Goal: Communication & Community: Answer question/provide support

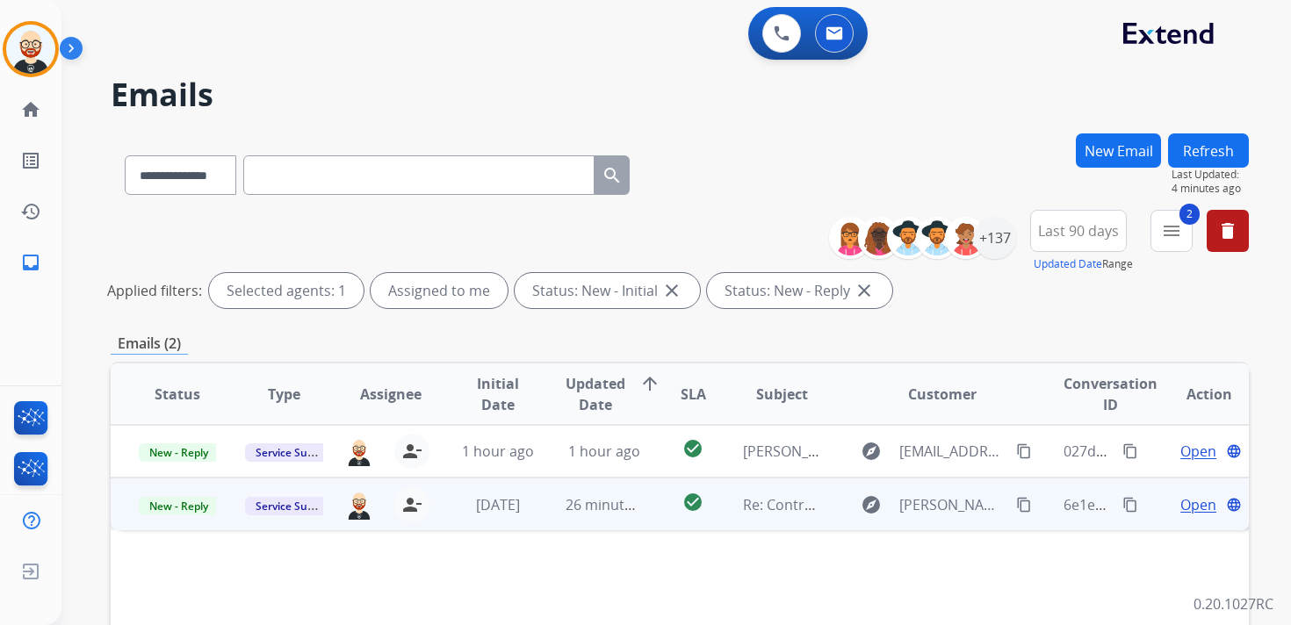
select select "**********"
click at [1180, 505] on span "Open" at bounding box center [1198, 504] width 36 height 21
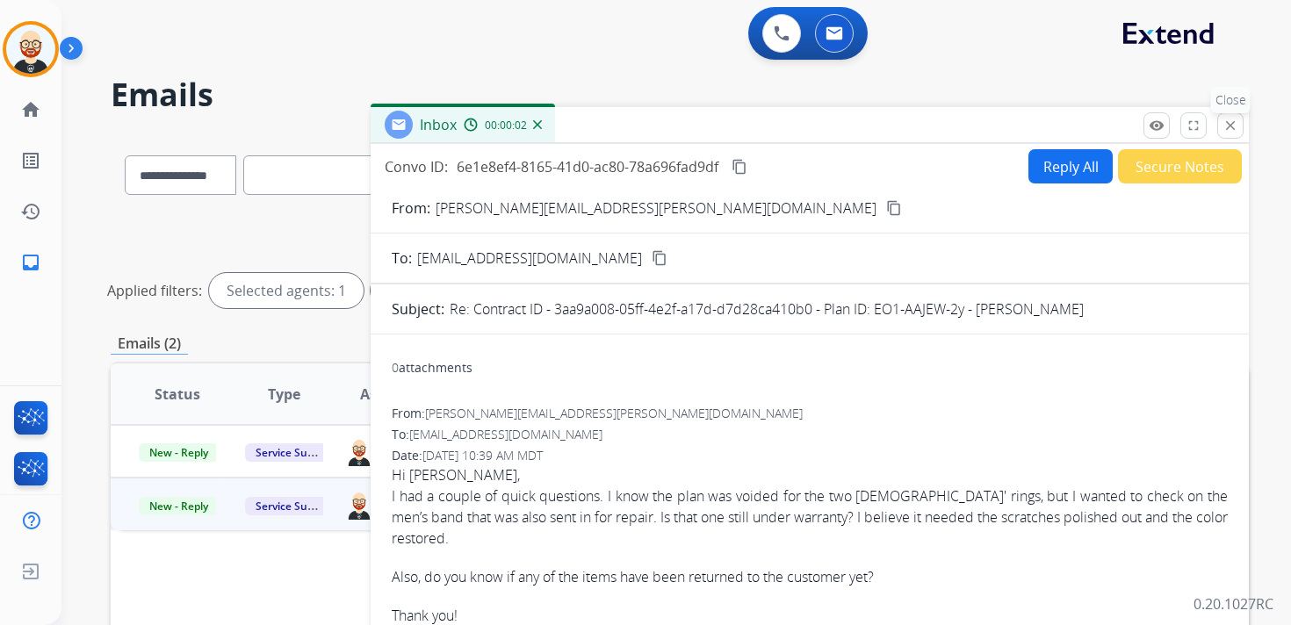
click at [1224, 121] on mat-icon "close" at bounding box center [1230, 126] width 16 height 16
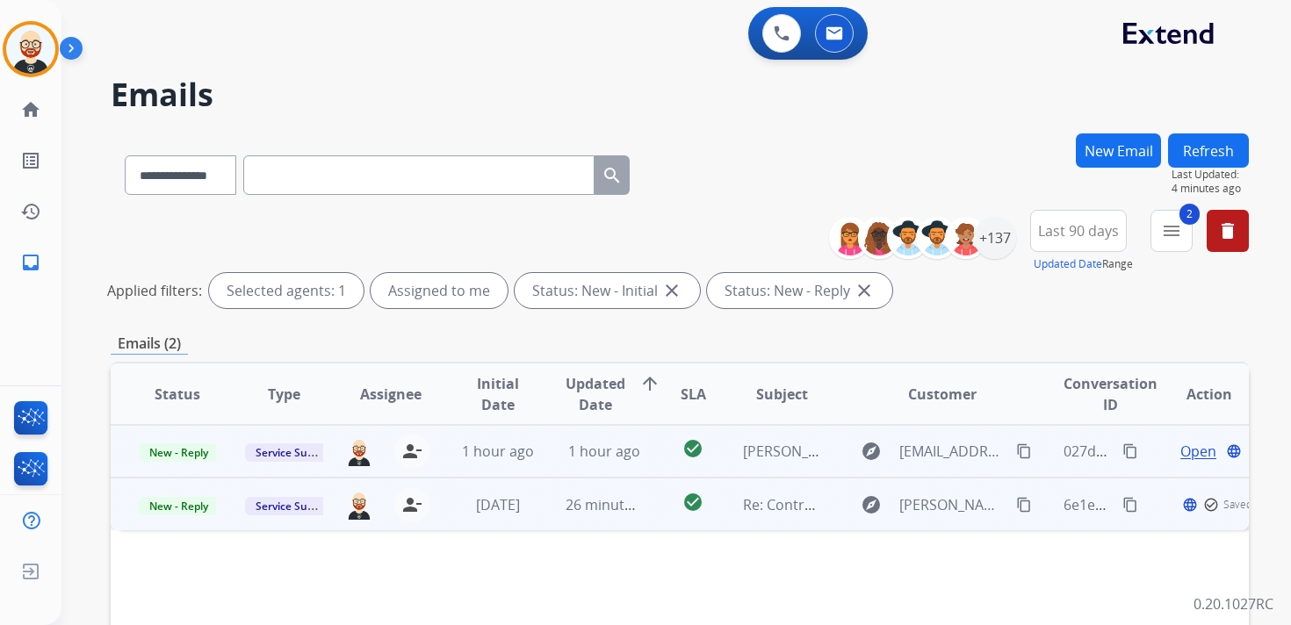
click at [1180, 450] on span "Open" at bounding box center [1198, 451] width 36 height 21
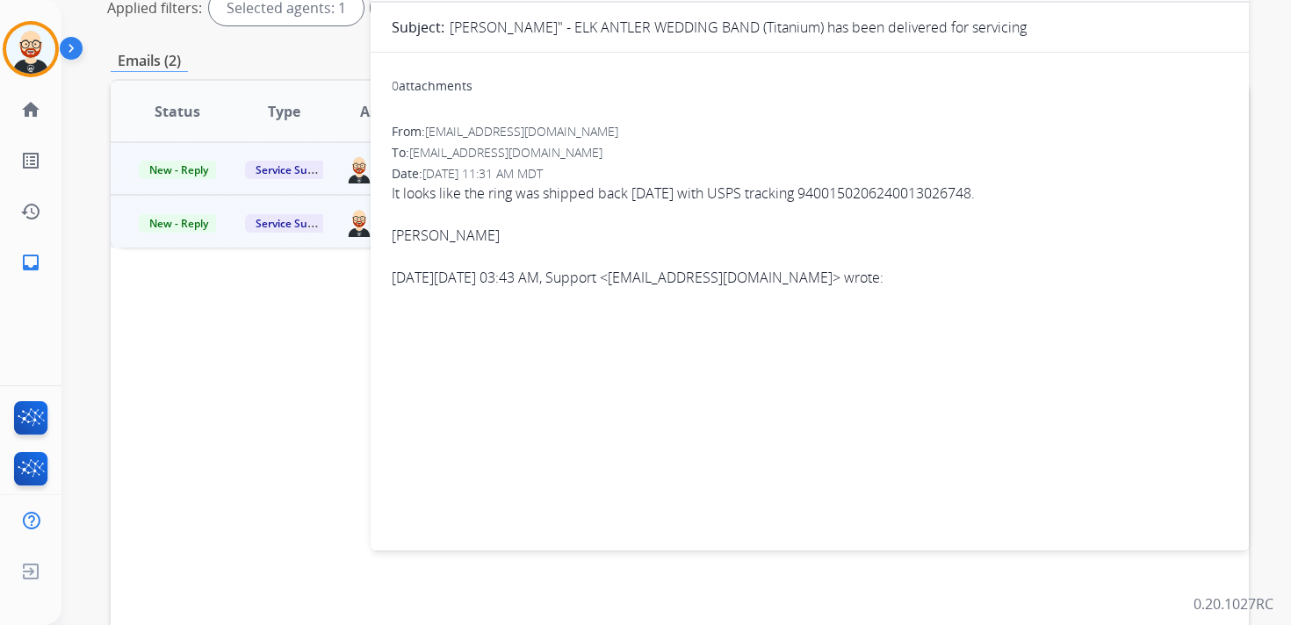
scroll to position [416, 0]
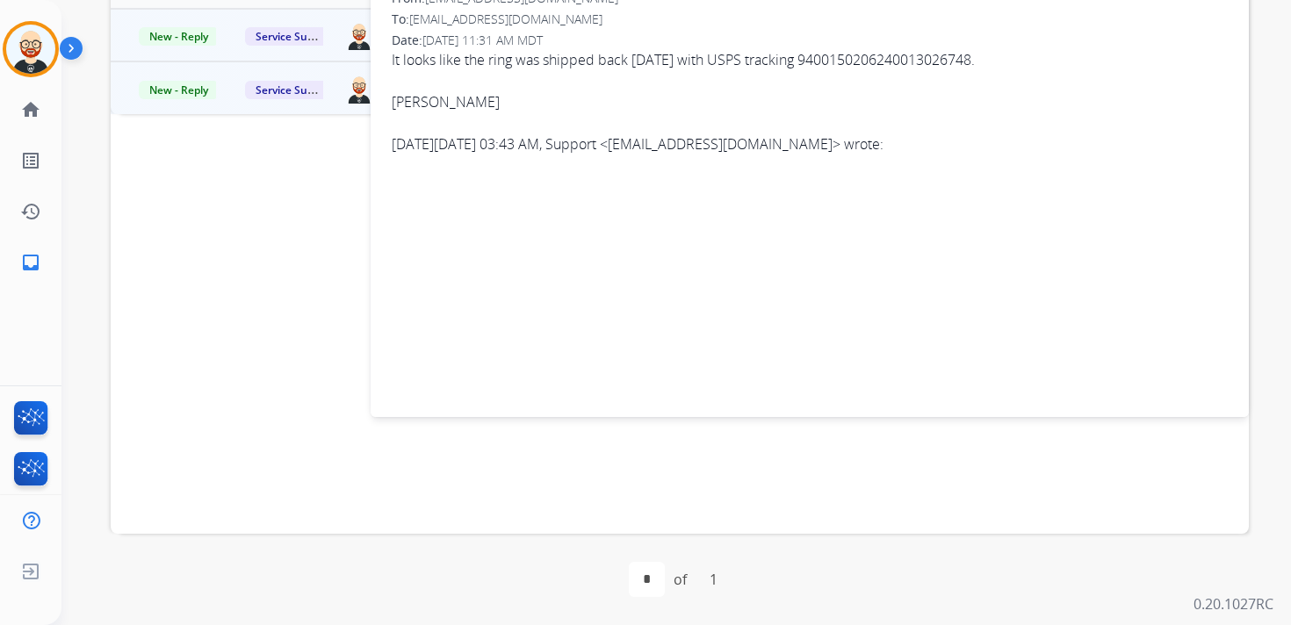
click at [653, 385] on div "0 attachments From: [EMAIL_ADDRESS][DOMAIN_NAME] To: [EMAIL_ADDRESS][DOMAIN_NAM…" at bounding box center [810, 164] width 878 height 463
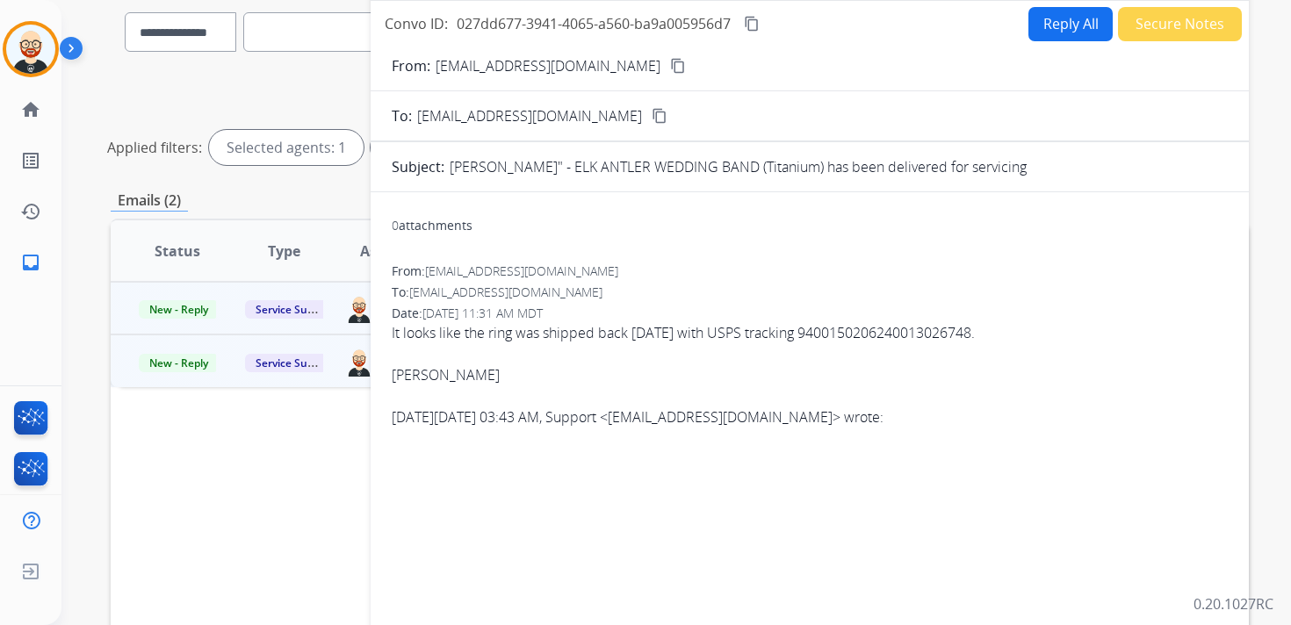
scroll to position [0, 0]
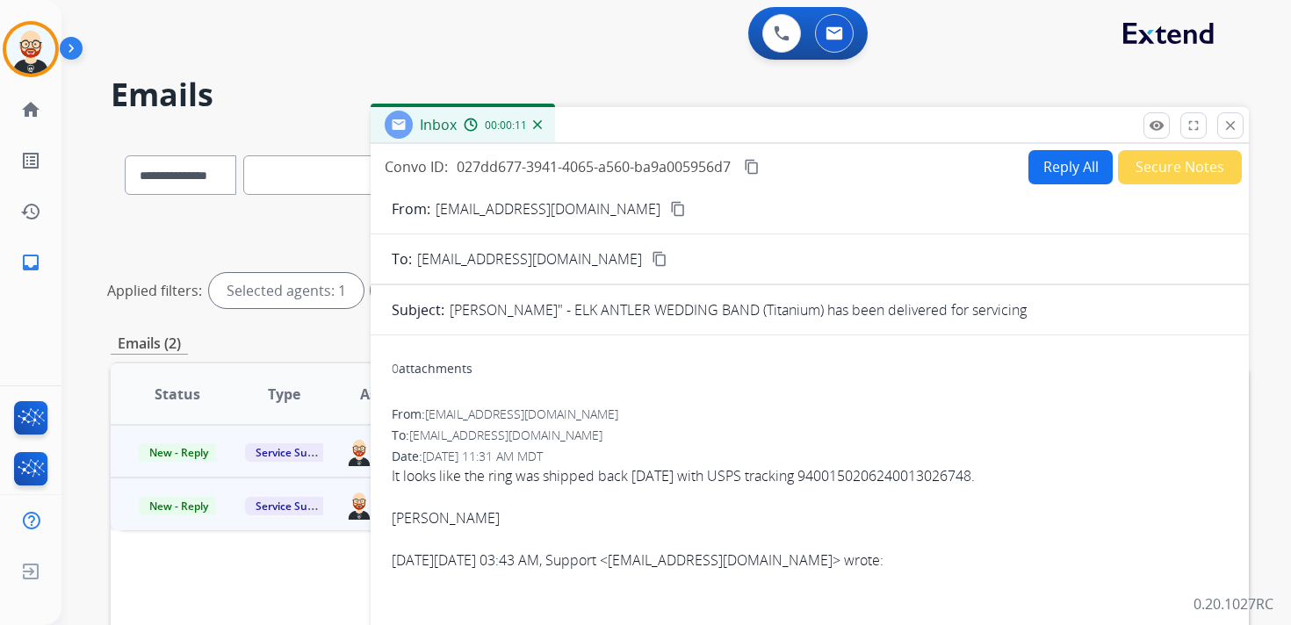
click at [1061, 163] on button "Reply All" at bounding box center [1070, 167] width 84 height 34
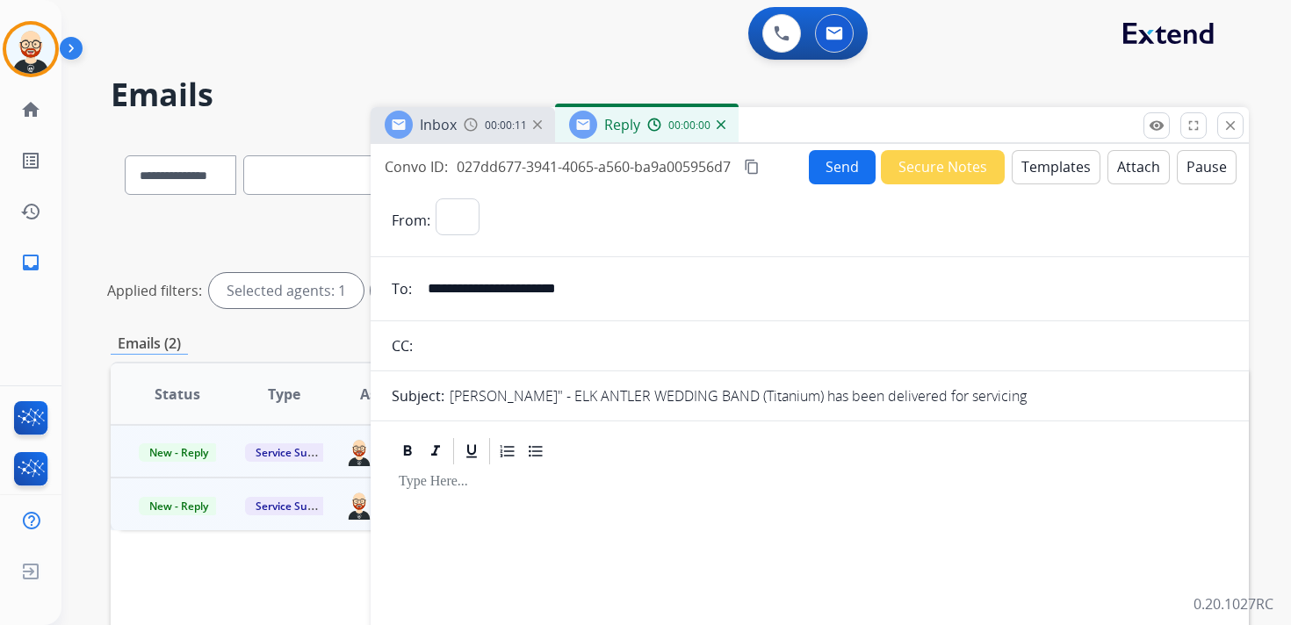
select select "**********"
click at [453, 490] on p at bounding box center [810, 482] width 822 height 16
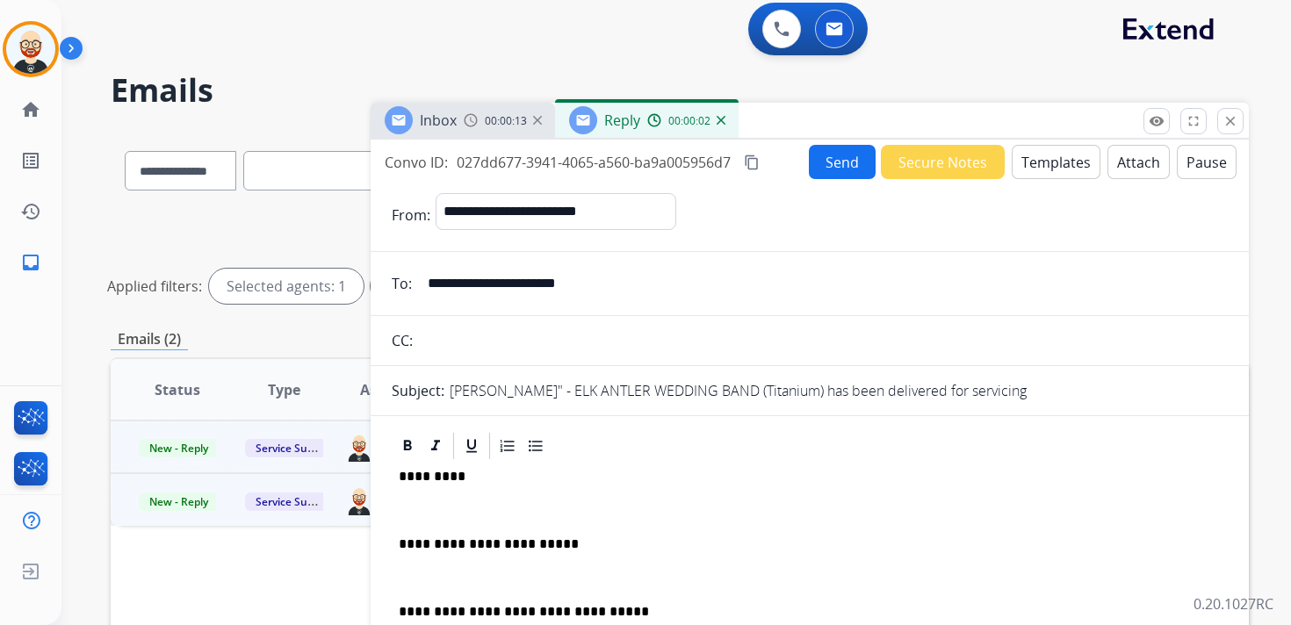
scroll to position [70, 0]
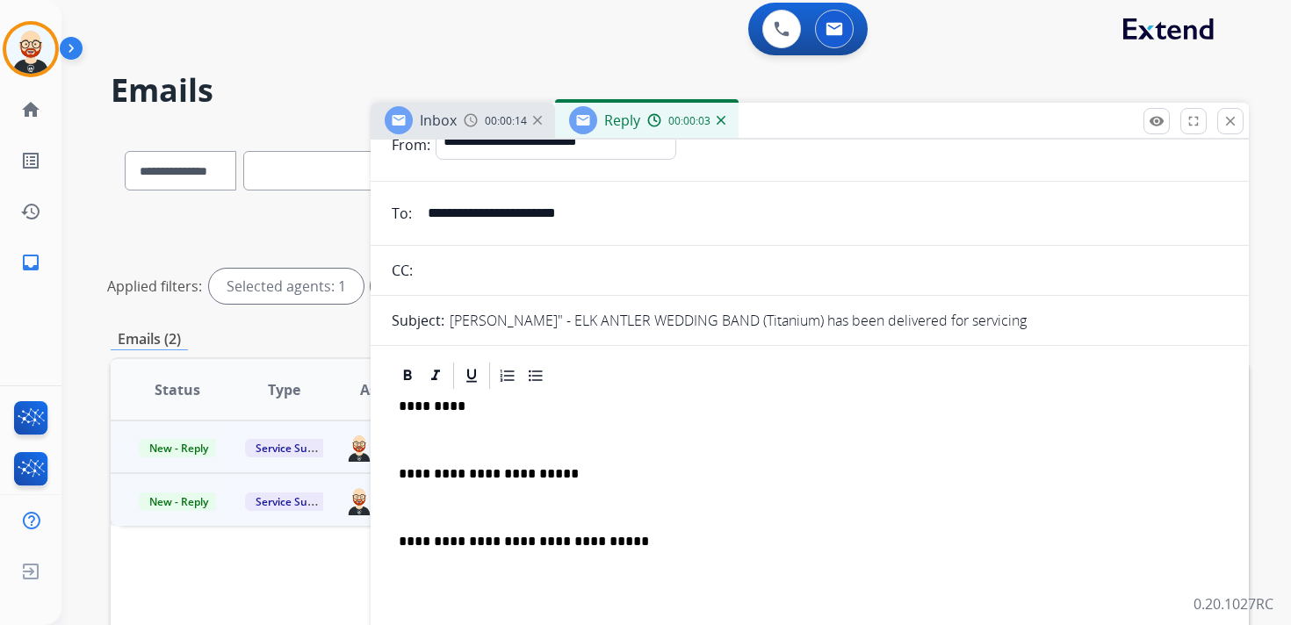
click at [468, 443] on p at bounding box center [810, 440] width 822 height 16
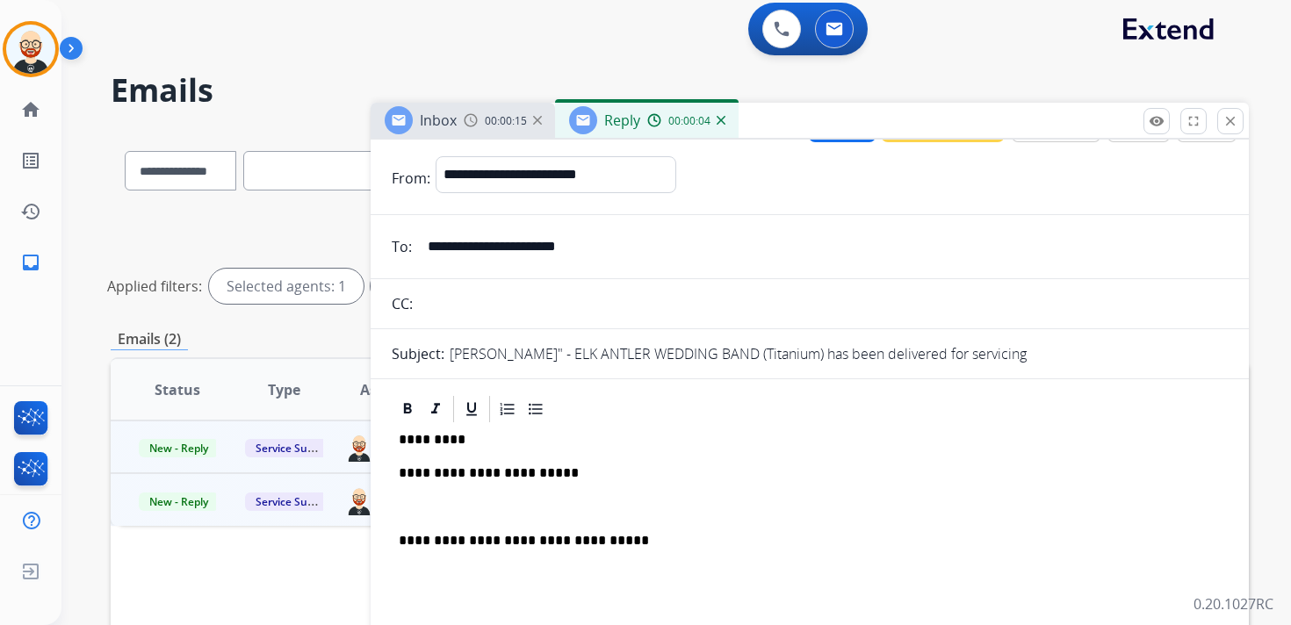
scroll to position [38, 0]
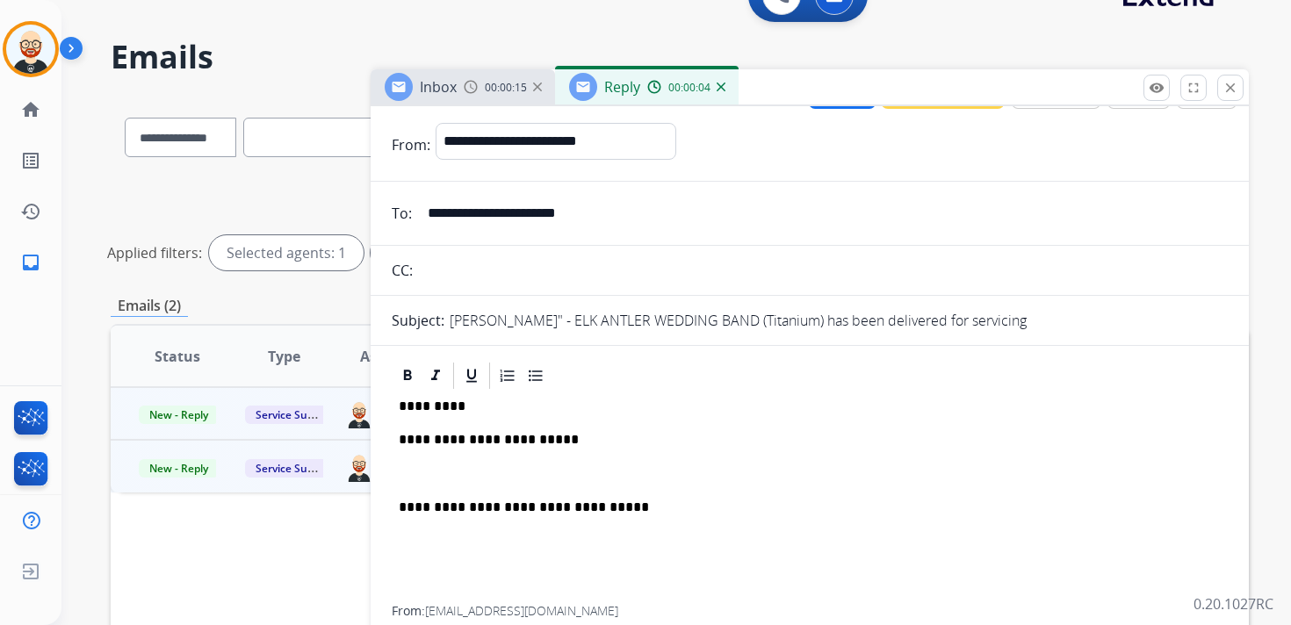
drag, startPoint x: 458, startPoint y: 479, endPoint x: 469, endPoint y: 454, distance: 26.7
click at [458, 479] on p at bounding box center [810, 474] width 822 height 16
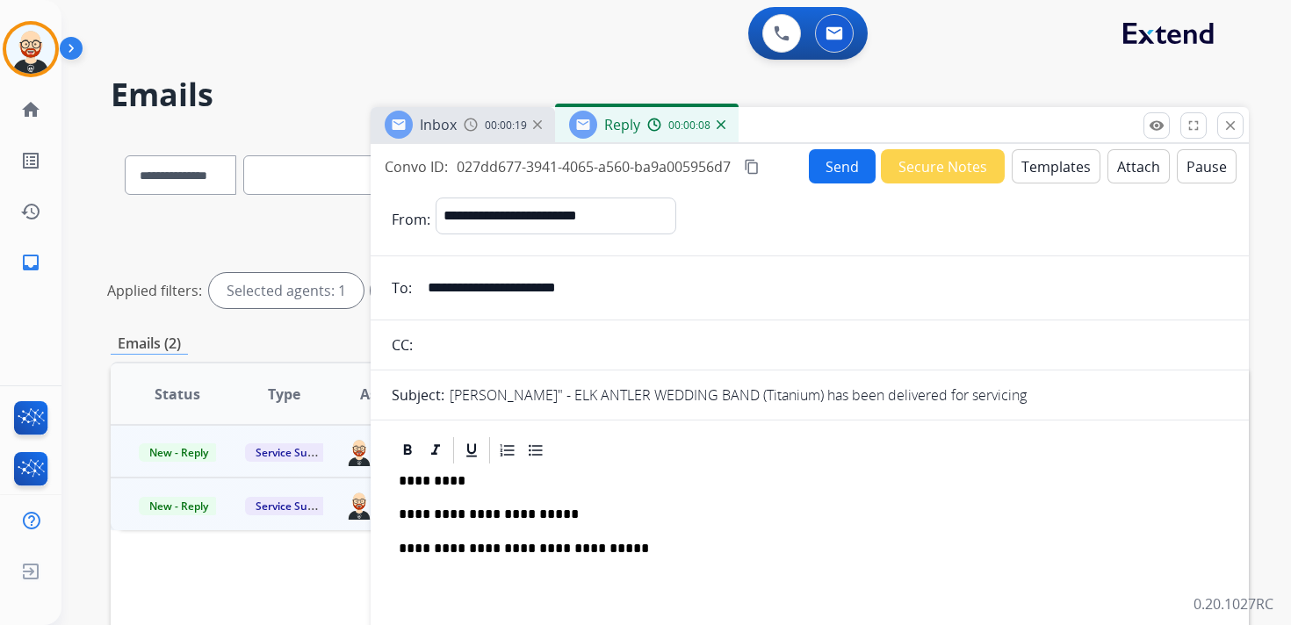
scroll to position [3, 0]
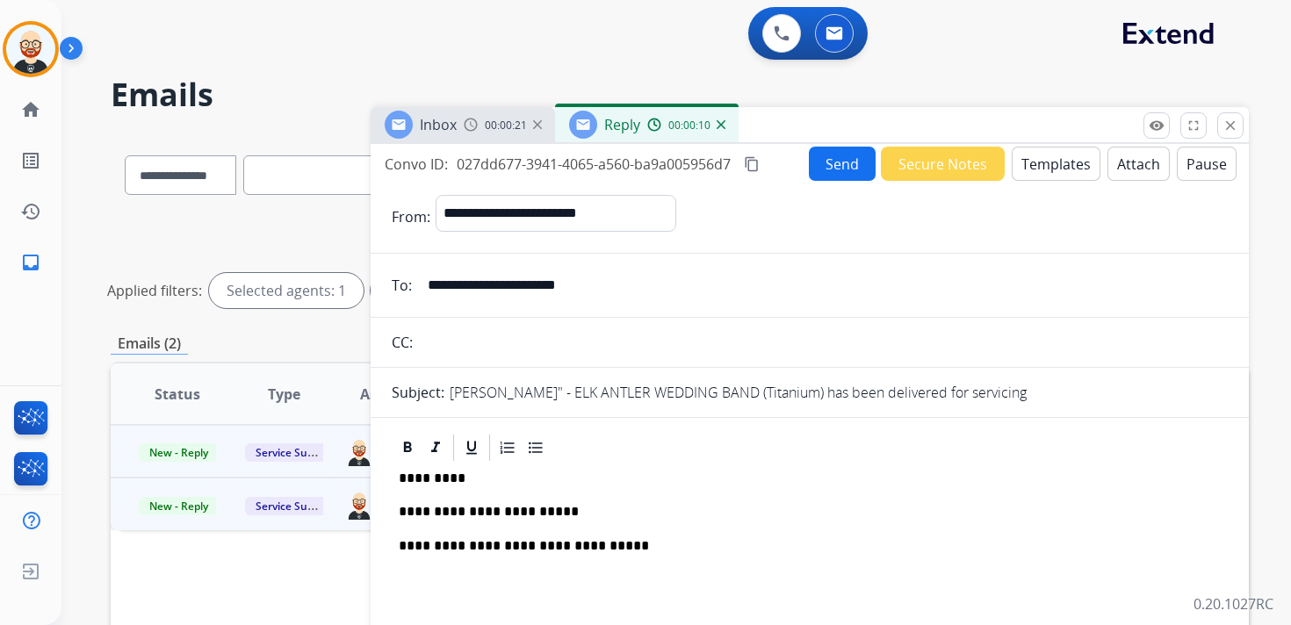
click at [515, 509] on p "**********" at bounding box center [803, 512] width 808 height 16
click at [600, 510] on p "**********" at bounding box center [803, 512] width 808 height 16
click at [491, 513] on p "**********" at bounding box center [803, 512] width 808 height 16
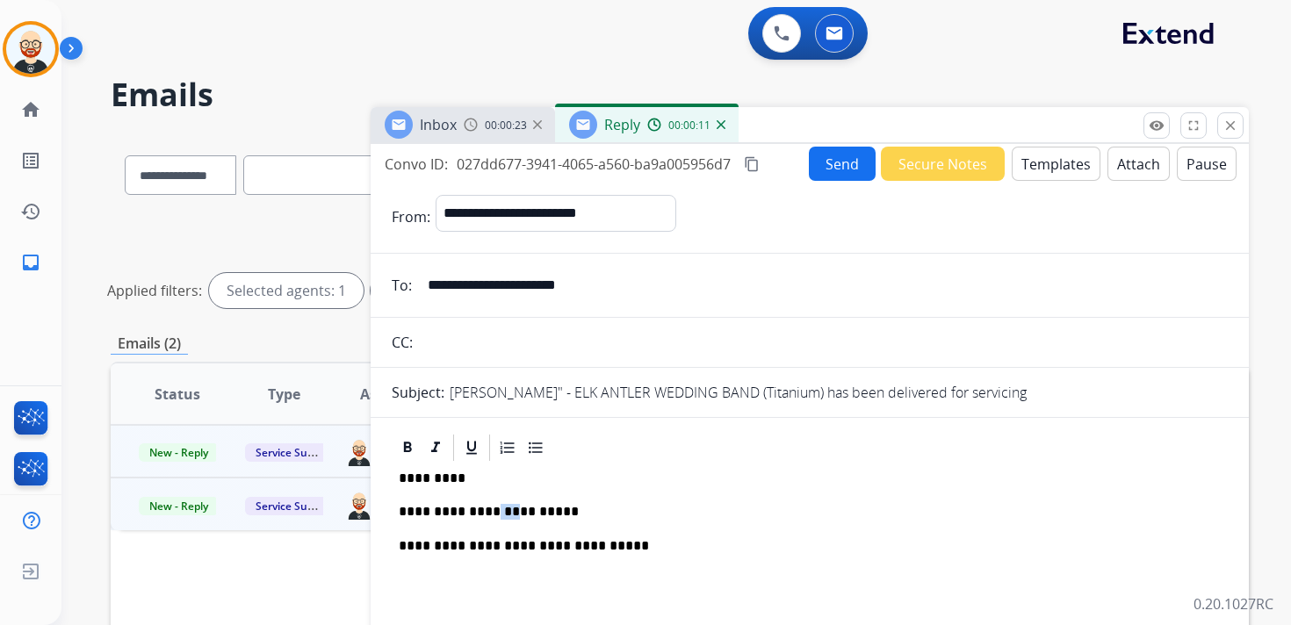
click at [491, 513] on p "**********" at bounding box center [803, 512] width 808 height 16
click at [841, 162] on button "Send" at bounding box center [842, 164] width 67 height 34
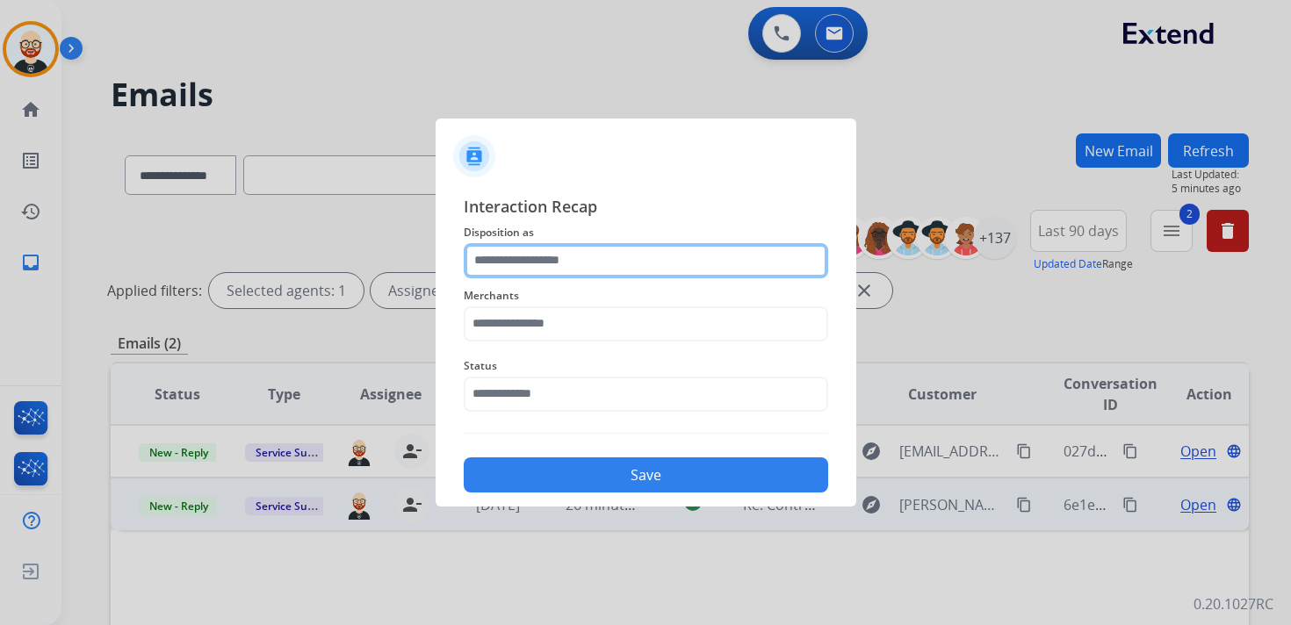
click at [521, 257] on input "text" at bounding box center [646, 260] width 364 height 35
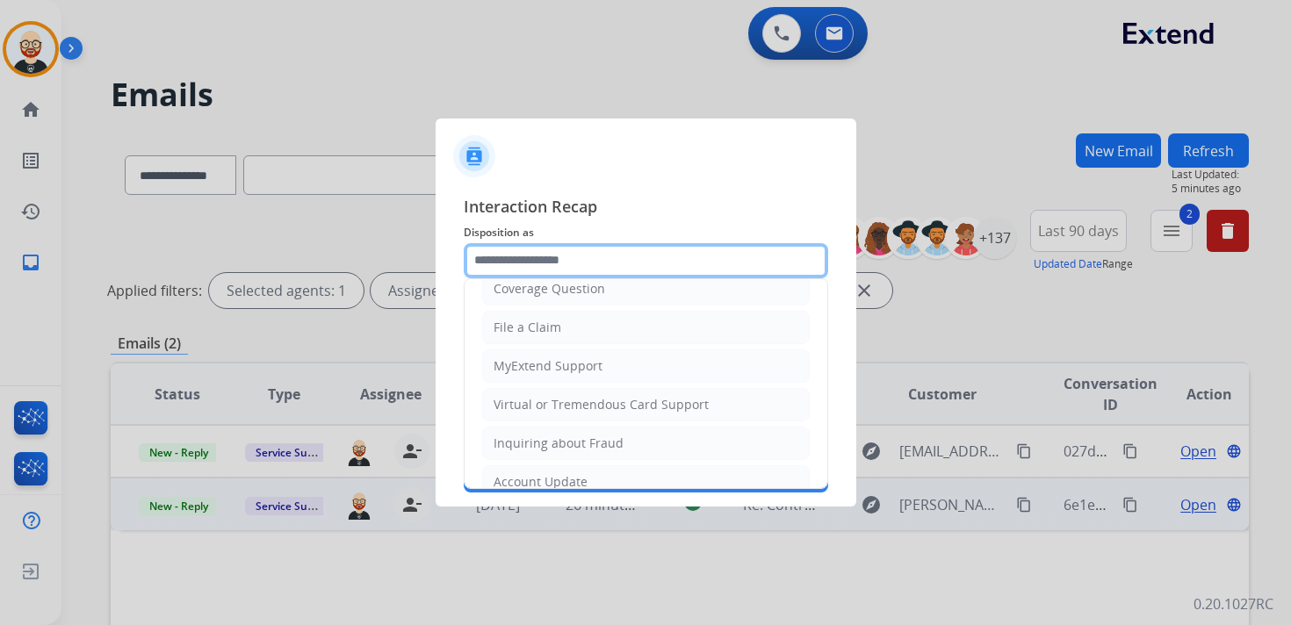
scroll to position [263, 0]
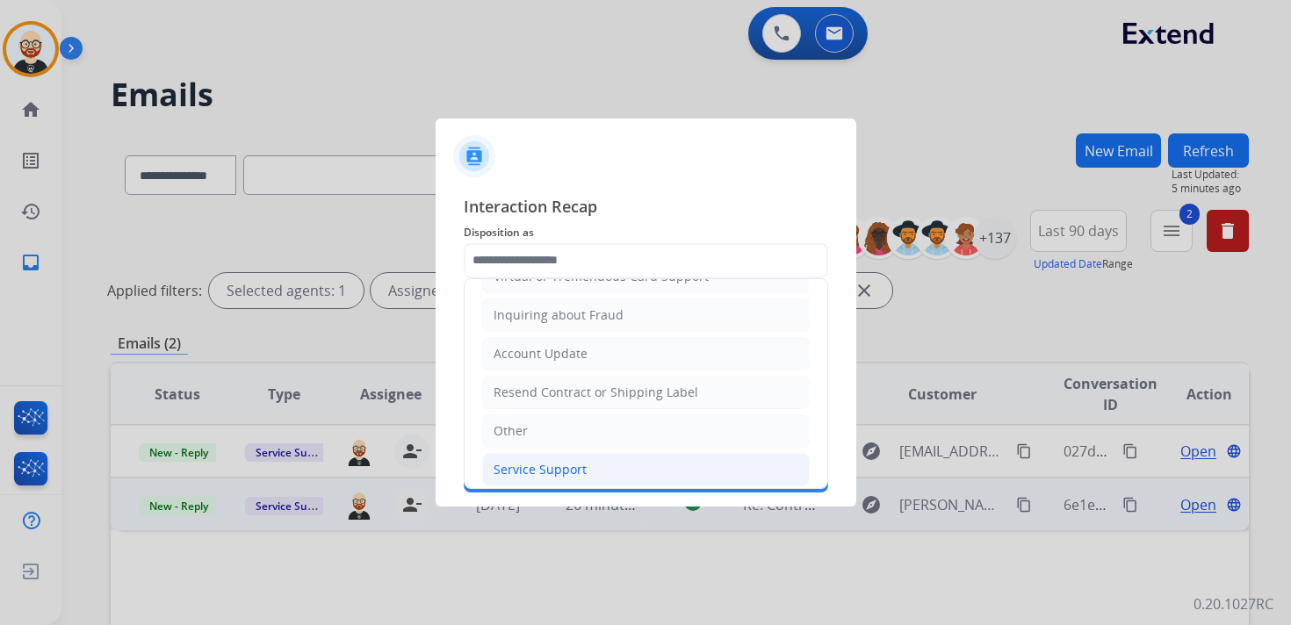
click at [513, 461] on div "Service Support" at bounding box center [539, 470] width 93 height 18
type input "**********"
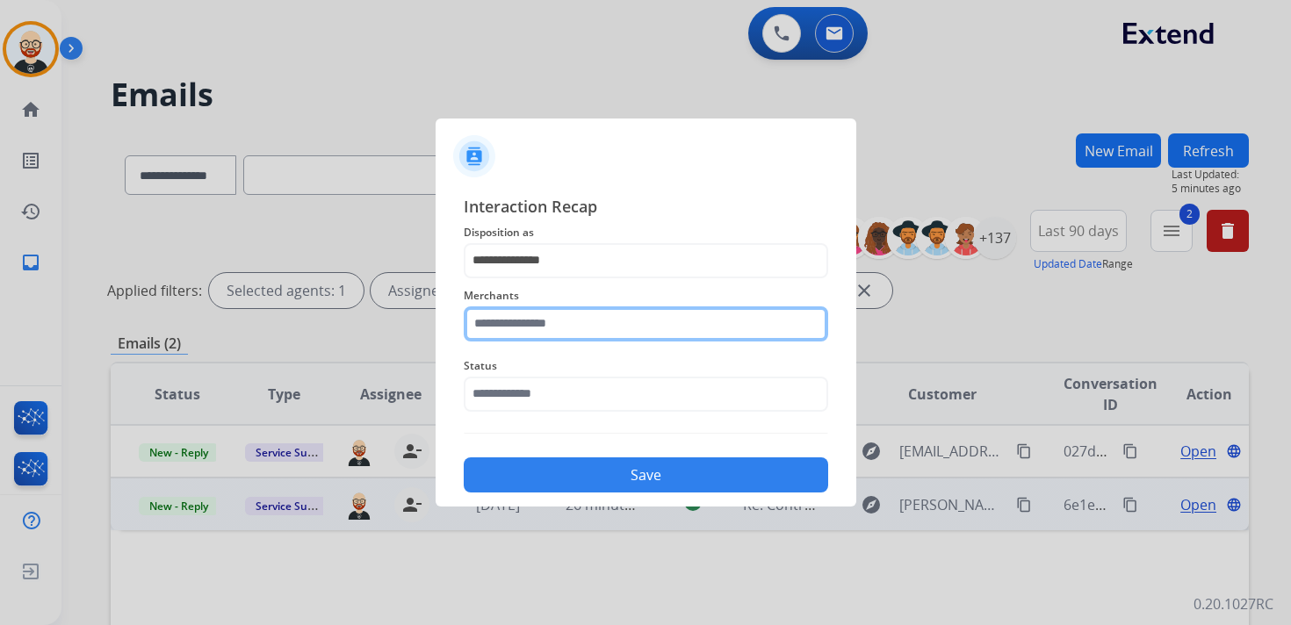
click at [508, 325] on input "text" at bounding box center [646, 323] width 364 height 35
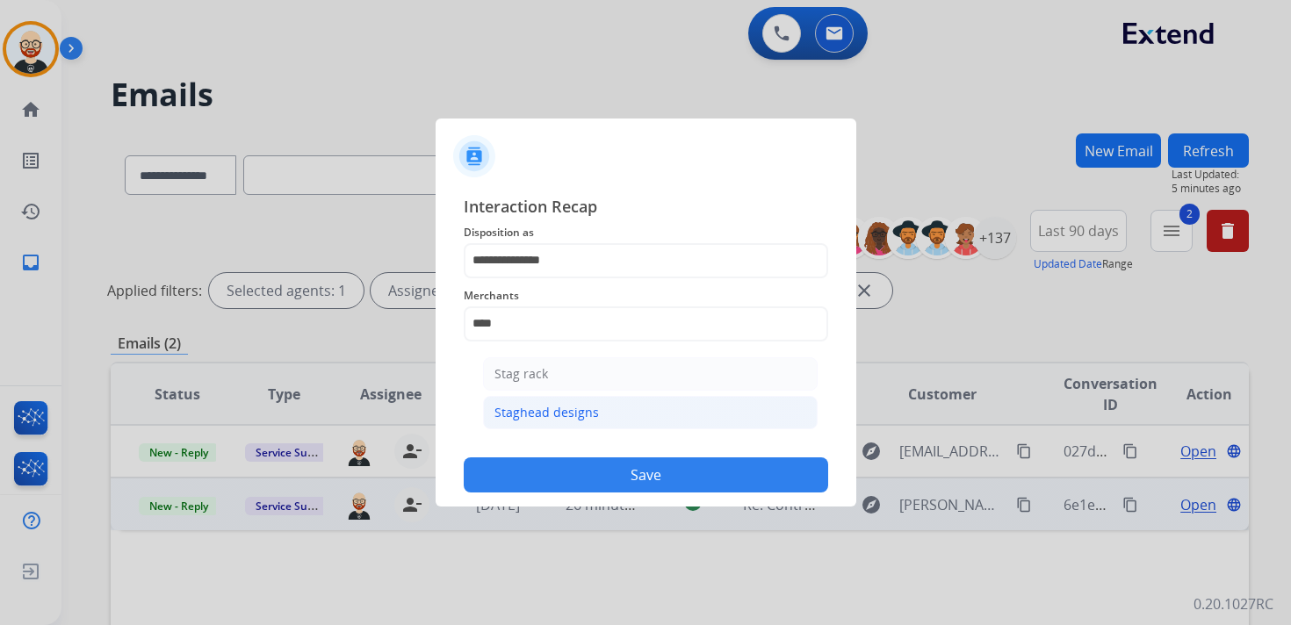
click at [522, 414] on div "Staghead designs" at bounding box center [546, 413] width 104 height 18
type input "**********"
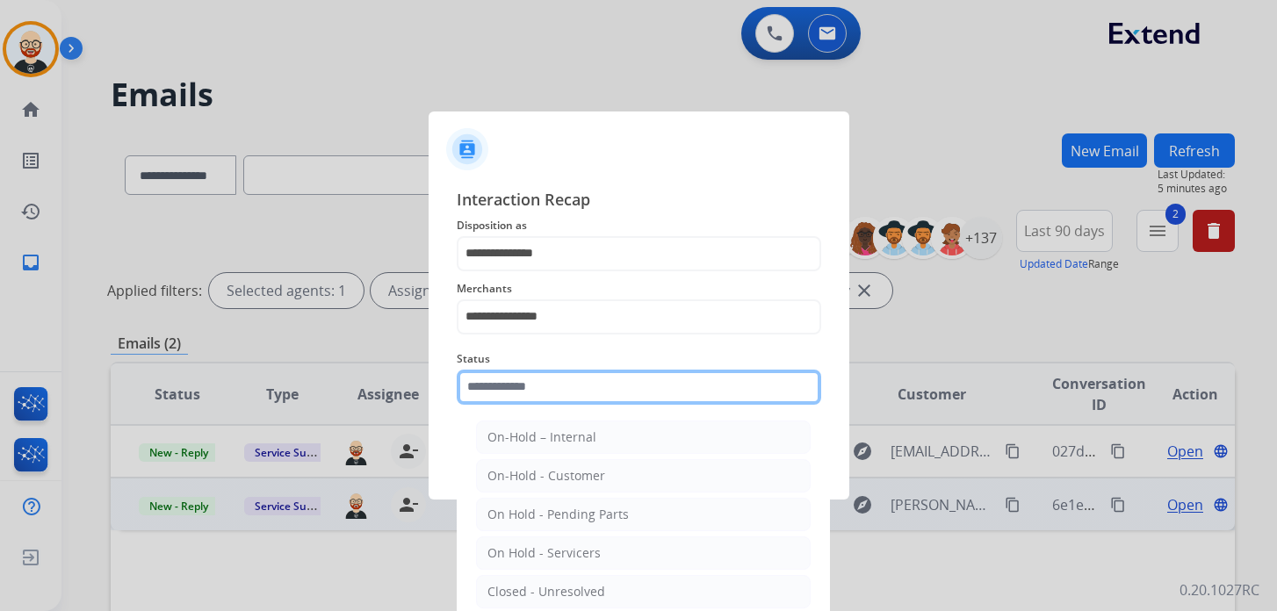
click at [507, 402] on input "text" at bounding box center [639, 387] width 364 height 35
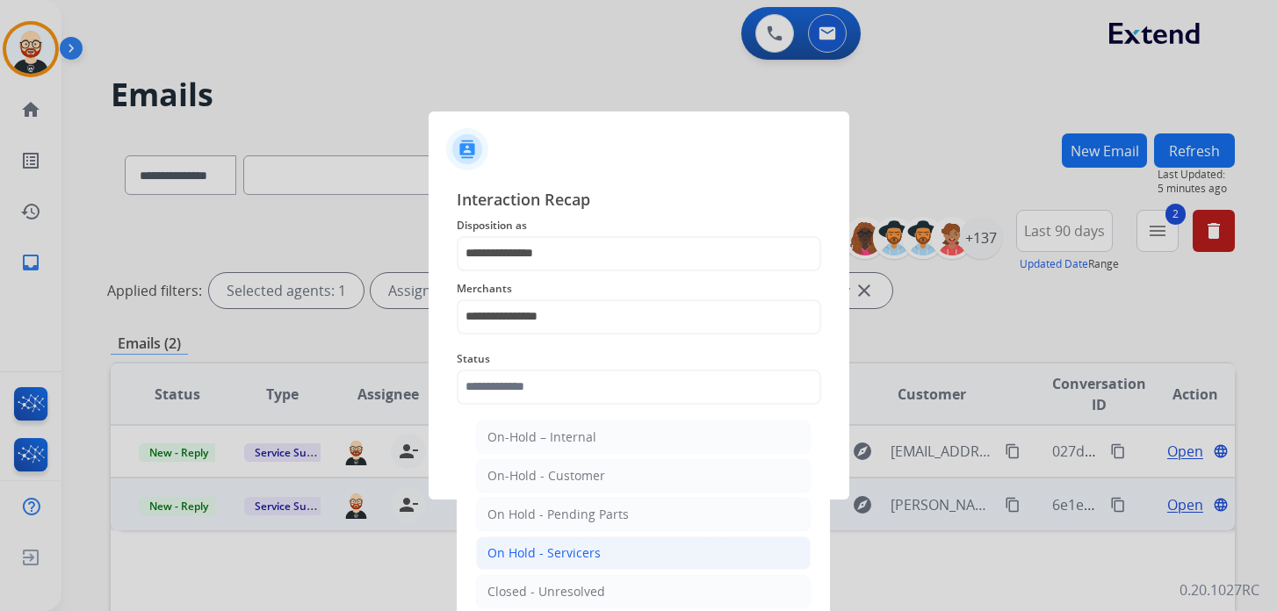
click at [540, 554] on div "On Hold - Servicers" at bounding box center [543, 553] width 113 height 18
type input "**********"
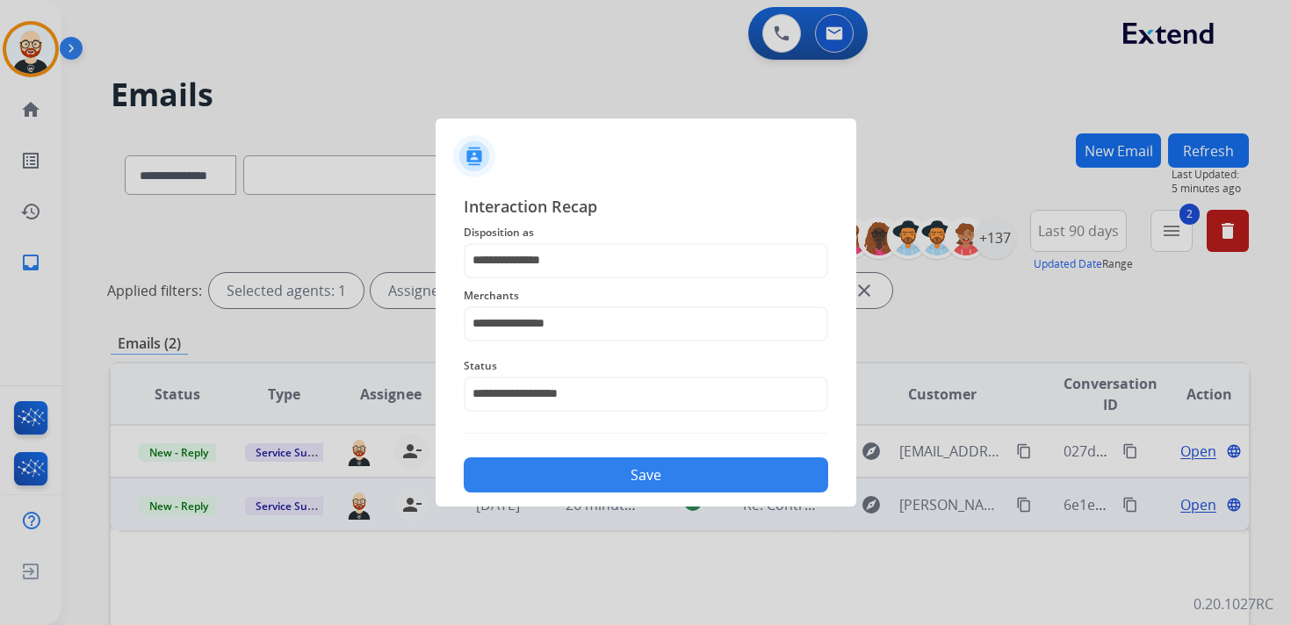
click at [582, 472] on button "Save" at bounding box center [646, 474] width 364 height 35
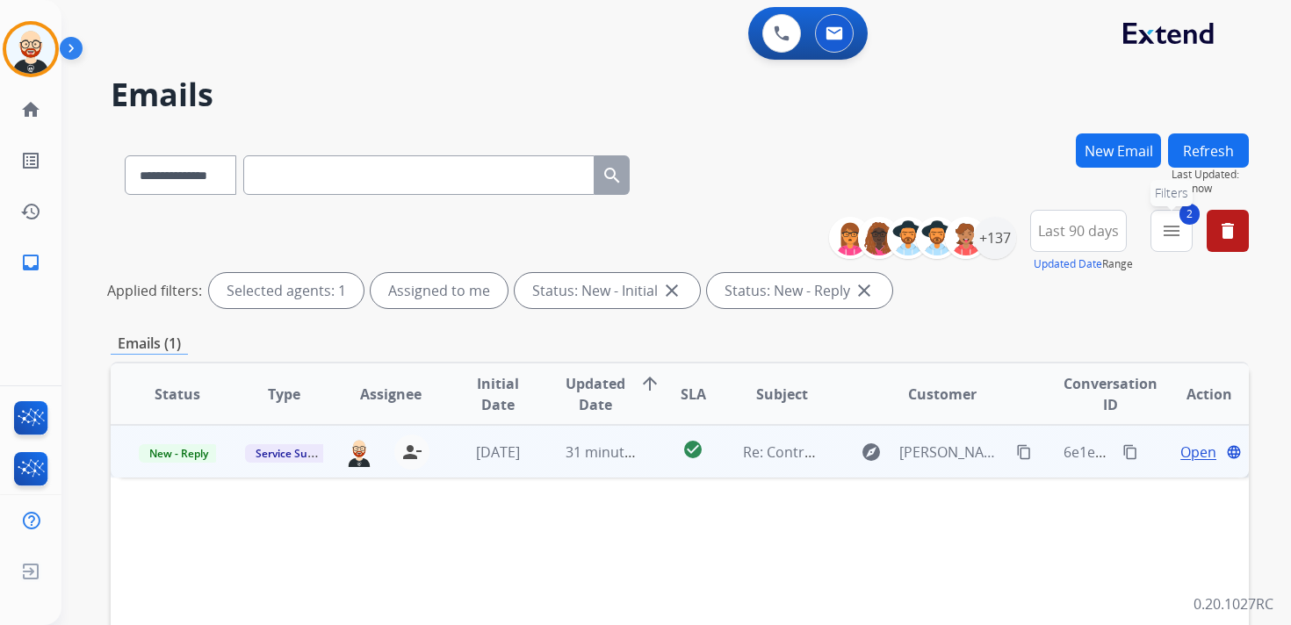
click at [1173, 242] on button "2 menu Filters" at bounding box center [1171, 231] width 42 height 42
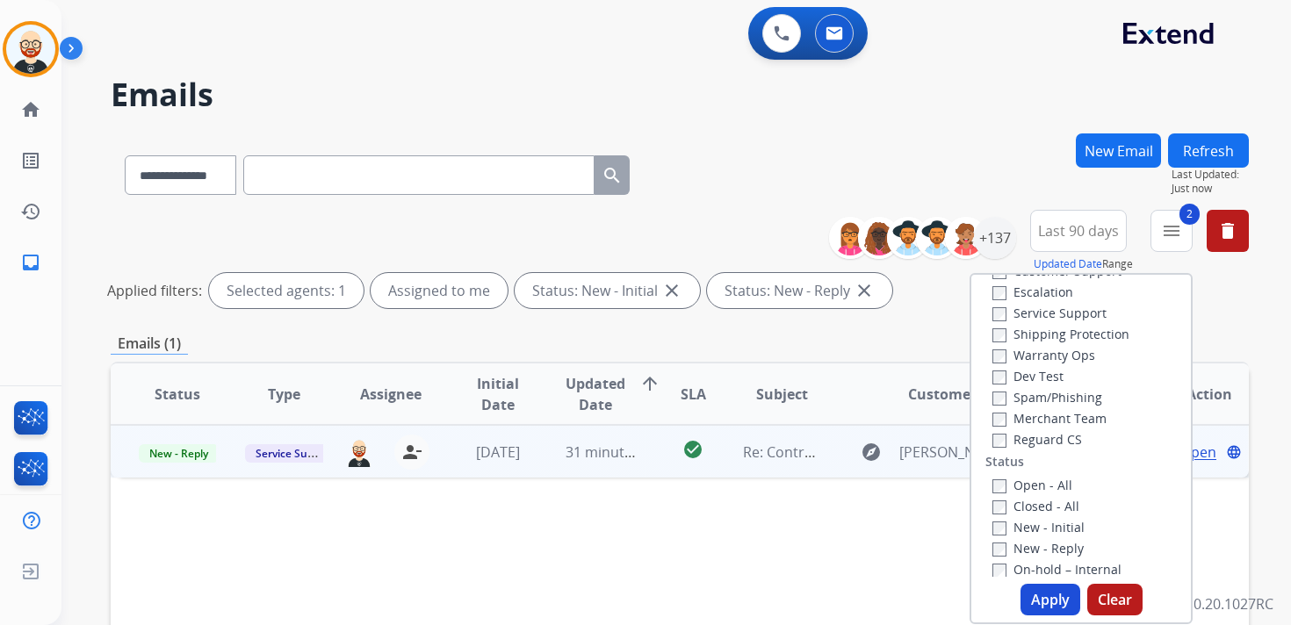
scroll to position [63, 0]
click at [1024, 317] on label "Service Support" at bounding box center [1049, 317] width 114 height 17
click at [1047, 594] on button "Apply" at bounding box center [1050, 600] width 60 height 32
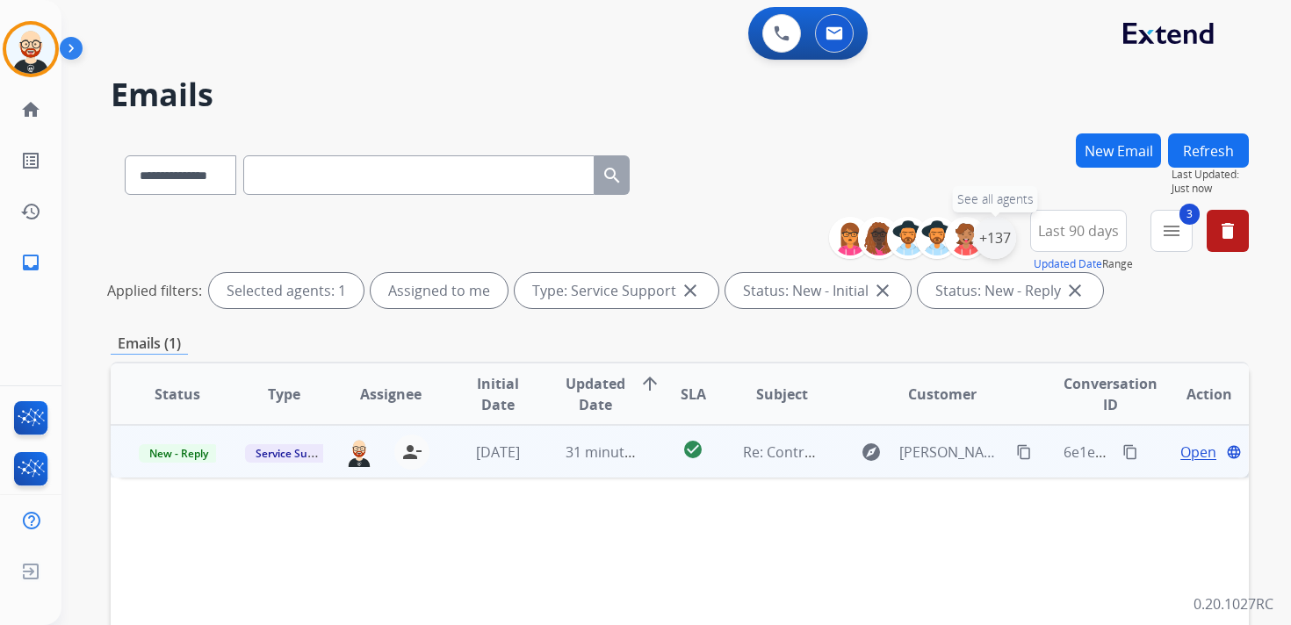
click at [1002, 241] on div "+137" at bounding box center [995, 238] width 42 height 42
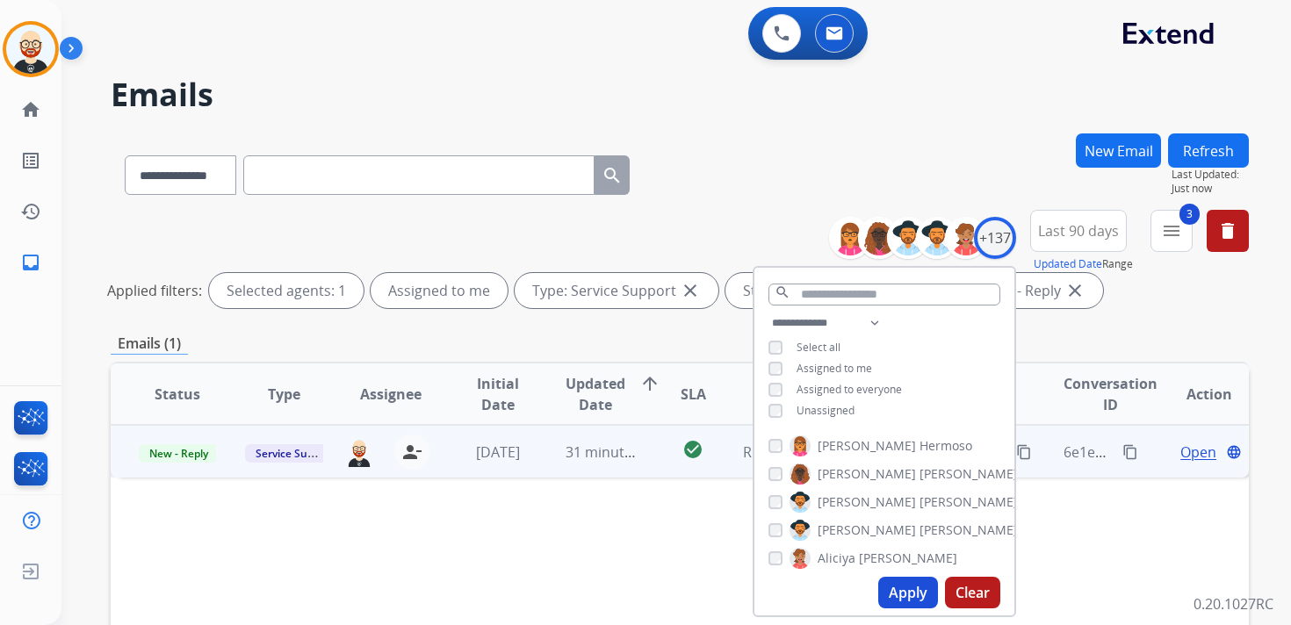
click at [842, 412] on span "Unassigned" at bounding box center [825, 410] width 58 height 15
click at [904, 591] on button "Apply" at bounding box center [908, 593] width 60 height 32
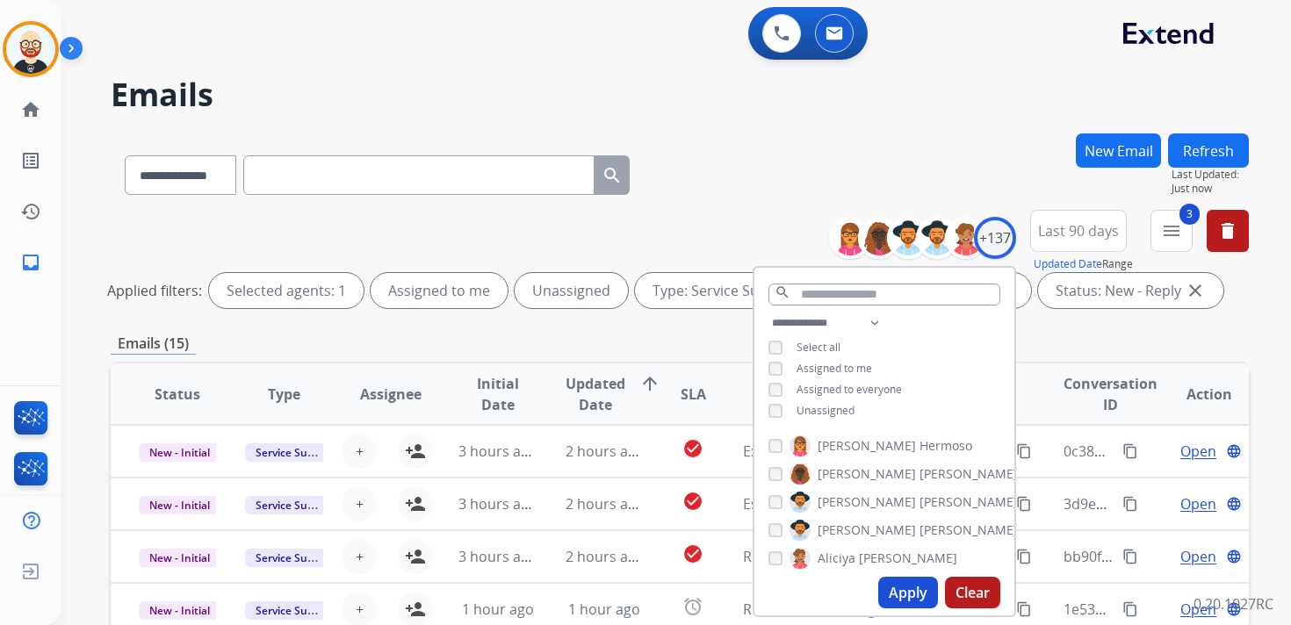
click at [1101, 330] on div "**********" at bounding box center [680, 587] width 1138 height 908
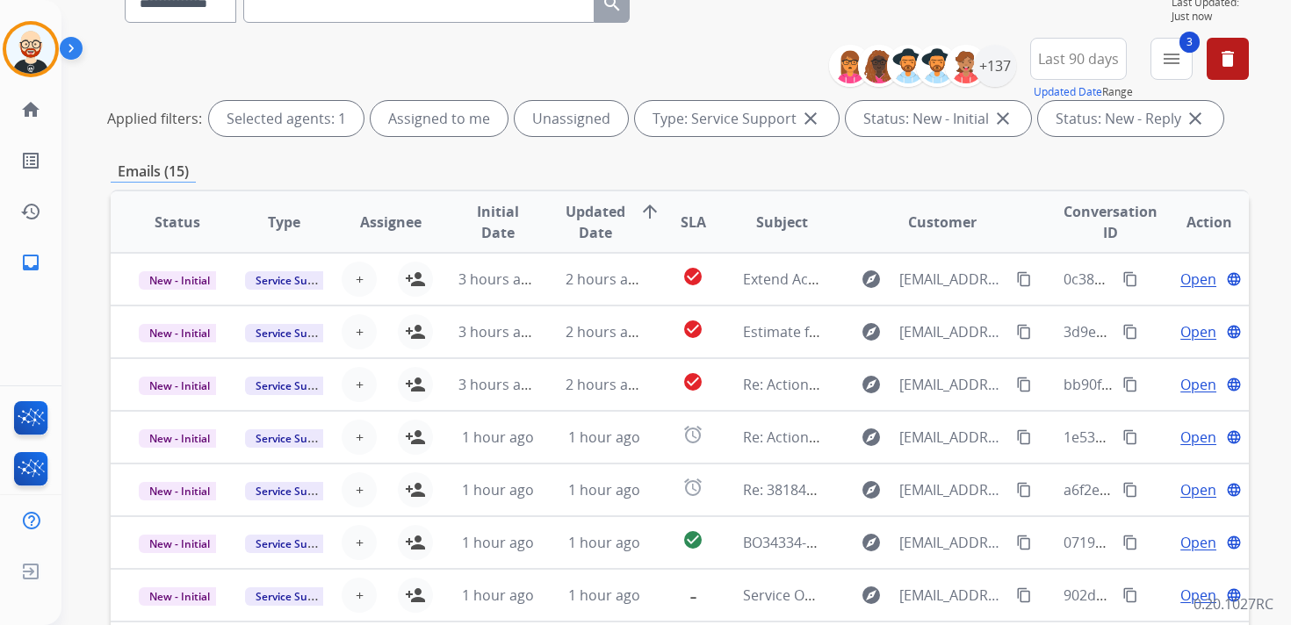
scroll to position [181, 0]
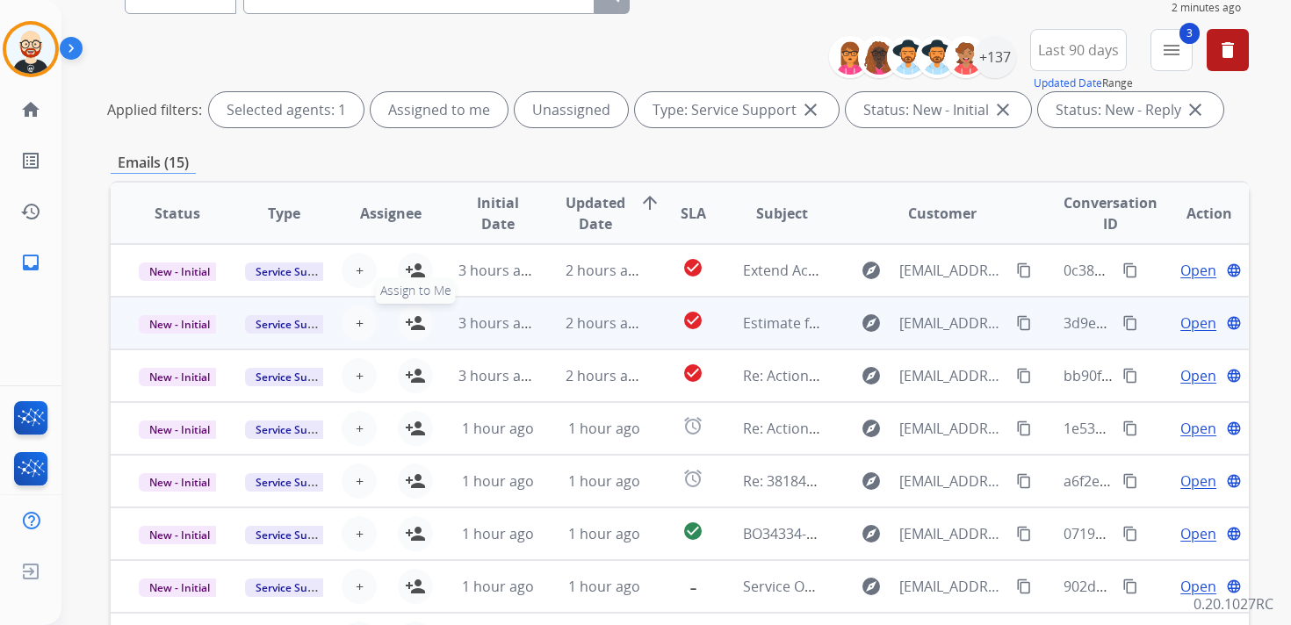
click at [415, 328] on mat-icon "person_add" at bounding box center [415, 323] width 21 height 21
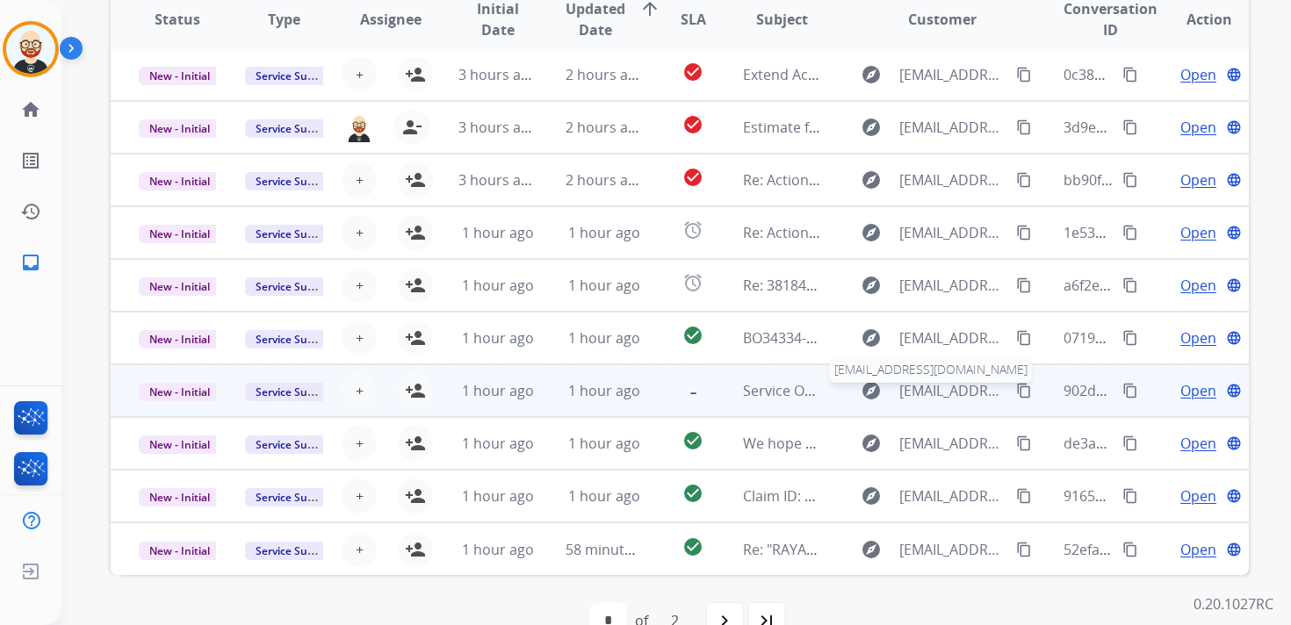
scroll to position [416, 0]
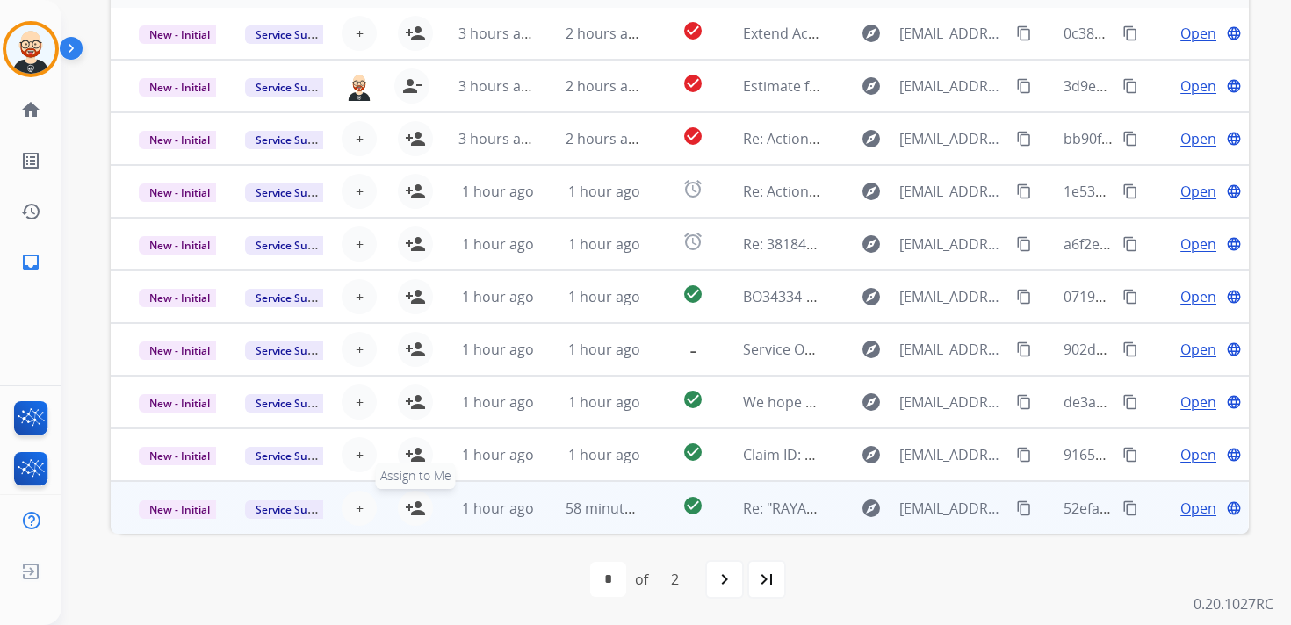
click at [416, 510] on mat-icon "person_add" at bounding box center [415, 508] width 21 height 21
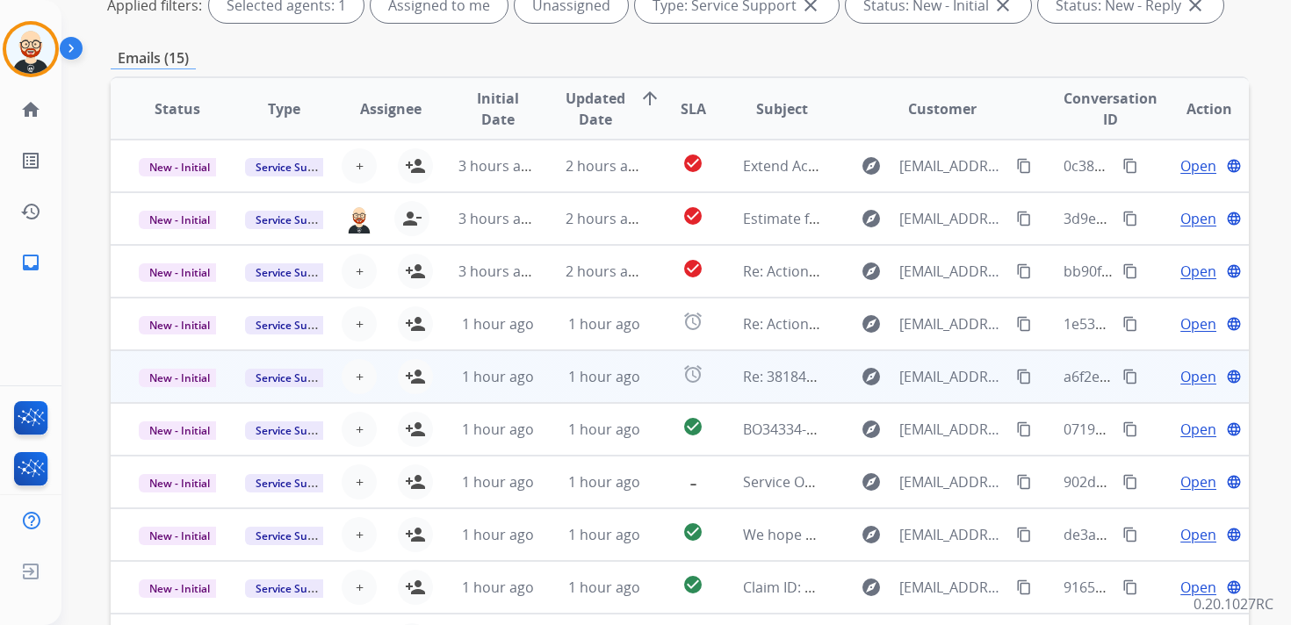
scroll to position [0, 0]
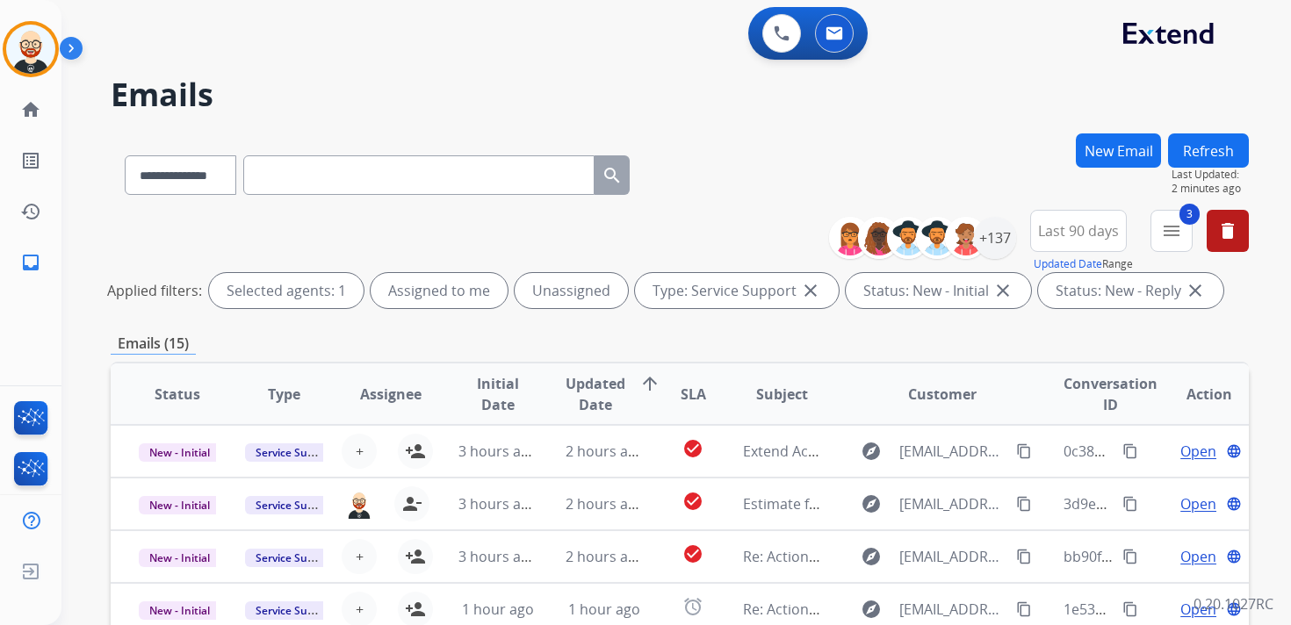
click at [1210, 155] on button "Refresh" at bounding box center [1208, 150] width 81 height 34
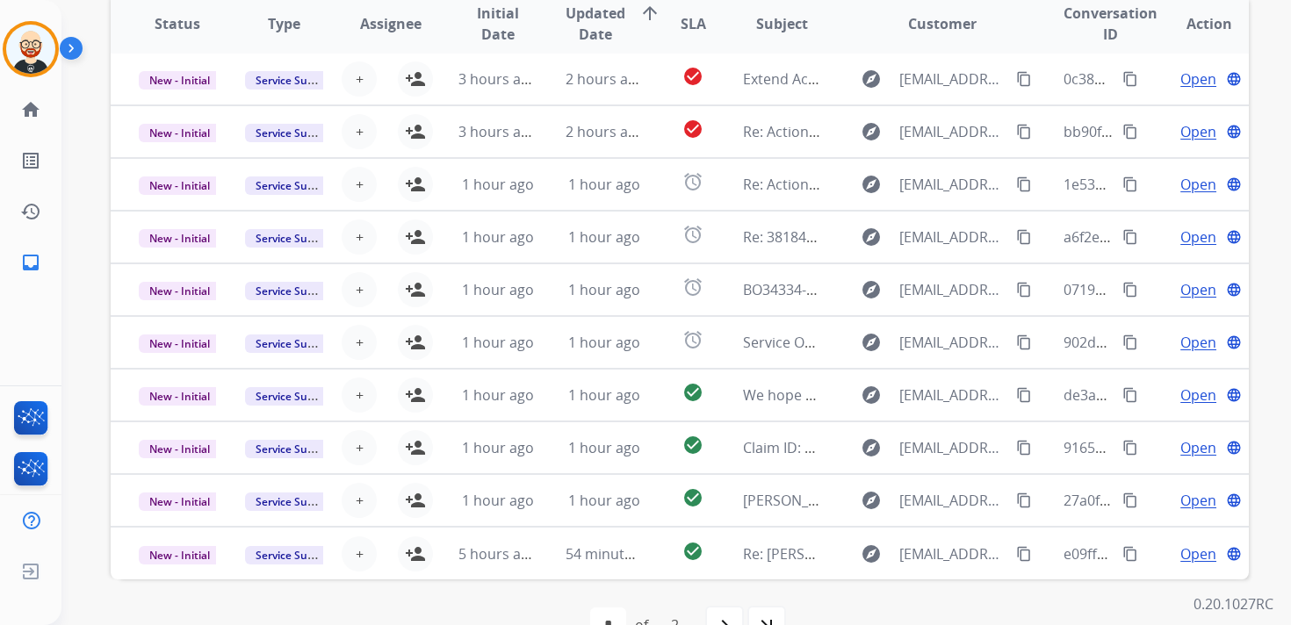
scroll to position [416, 0]
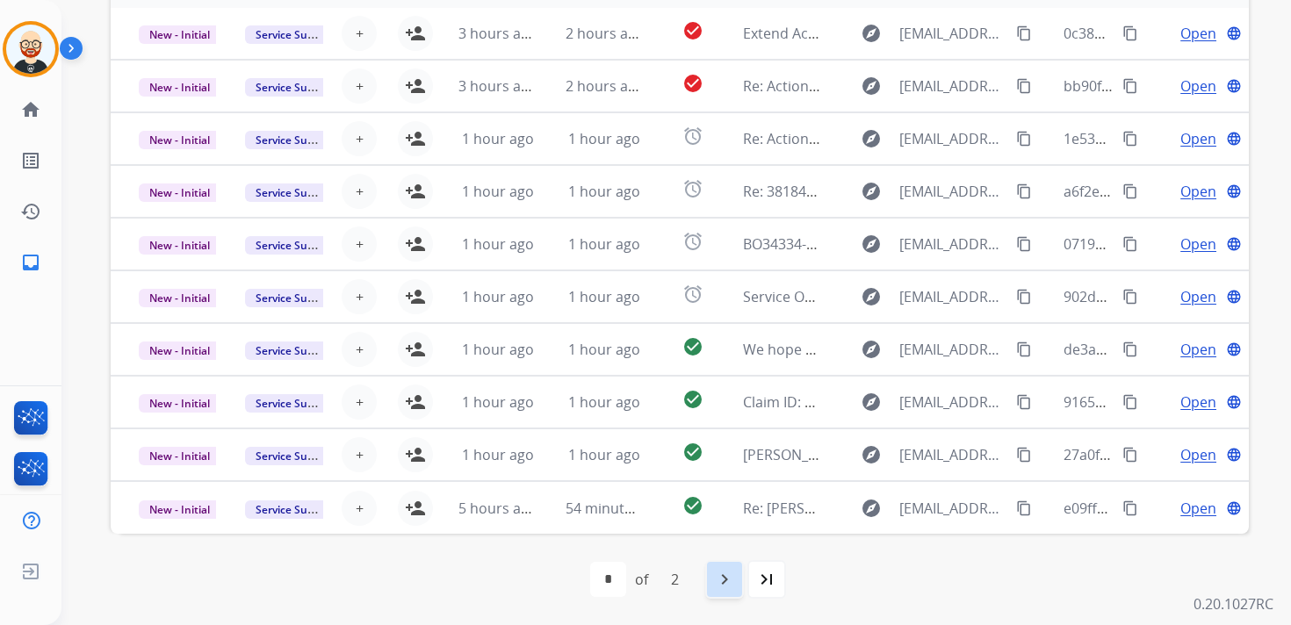
click at [712, 581] on div "navigate_next" at bounding box center [724, 579] width 39 height 39
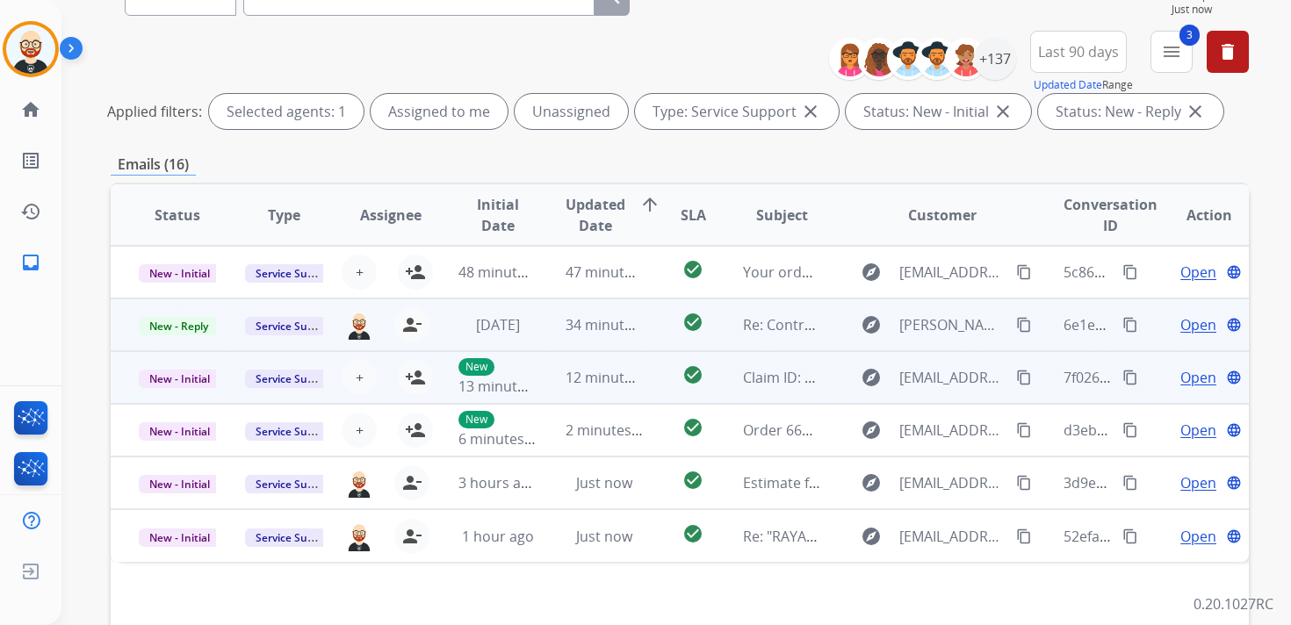
scroll to position [0, 0]
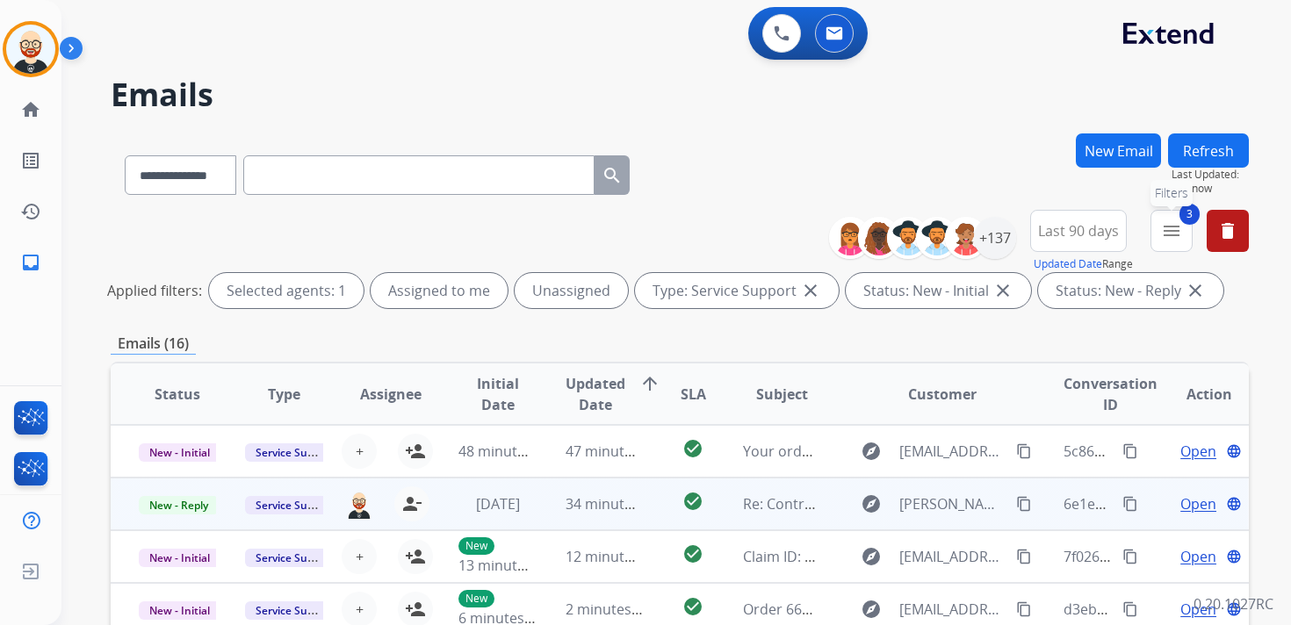
click at [1177, 231] on mat-icon "menu" at bounding box center [1171, 230] width 21 height 21
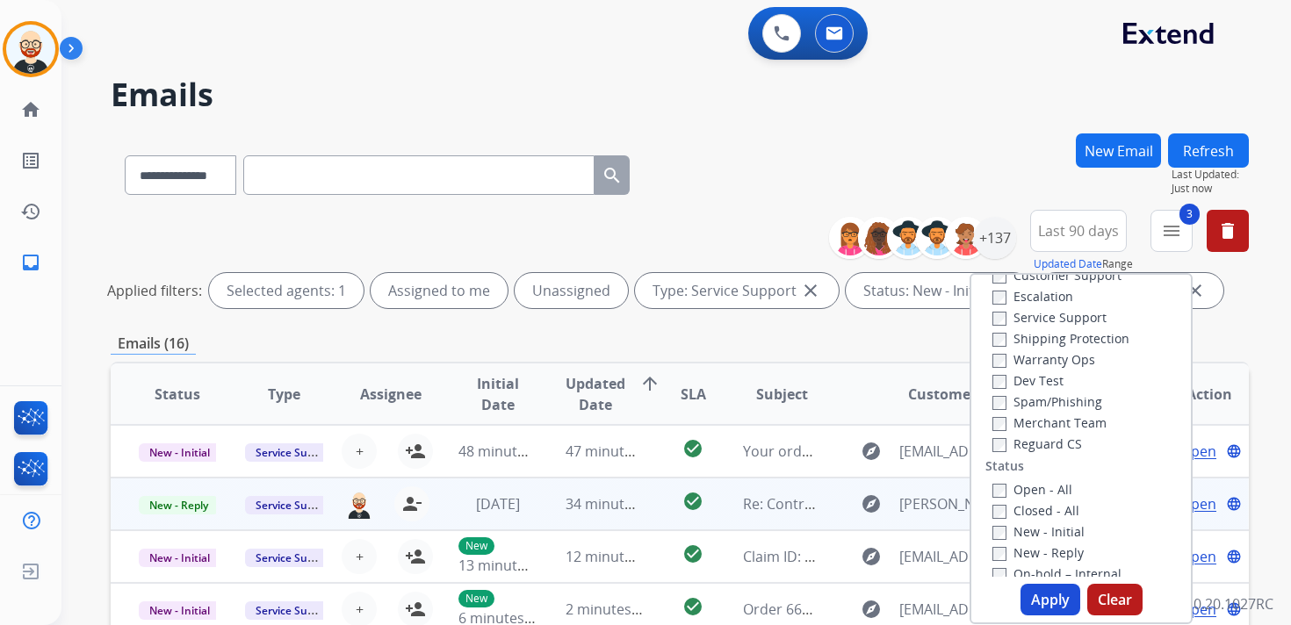
click at [1036, 316] on label "Service Support" at bounding box center [1049, 317] width 114 height 17
click at [1040, 597] on button "Apply" at bounding box center [1050, 600] width 60 height 32
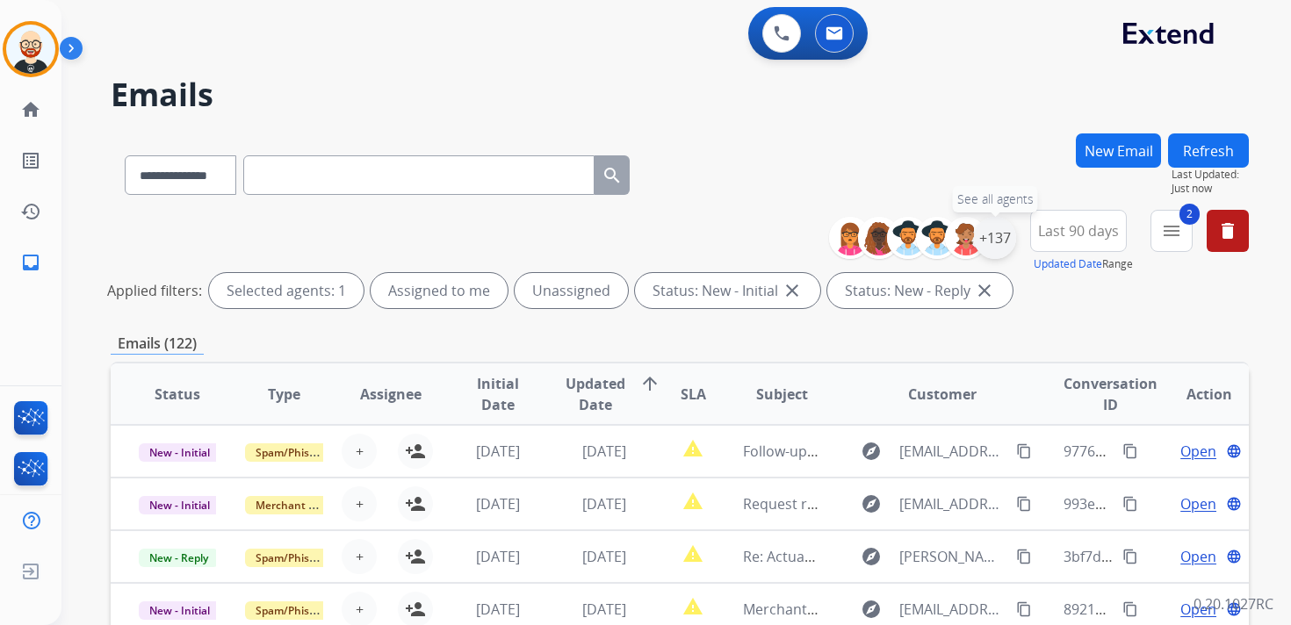
click at [1001, 235] on div "+137" at bounding box center [995, 238] width 42 height 42
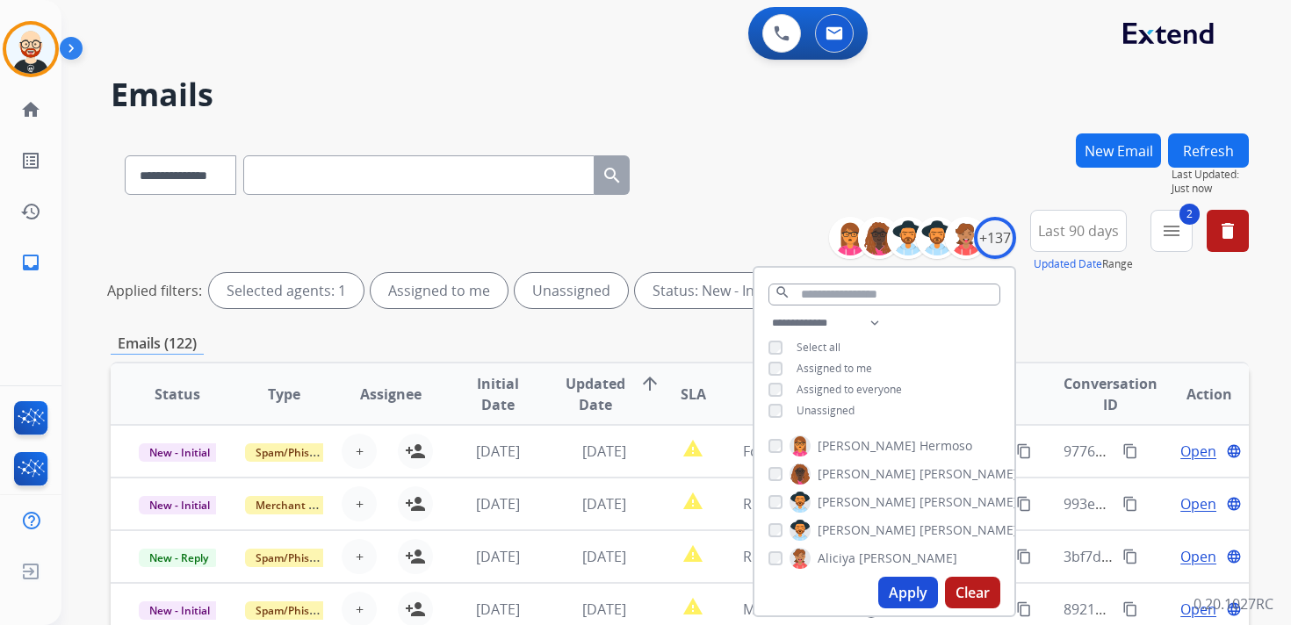
click at [828, 412] on span "Unassigned" at bounding box center [825, 410] width 58 height 15
click at [896, 588] on button "Apply" at bounding box center [908, 593] width 60 height 32
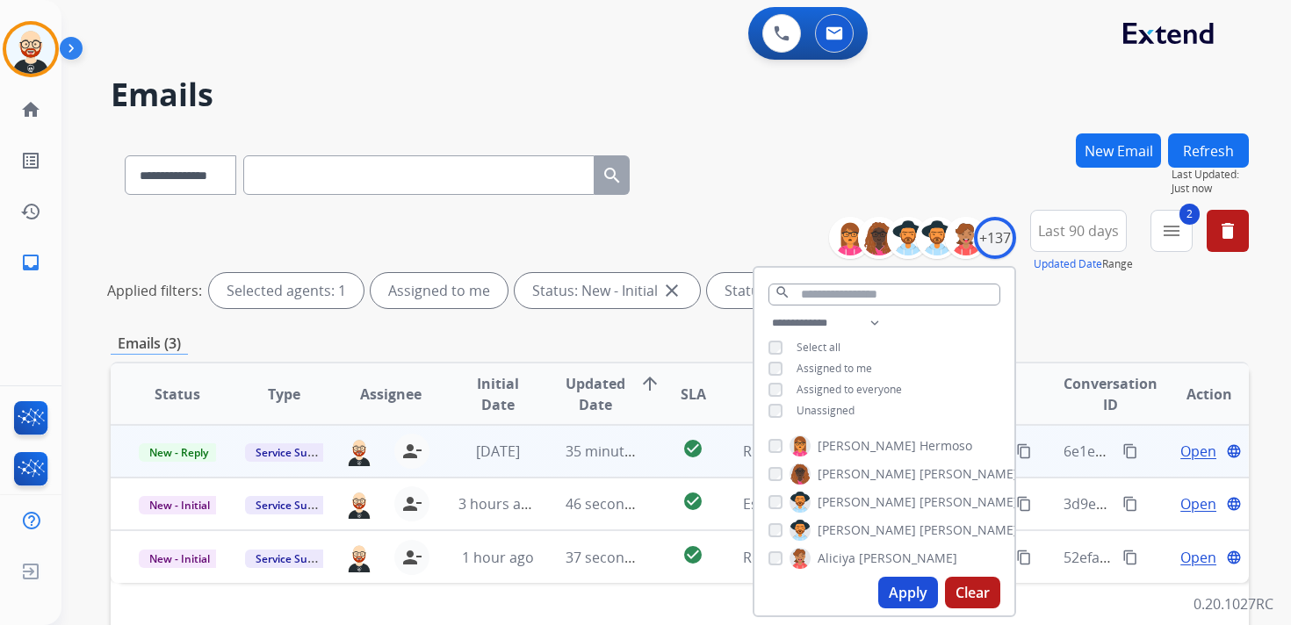
click at [802, 133] on div "**********" at bounding box center [680, 171] width 1138 height 76
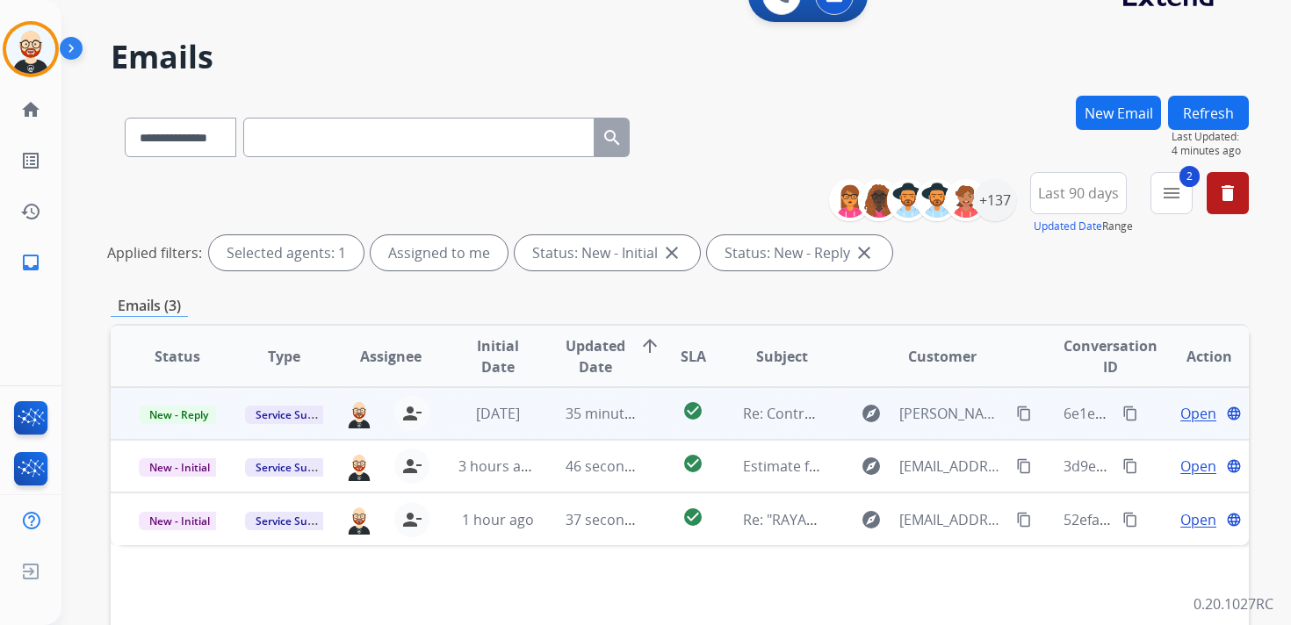
scroll to position [44, 0]
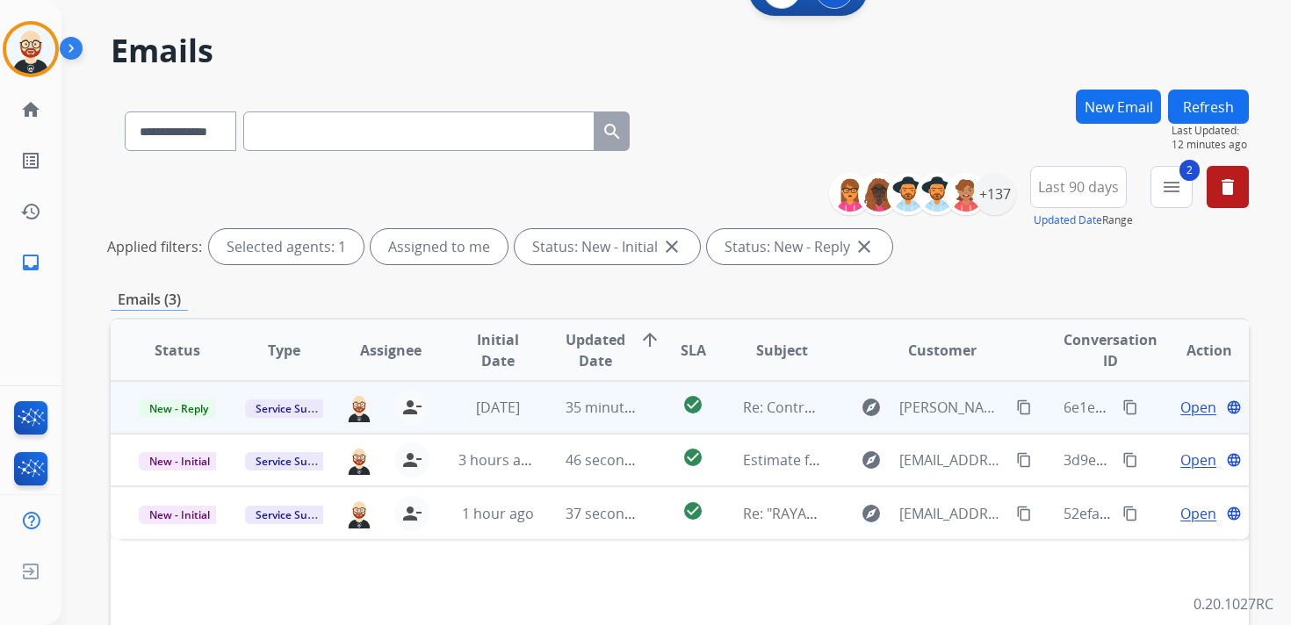
click at [1181, 402] on span "Open" at bounding box center [1198, 407] width 36 height 21
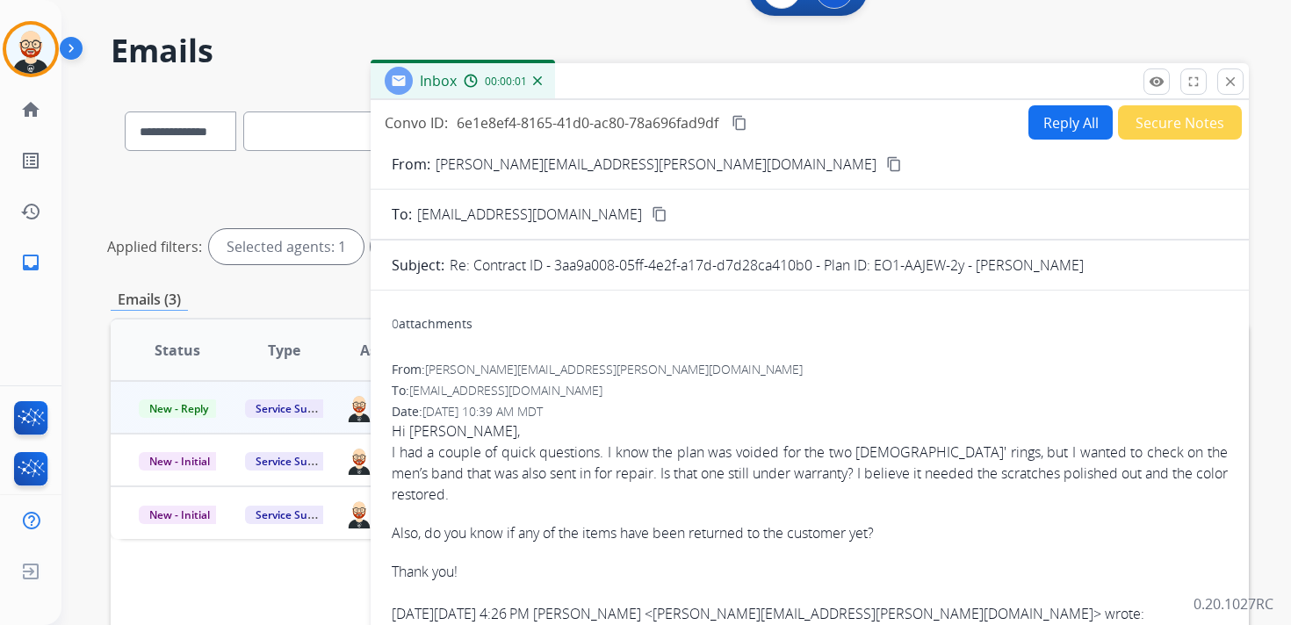
click at [1050, 117] on button "Reply All" at bounding box center [1070, 122] width 84 height 34
select select "**********"
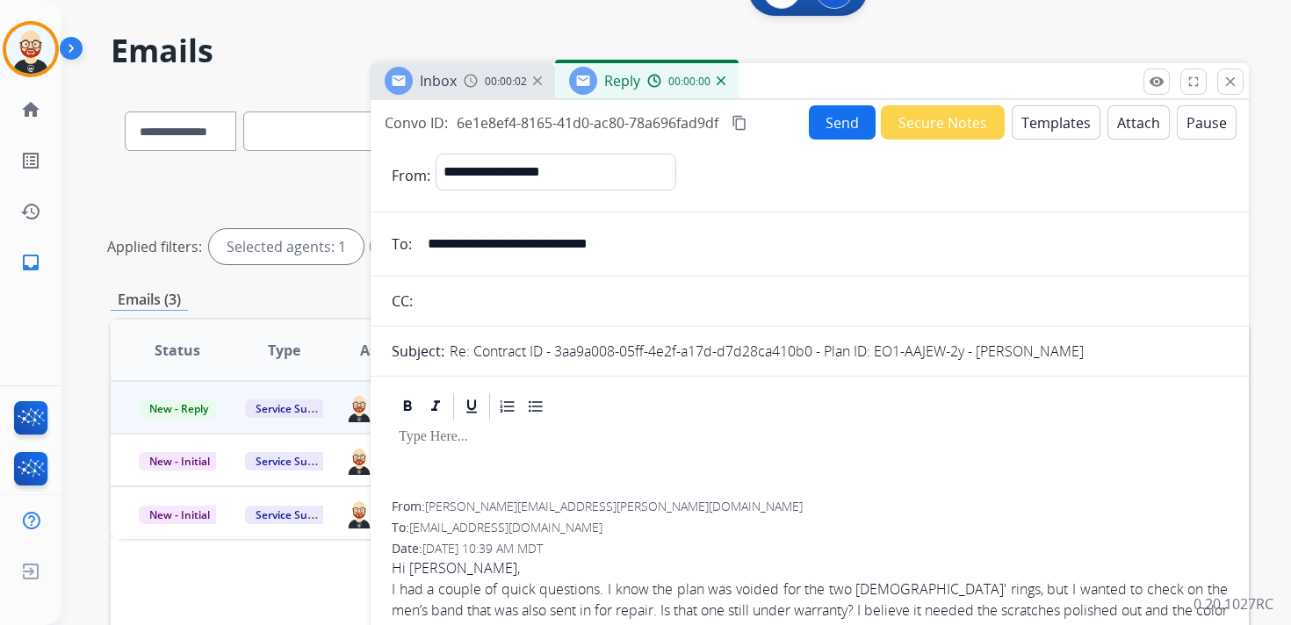
click at [476, 457] on div at bounding box center [810, 461] width 836 height 79
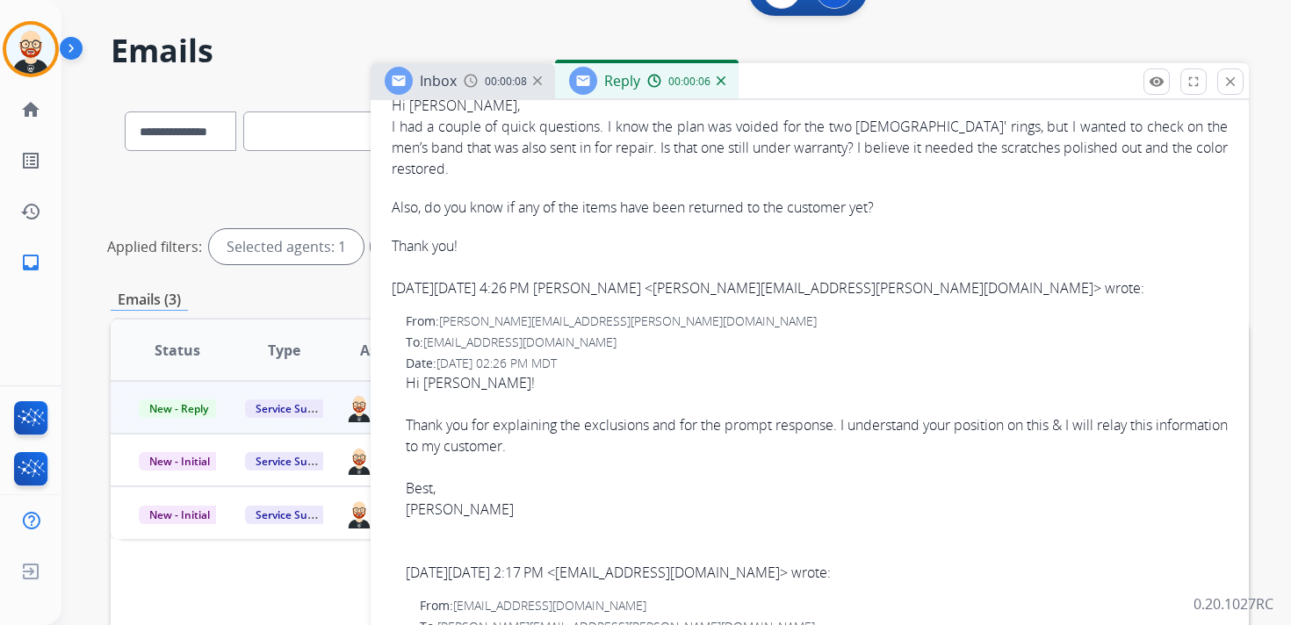
scroll to position [644, 0]
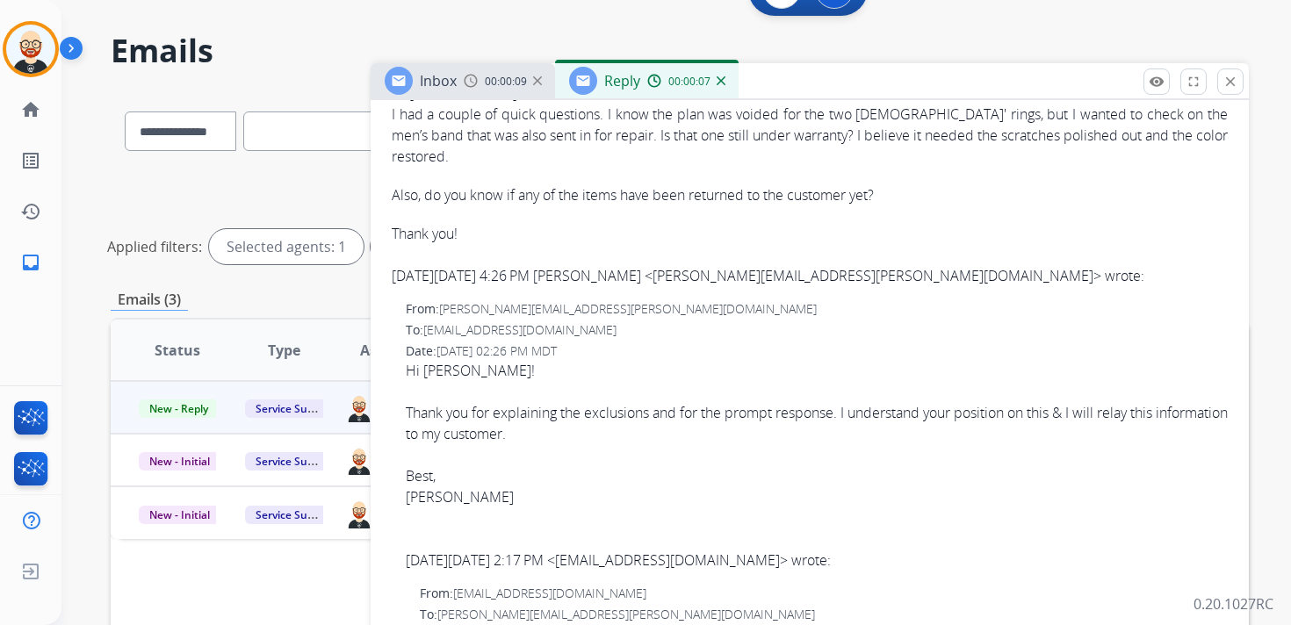
click at [440, 500] on div "Hi [PERSON_NAME]! Thank you for explaining the exclusions and for the prompt re…" at bounding box center [817, 444] width 822 height 169
copy div "[PERSON_NAME]"
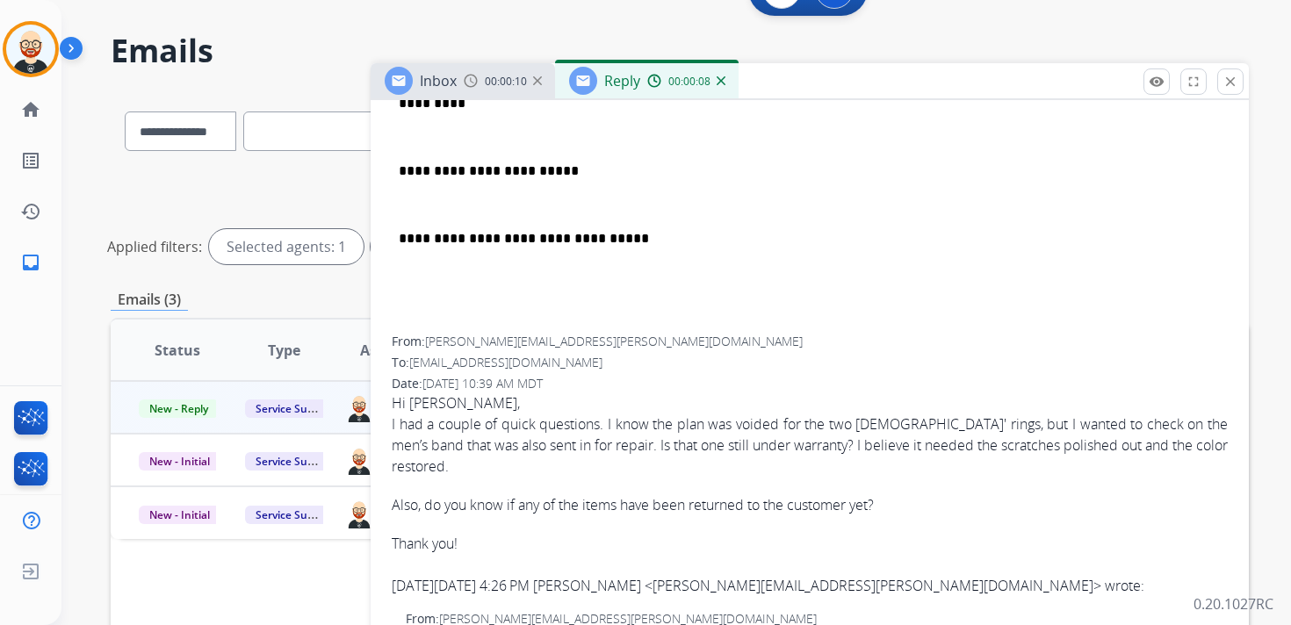
scroll to position [180, 0]
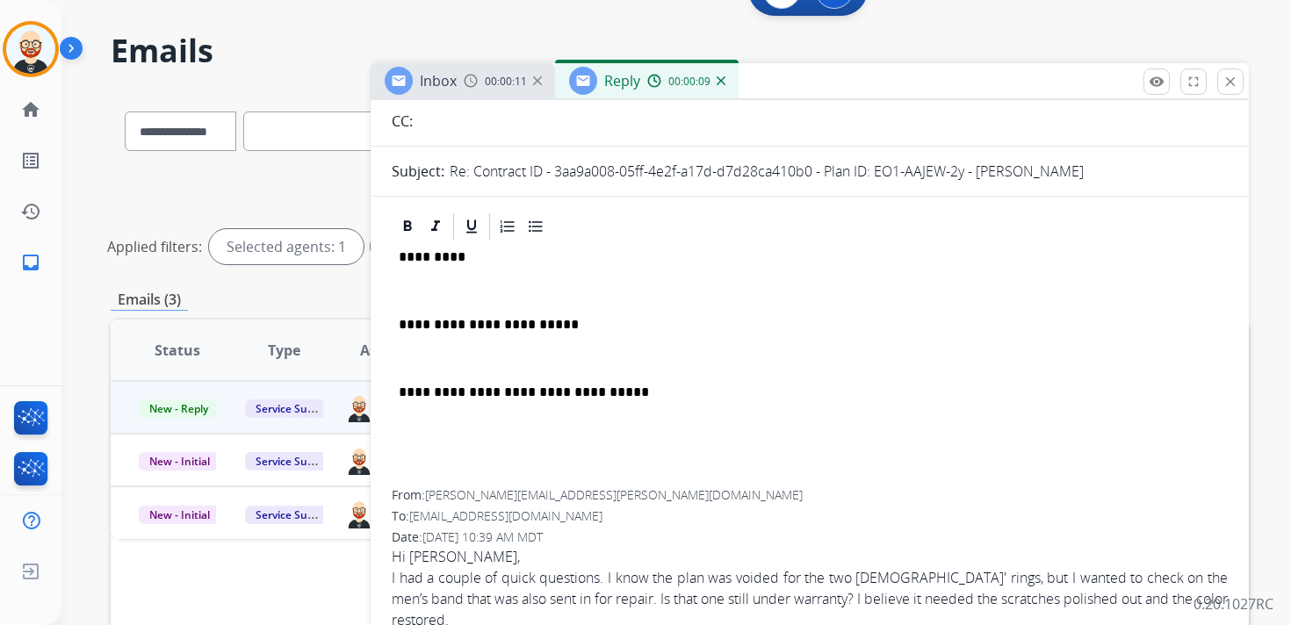
click at [428, 268] on div "**********" at bounding box center [810, 366] width 836 height 248
click at [431, 254] on p "*********" at bounding box center [803, 257] width 808 height 16
click at [421, 287] on p at bounding box center [810, 291] width 822 height 16
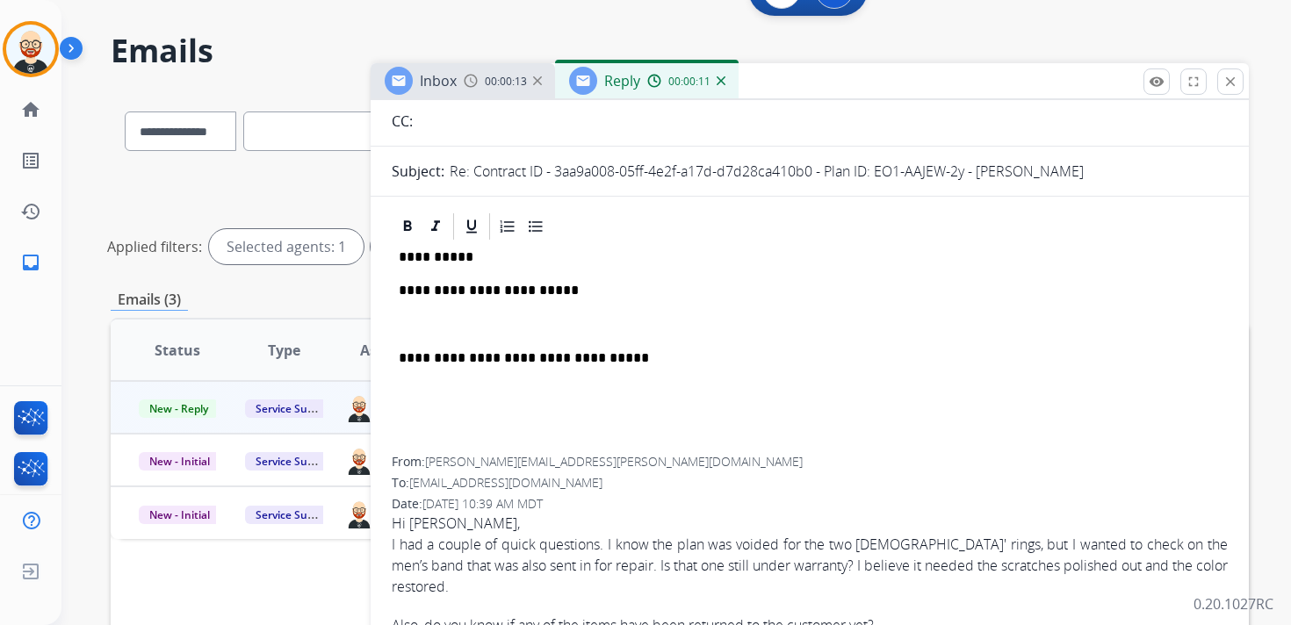
click at [423, 335] on div "**********" at bounding box center [810, 349] width 836 height 214
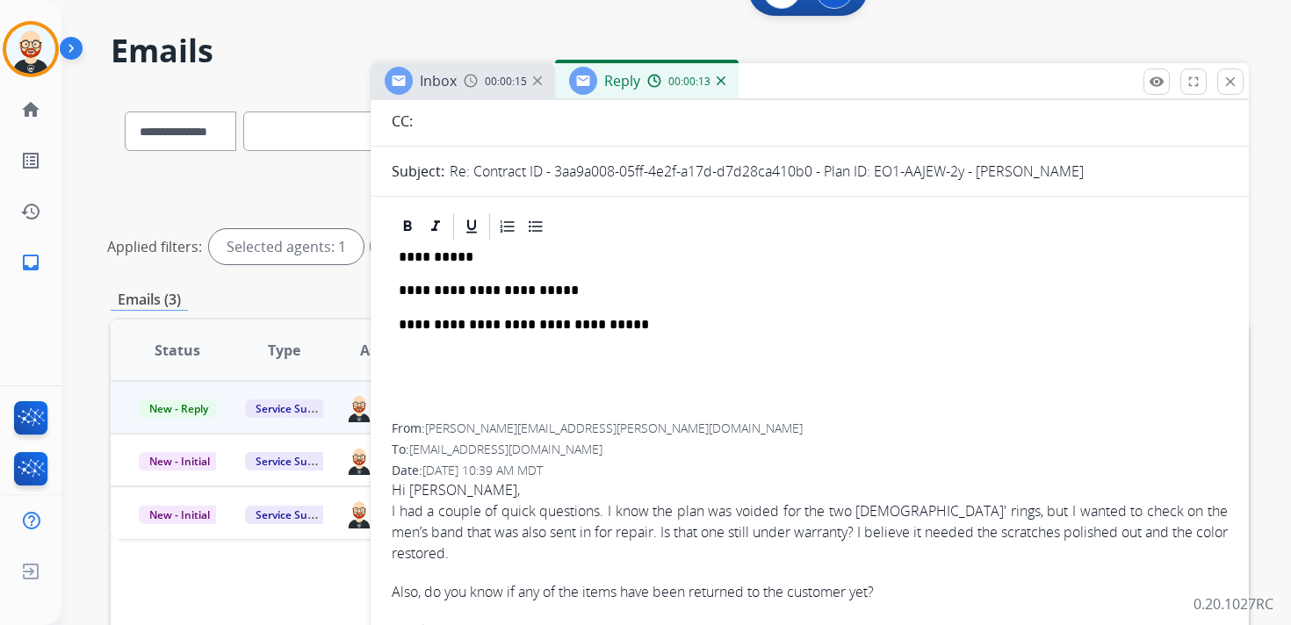
click at [443, 299] on p "**********" at bounding box center [803, 291] width 808 height 16
click at [687, 296] on p "**********" at bounding box center [803, 291] width 808 height 16
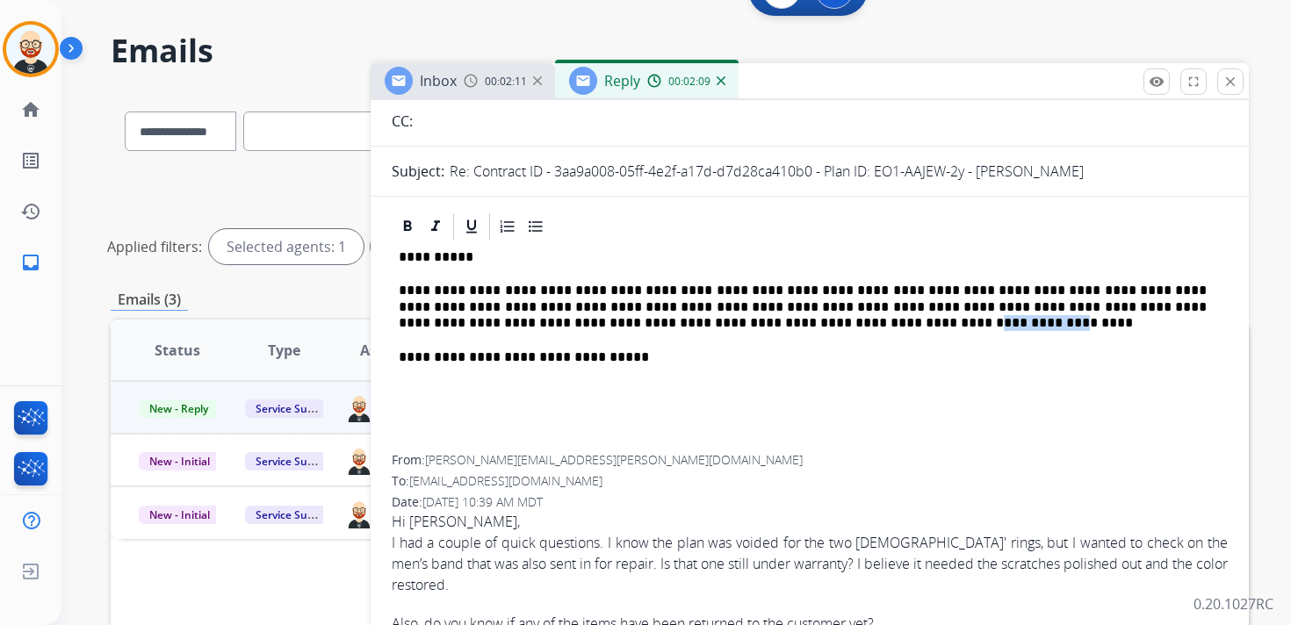
click at [808, 327] on p "**********" at bounding box center [803, 307] width 808 height 48
click at [829, 319] on p "**********" at bounding box center [803, 307] width 808 height 48
click at [896, 311] on p "**********" at bounding box center [803, 307] width 808 height 48
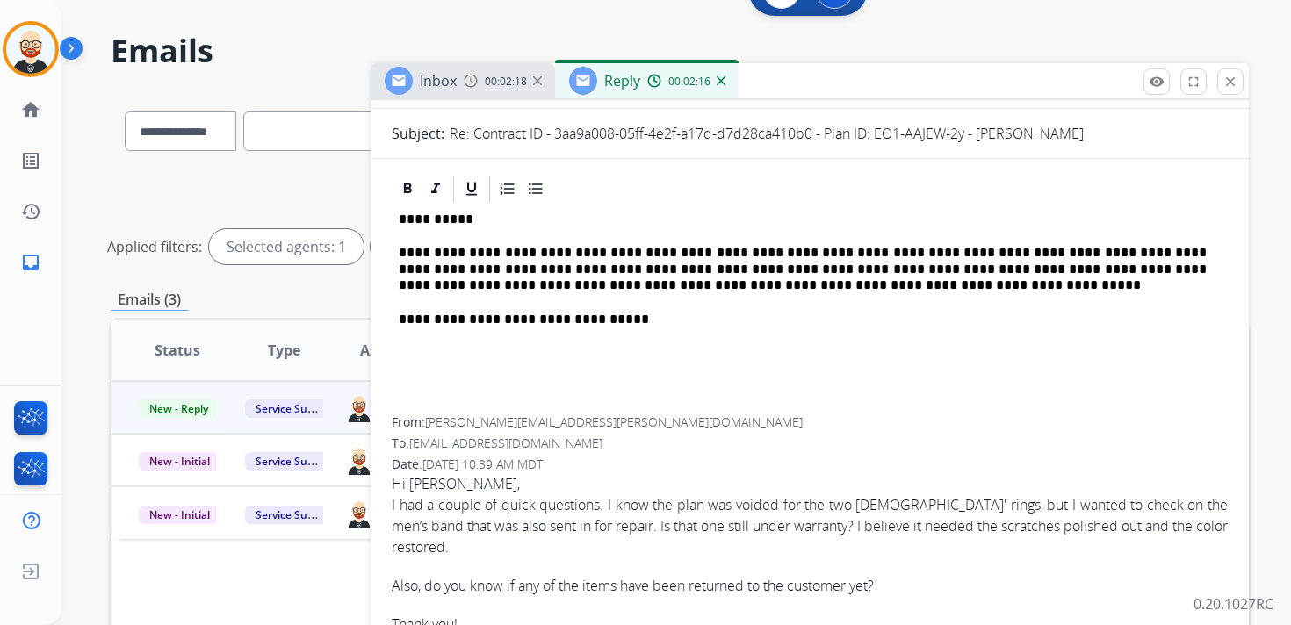
scroll to position [222, 0]
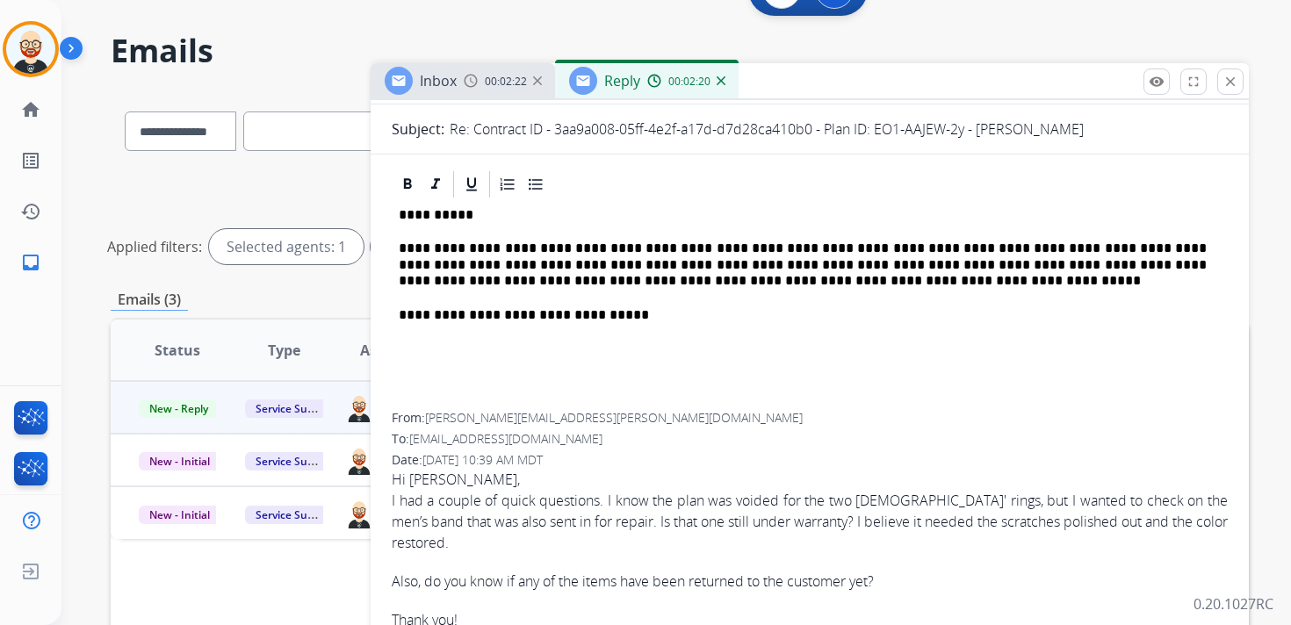
click at [906, 283] on p "**********" at bounding box center [803, 265] width 808 height 48
click at [923, 283] on p "**********" at bounding box center [803, 265] width 808 height 48
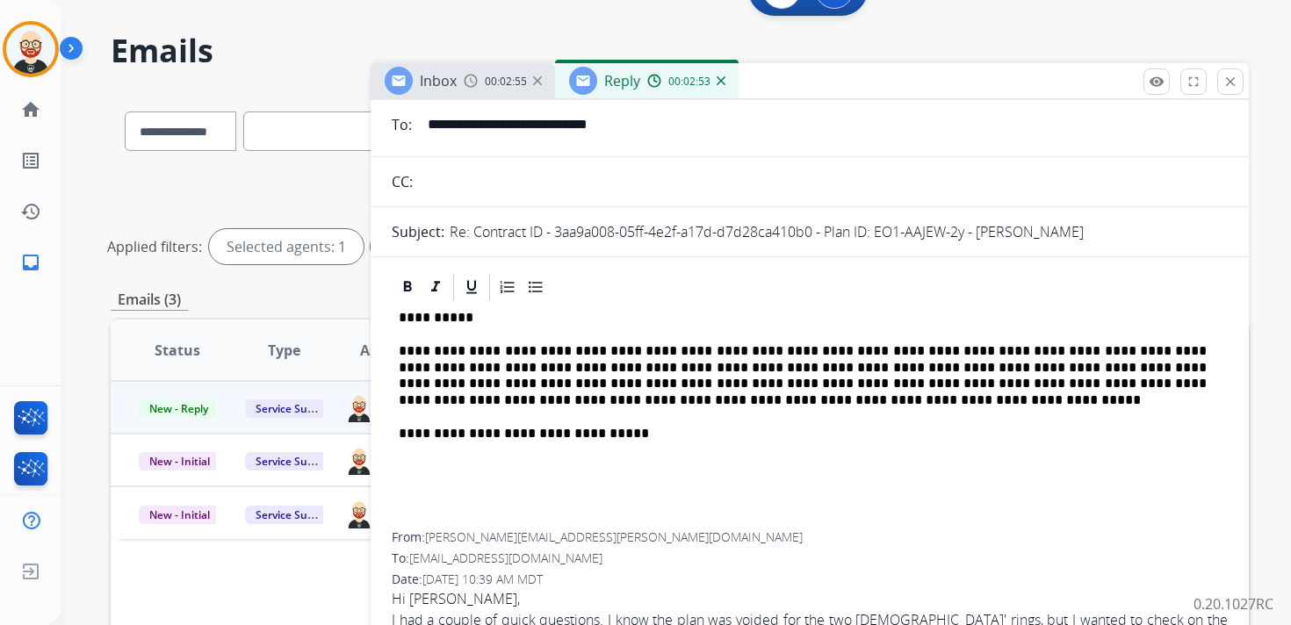
scroll to position [0, 0]
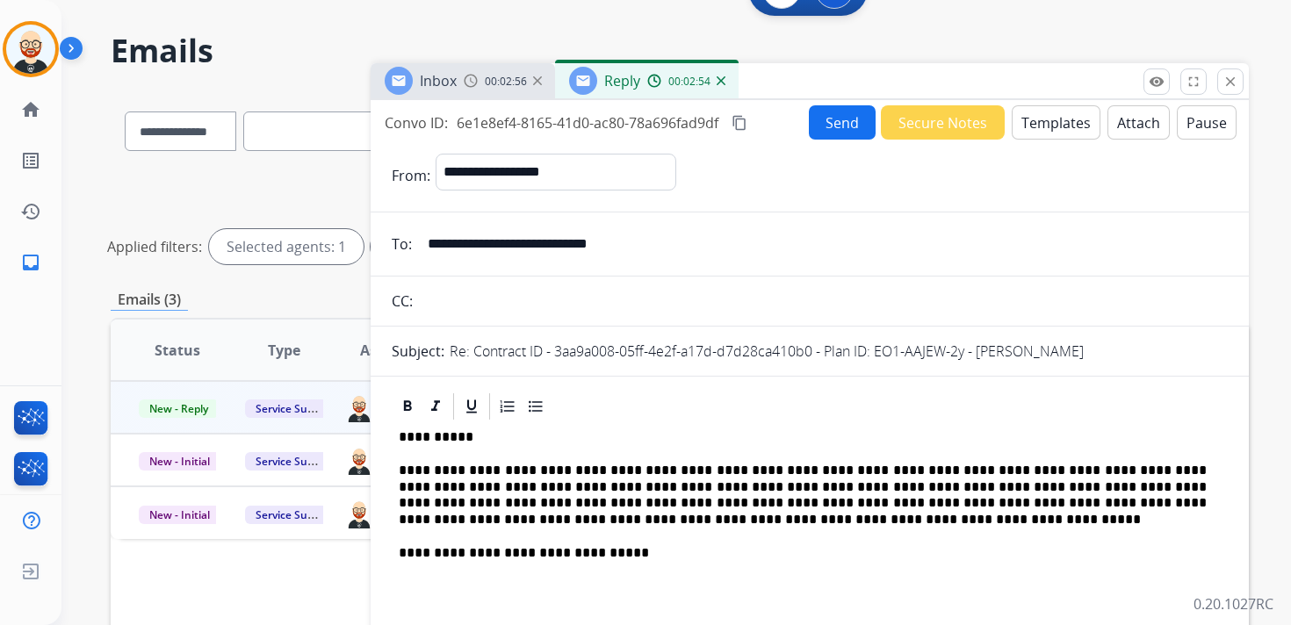
click at [831, 125] on button "Send" at bounding box center [842, 122] width 67 height 34
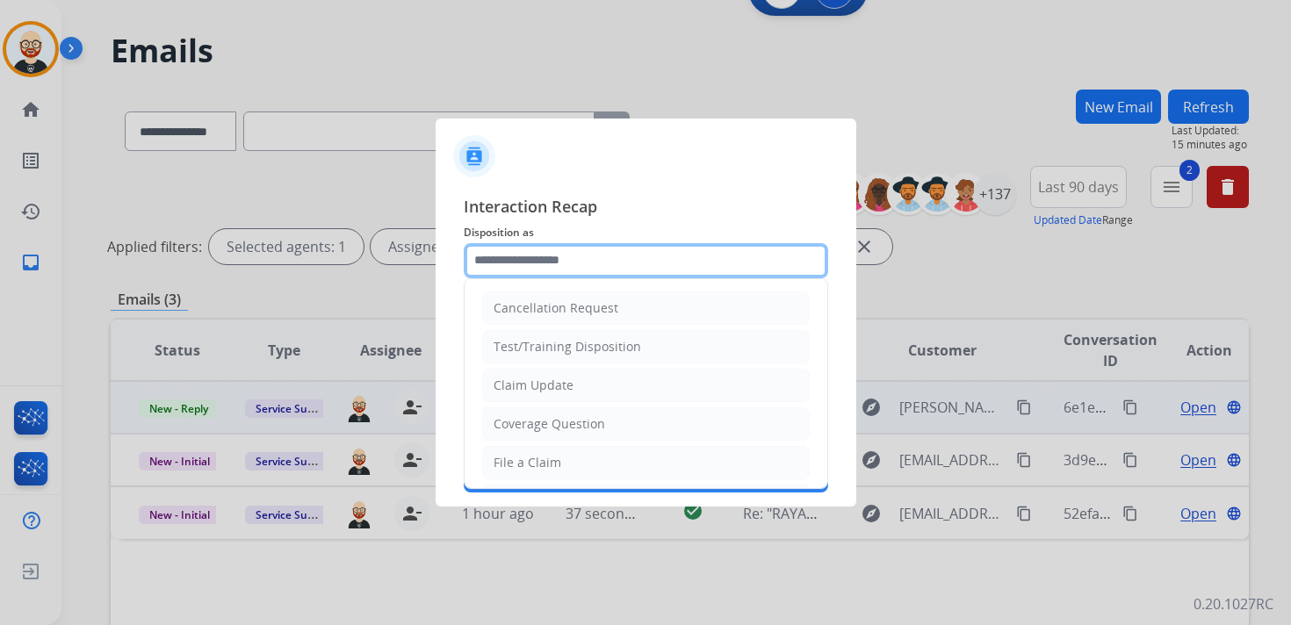
click at [608, 261] on input "text" at bounding box center [646, 260] width 364 height 35
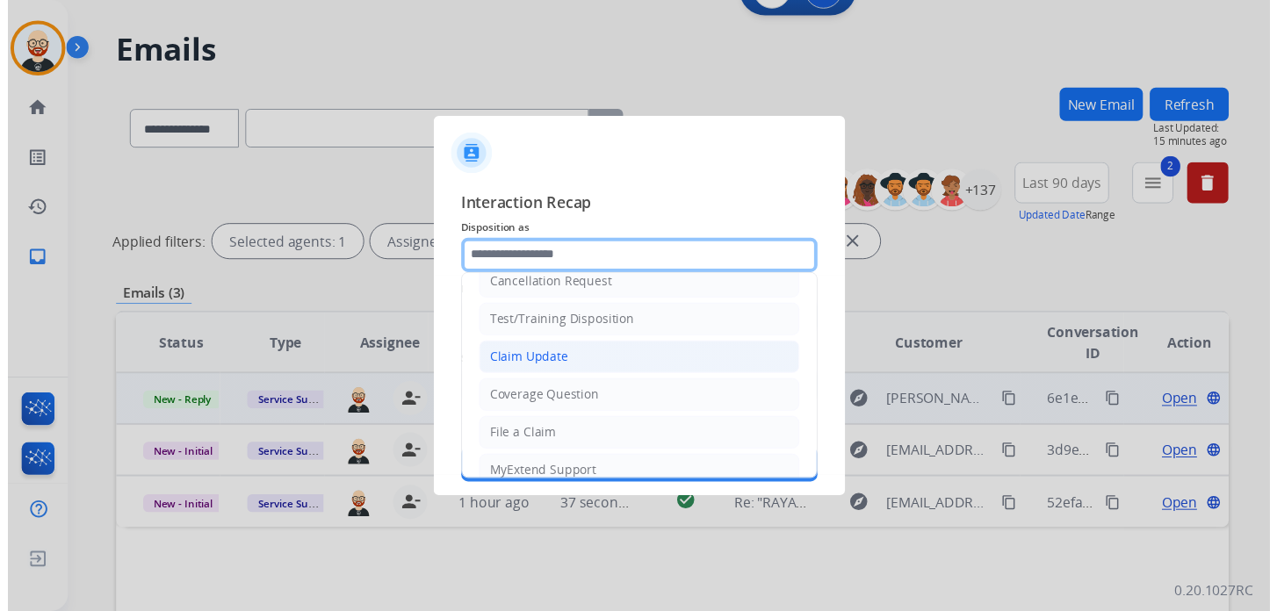
scroll to position [263, 0]
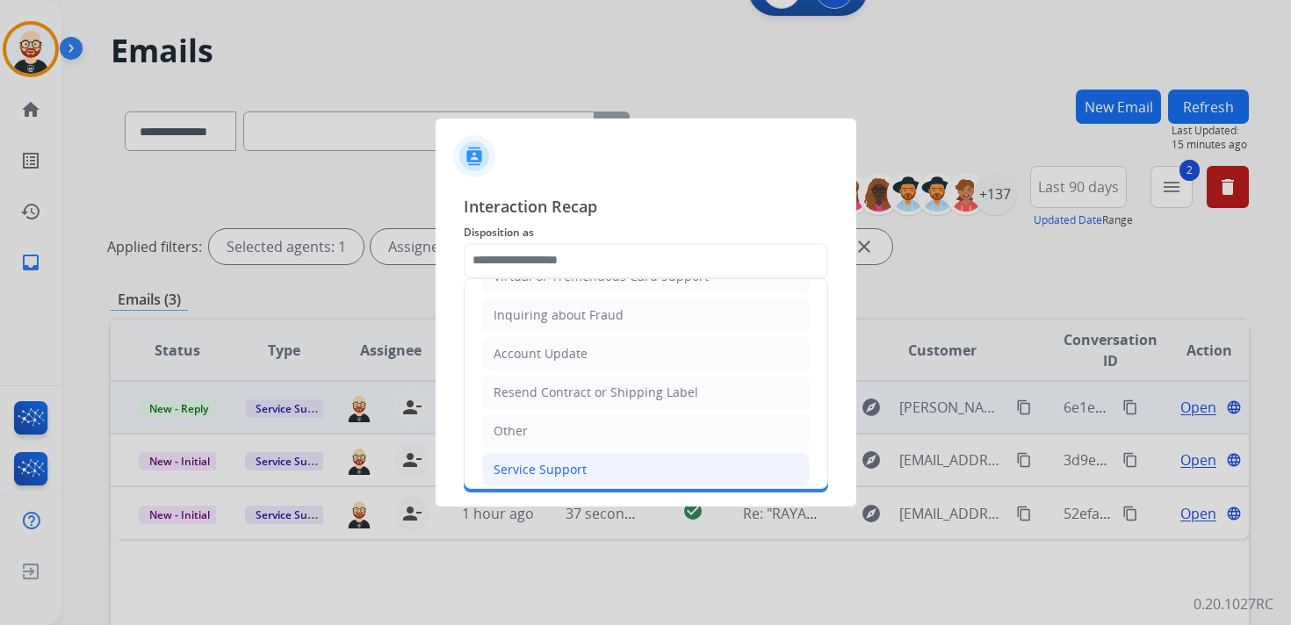
click at [536, 461] on div "Service Support" at bounding box center [539, 470] width 93 height 18
type input "**********"
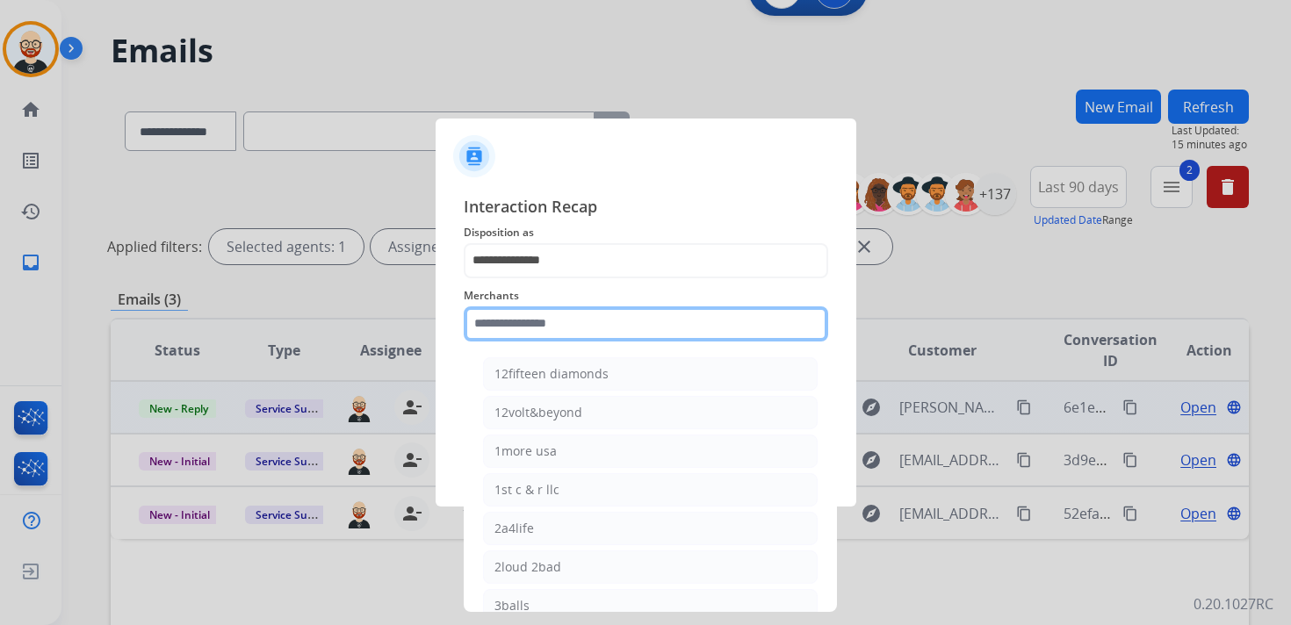
click at [538, 325] on input "text" at bounding box center [646, 323] width 364 height 35
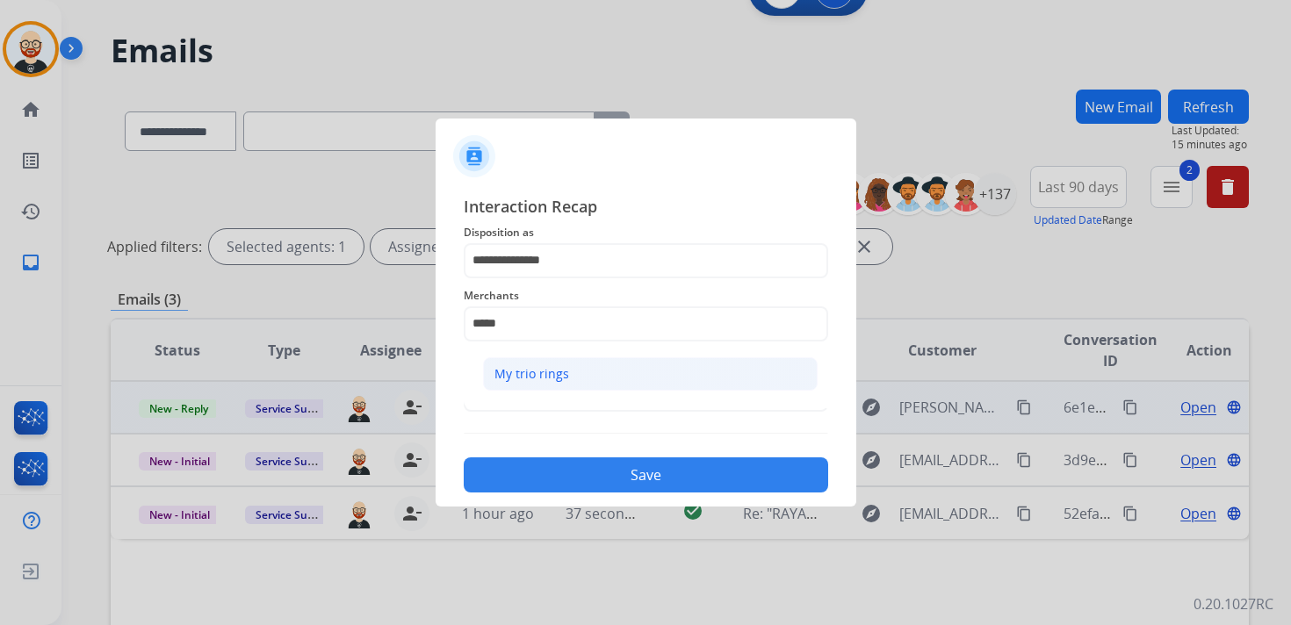
click at [542, 365] on div "My trio rings" at bounding box center [531, 374] width 75 height 18
type input "**********"
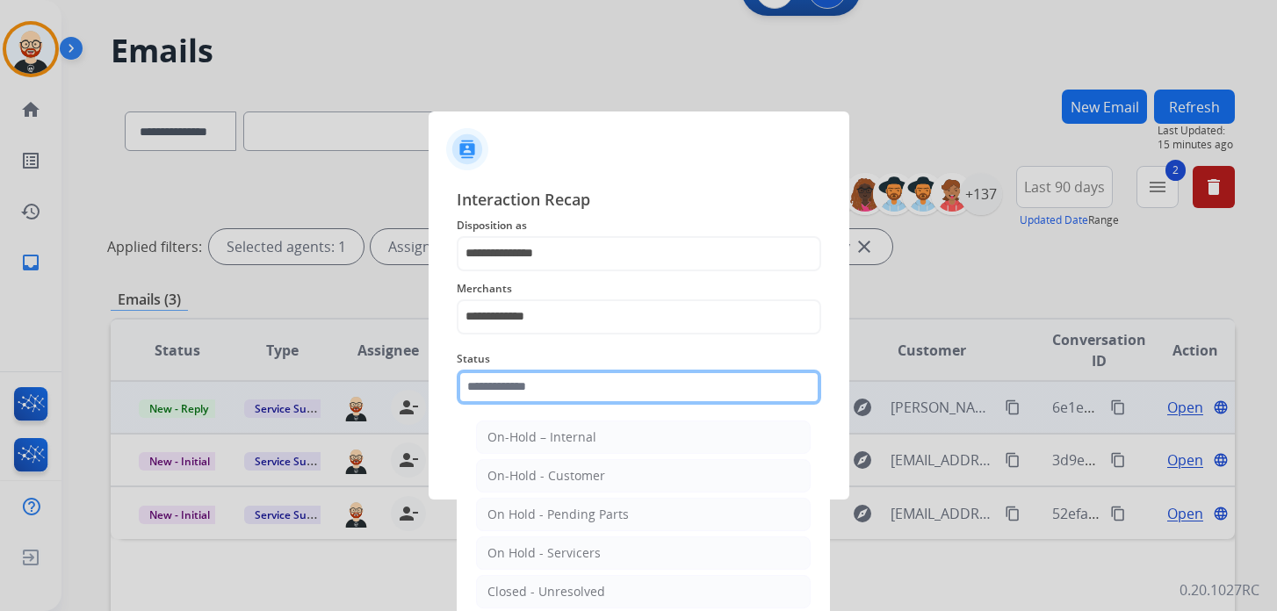
click at [531, 391] on input "text" at bounding box center [639, 387] width 364 height 35
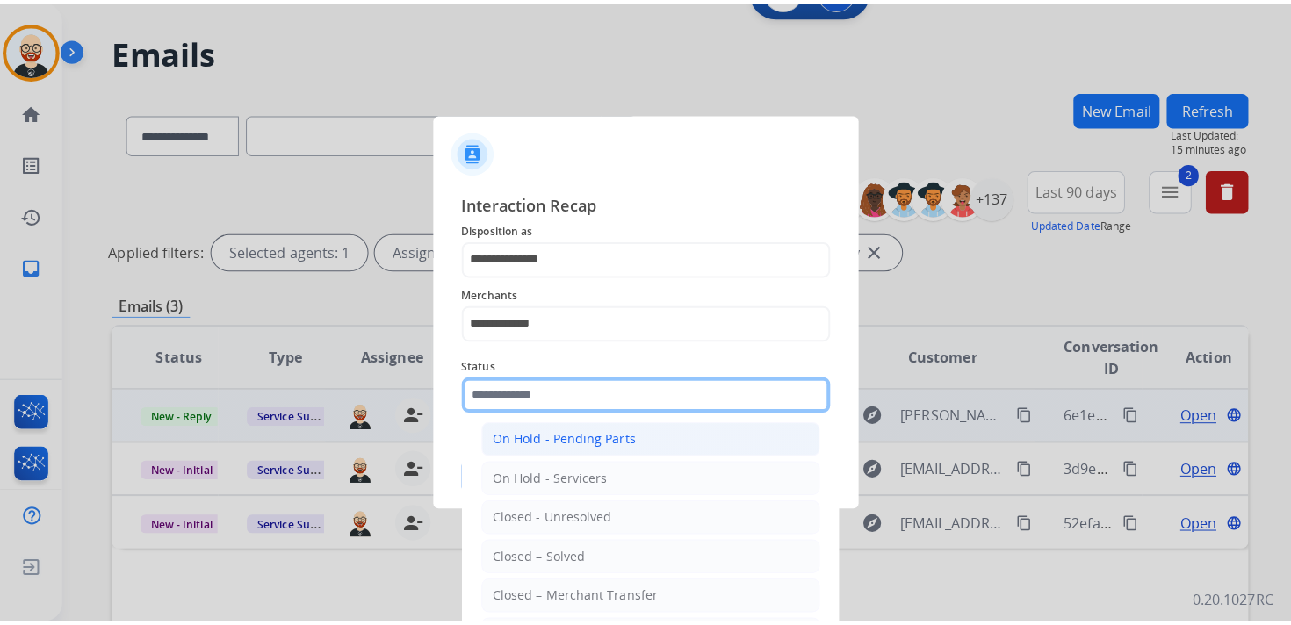
scroll to position [97, 0]
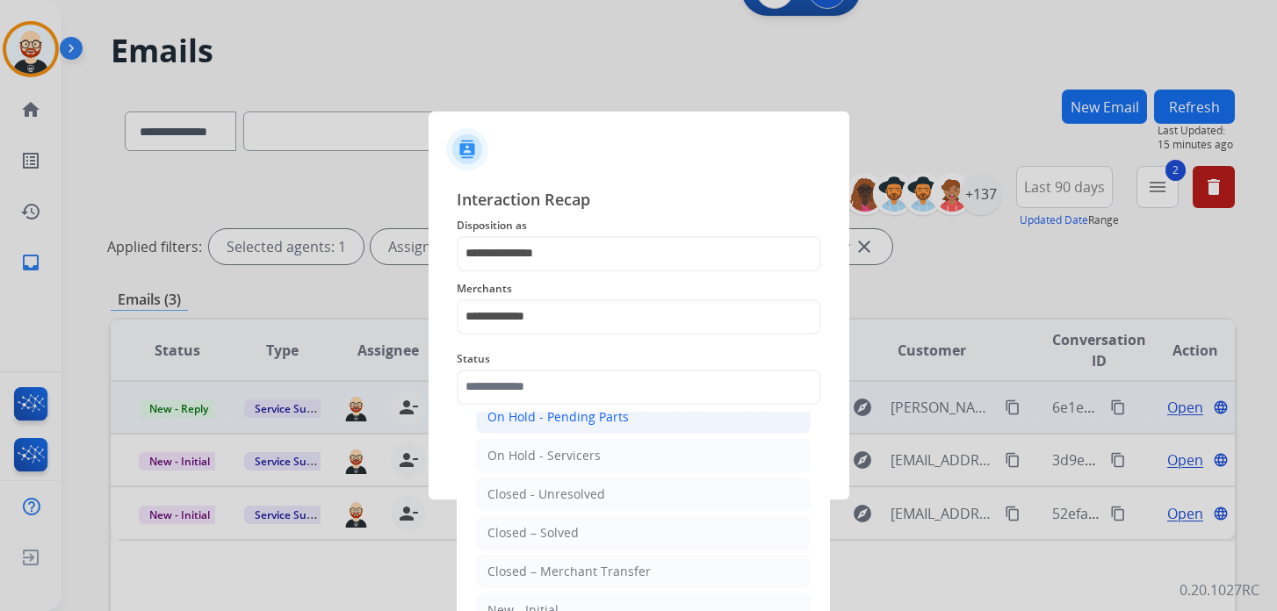
click at [528, 524] on div "Closed – Solved" at bounding box center [532, 533] width 91 height 18
type input "**********"
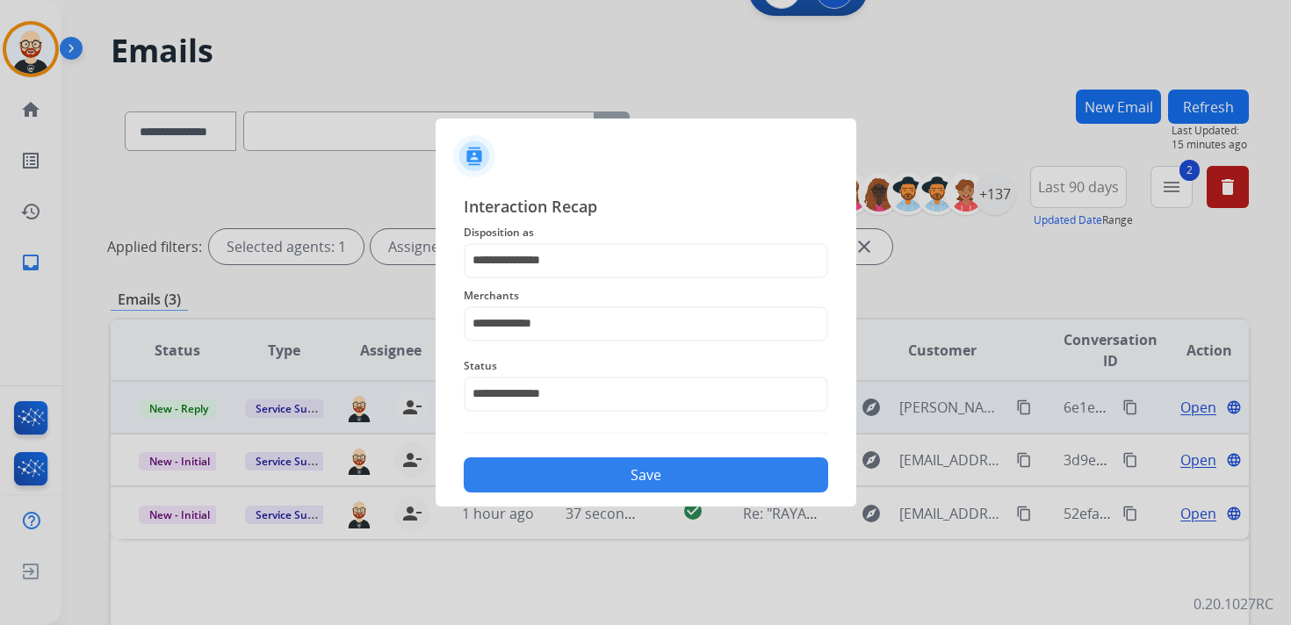
click at [544, 473] on button "Save" at bounding box center [646, 474] width 364 height 35
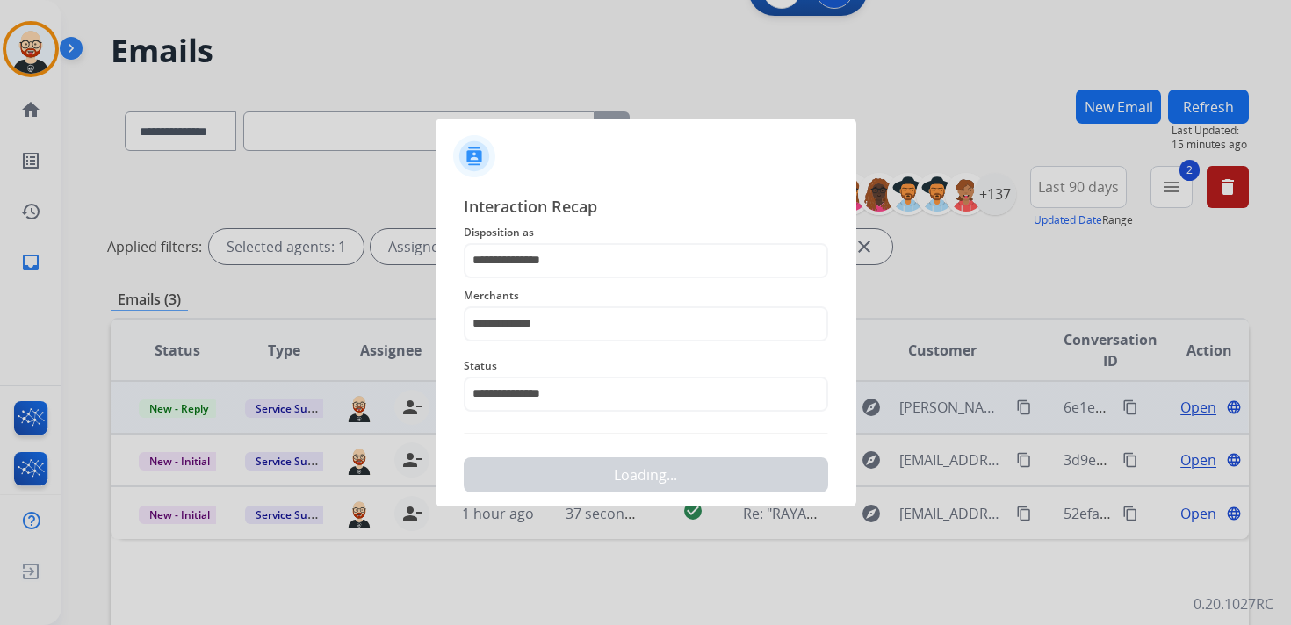
scroll to position [0, 0]
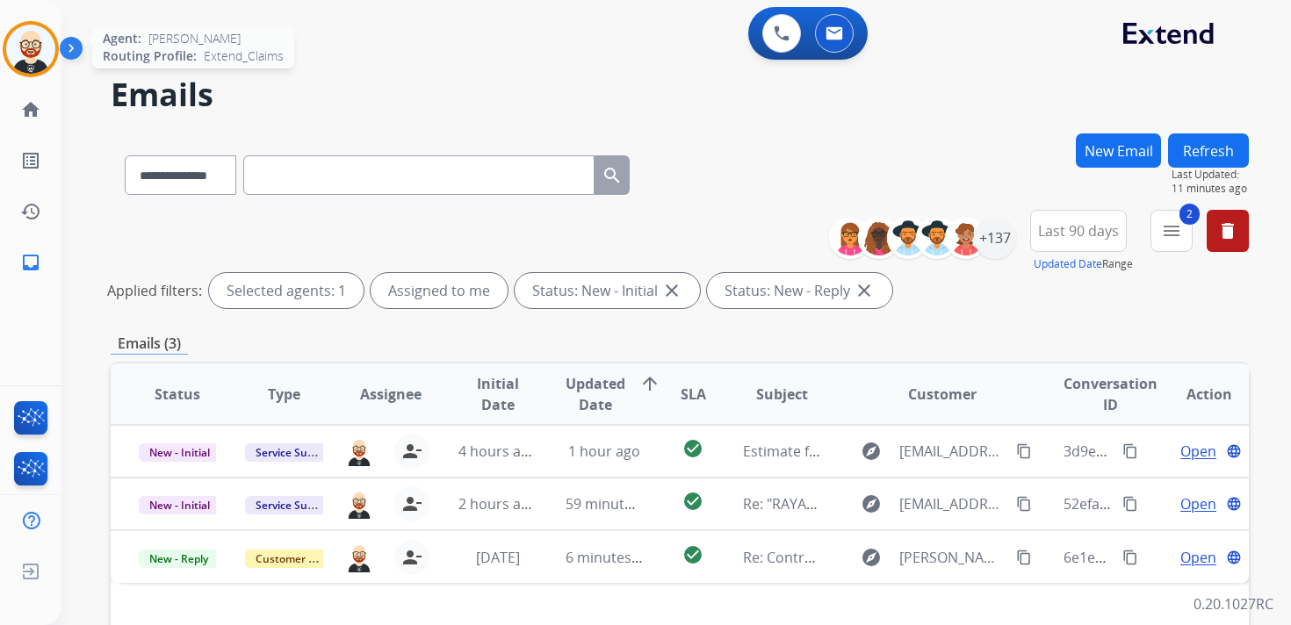
click at [23, 50] on img at bounding box center [30, 49] width 49 height 49
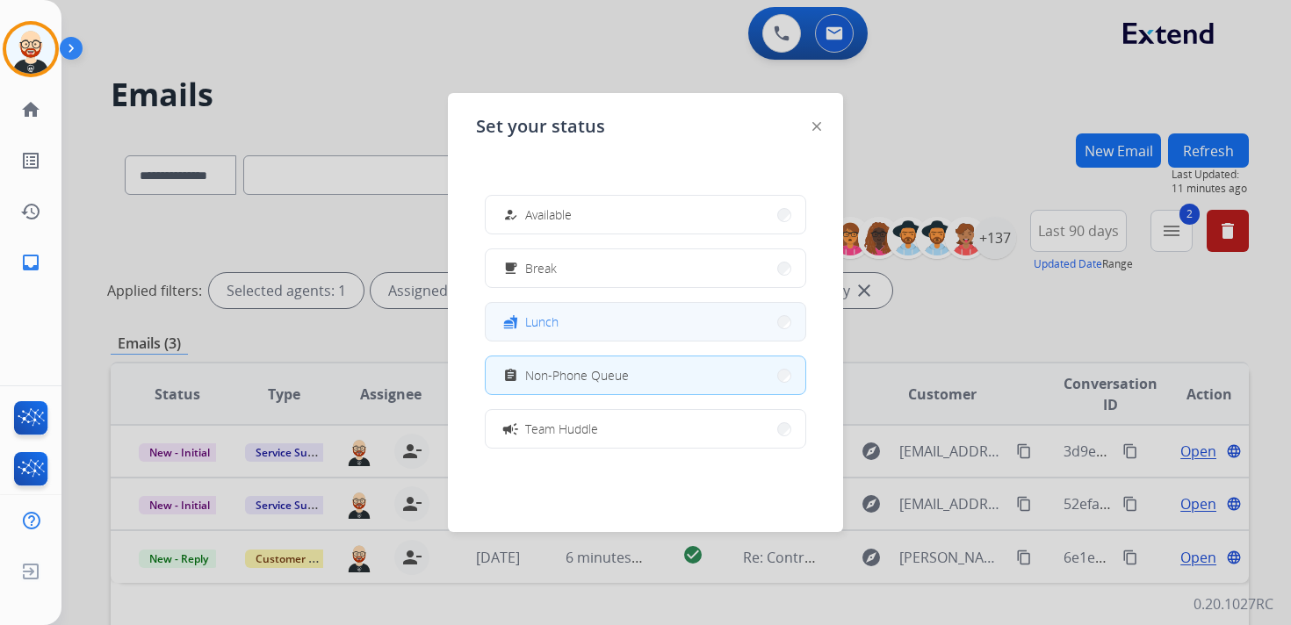
click at [543, 321] on span "Lunch" at bounding box center [541, 322] width 33 height 18
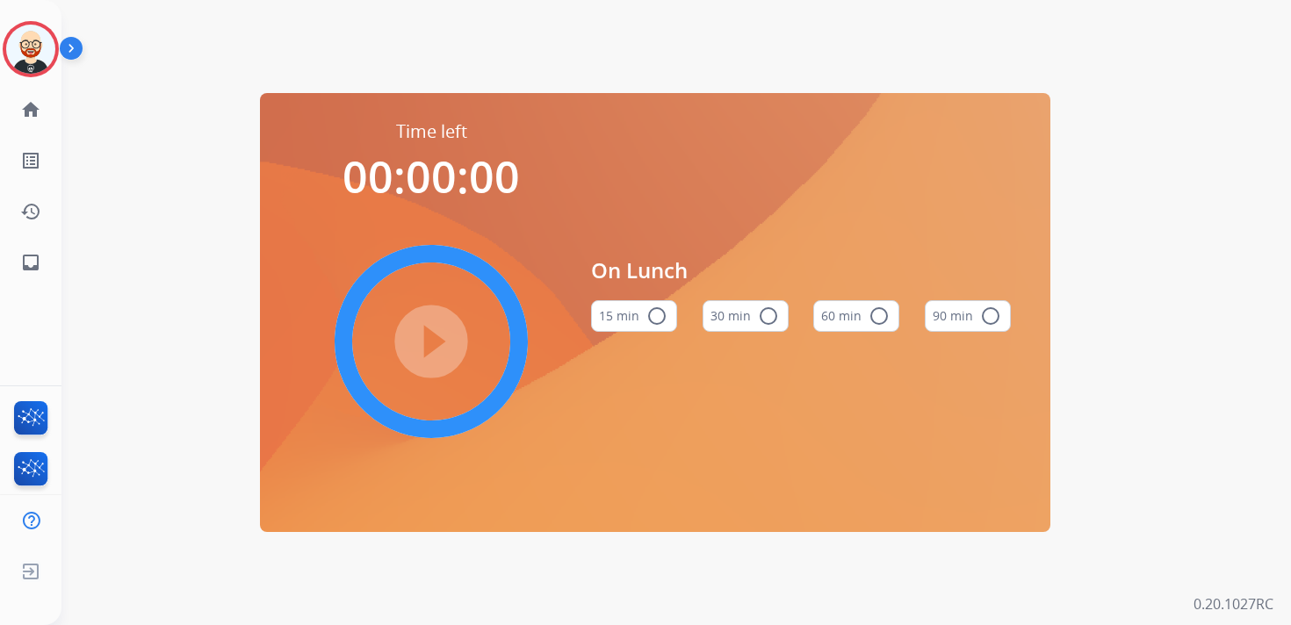
click at [781, 320] on button "30 min radio_button_unchecked" at bounding box center [745, 316] width 86 height 32
click at [439, 335] on mat-icon "play_circle_filled" at bounding box center [431, 341] width 21 height 21
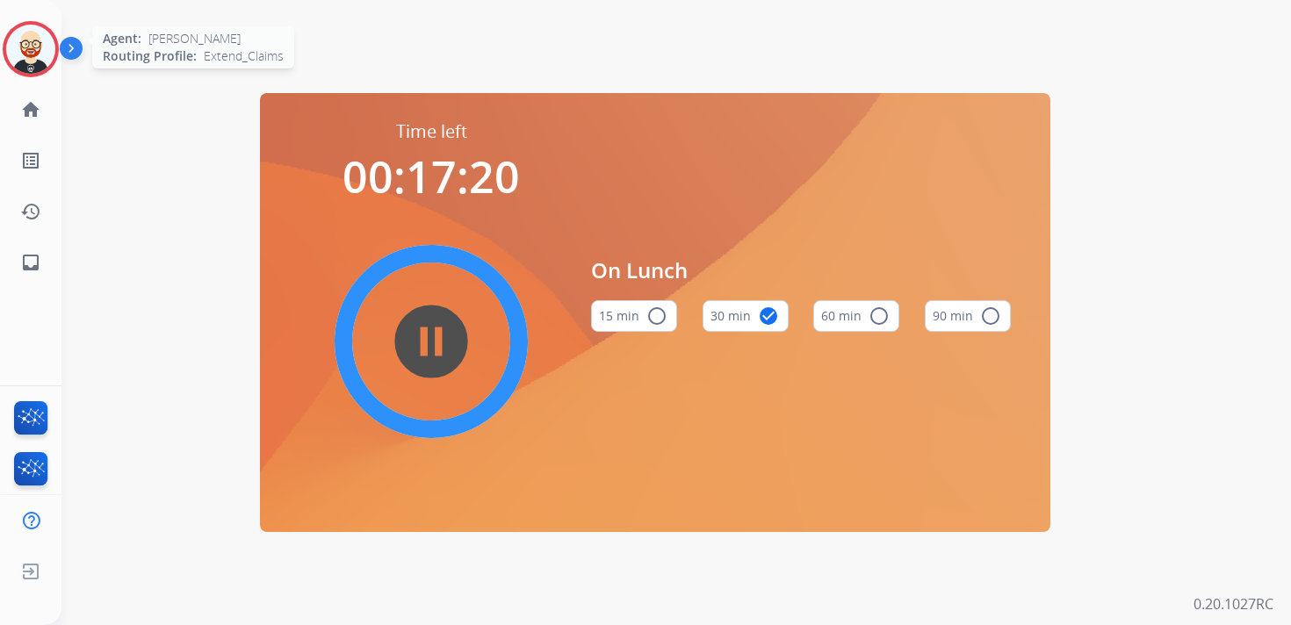
click at [28, 47] on img at bounding box center [30, 49] width 49 height 49
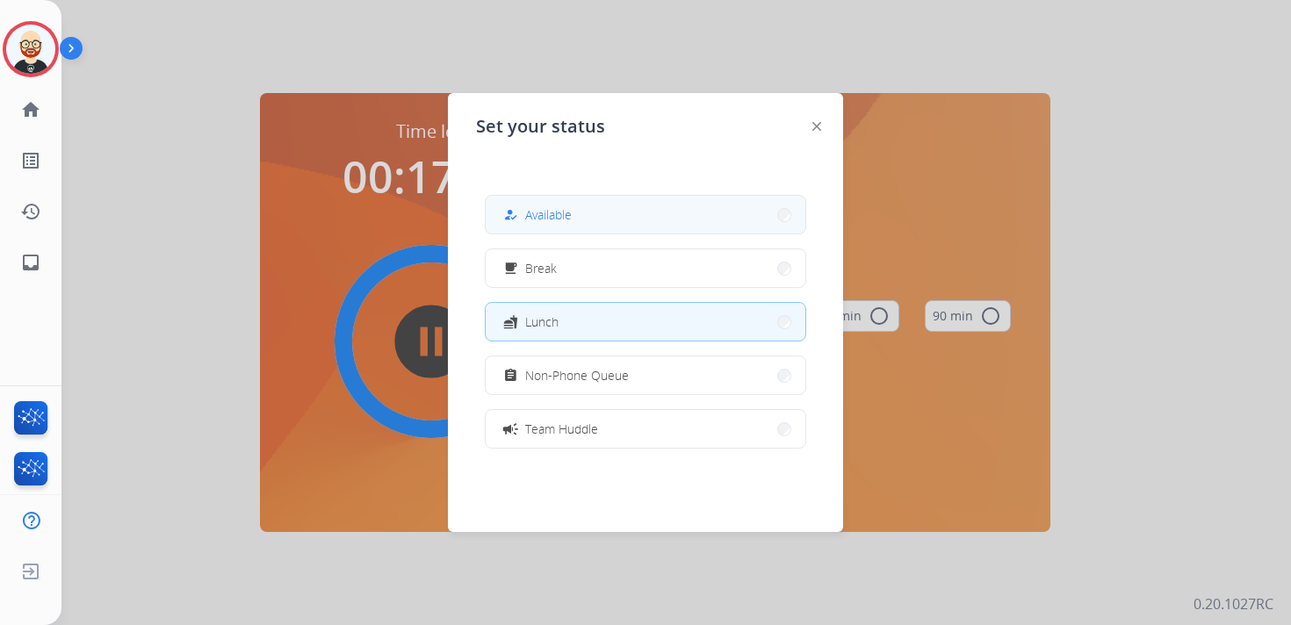
click at [519, 207] on div "how_to_reg" at bounding box center [512, 215] width 25 height 21
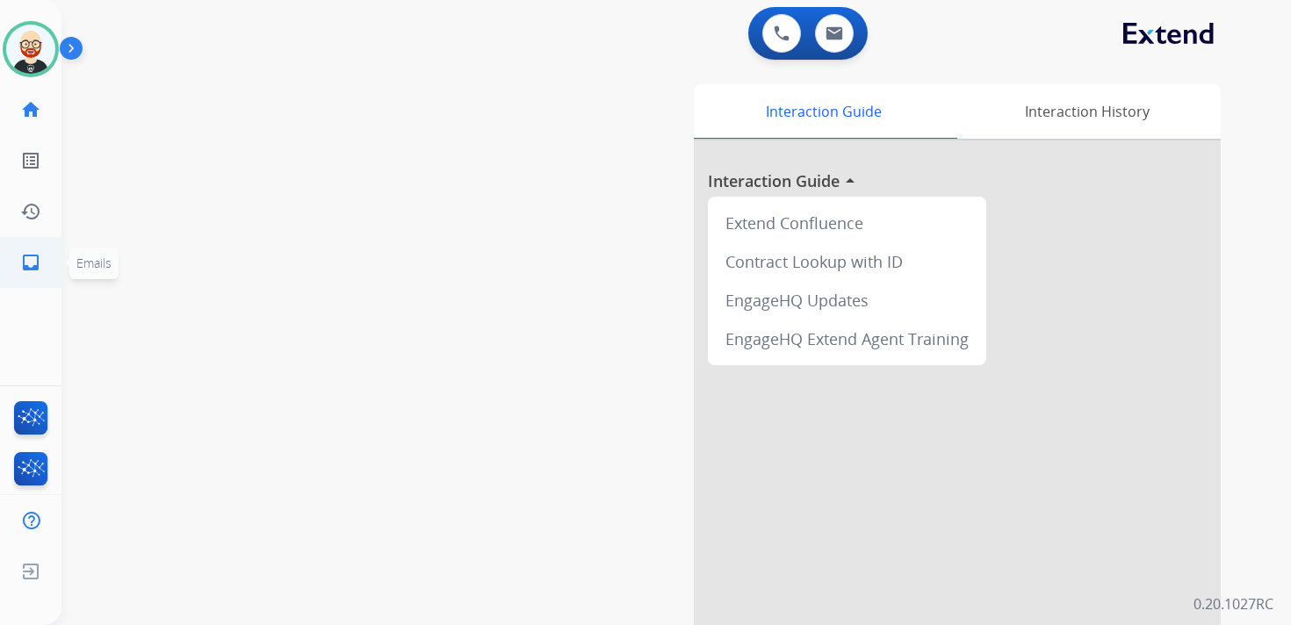
click at [39, 261] on mat-icon "inbox" at bounding box center [30, 262] width 21 height 21
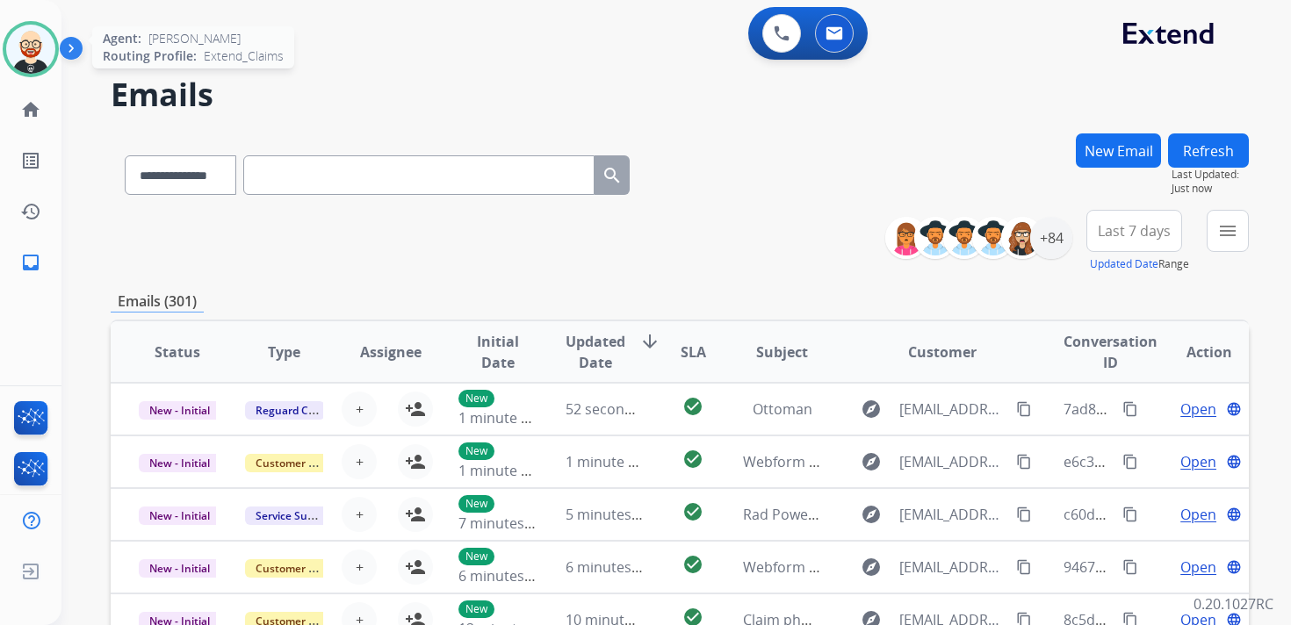
click at [44, 52] on img at bounding box center [30, 49] width 49 height 49
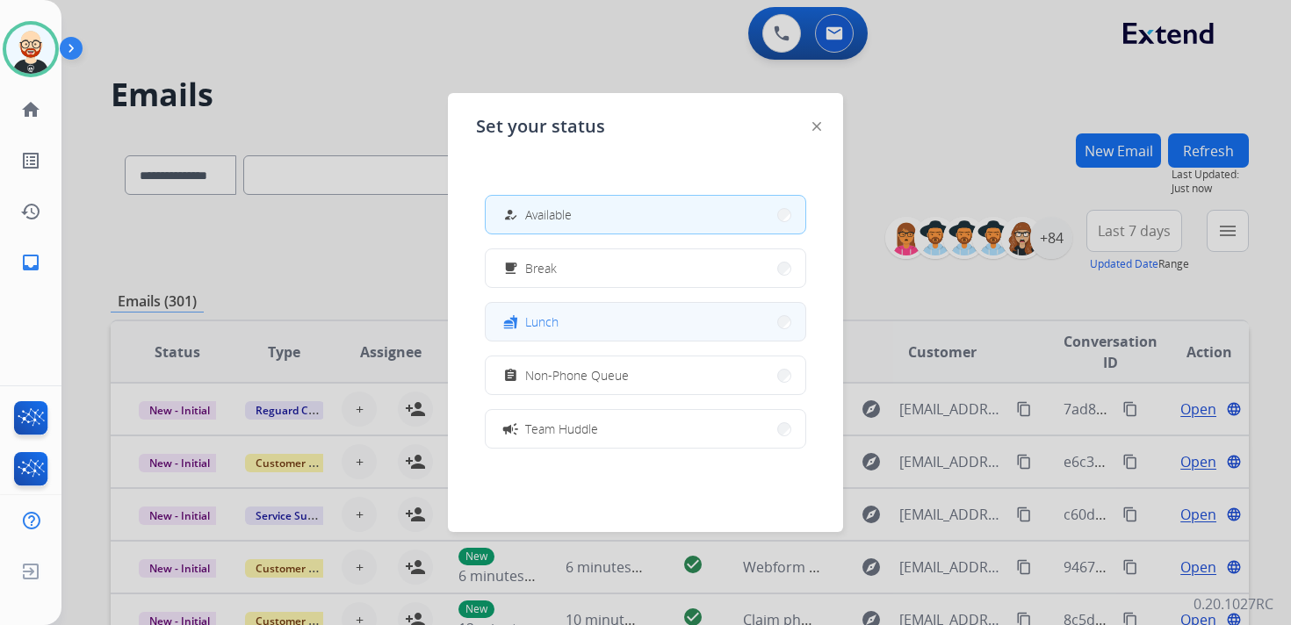
click at [548, 317] on span "Lunch" at bounding box center [541, 322] width 33 height 18
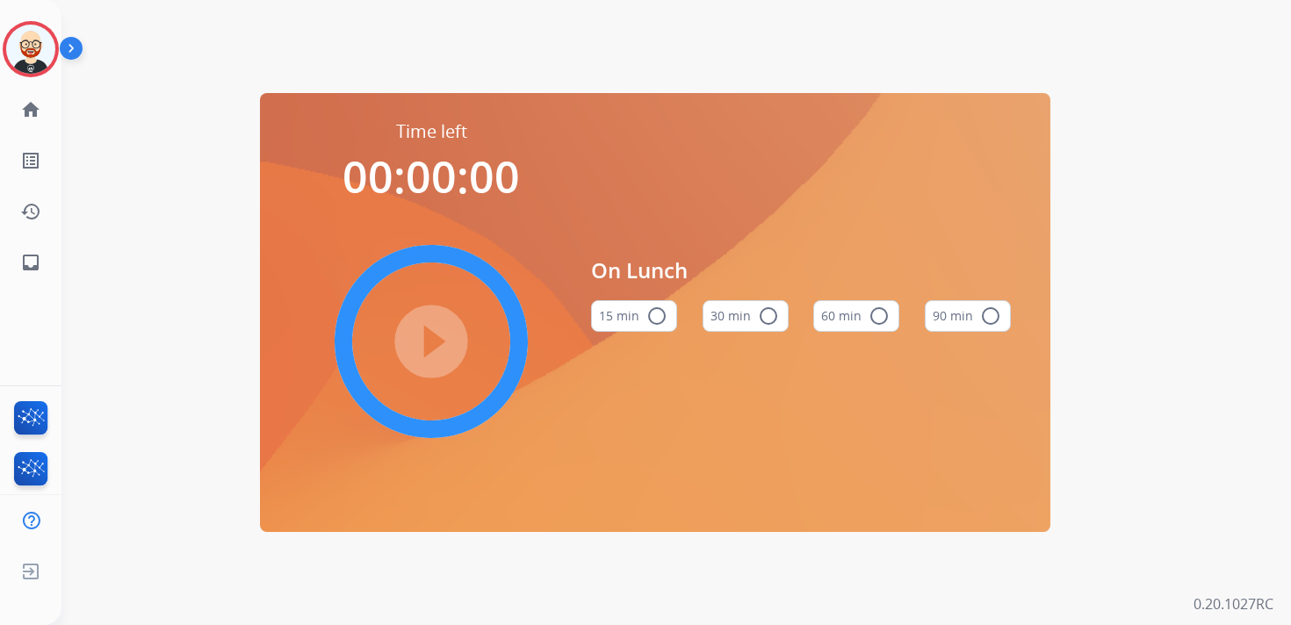
click at [628, 320] on button "15 min radio_button_unchecked" at bounding box center [634, 316] width 86 height 32
click at [434, 331] on mat-icon "play_circle_filled" at bounding box center [431, 341] width 21 height 21
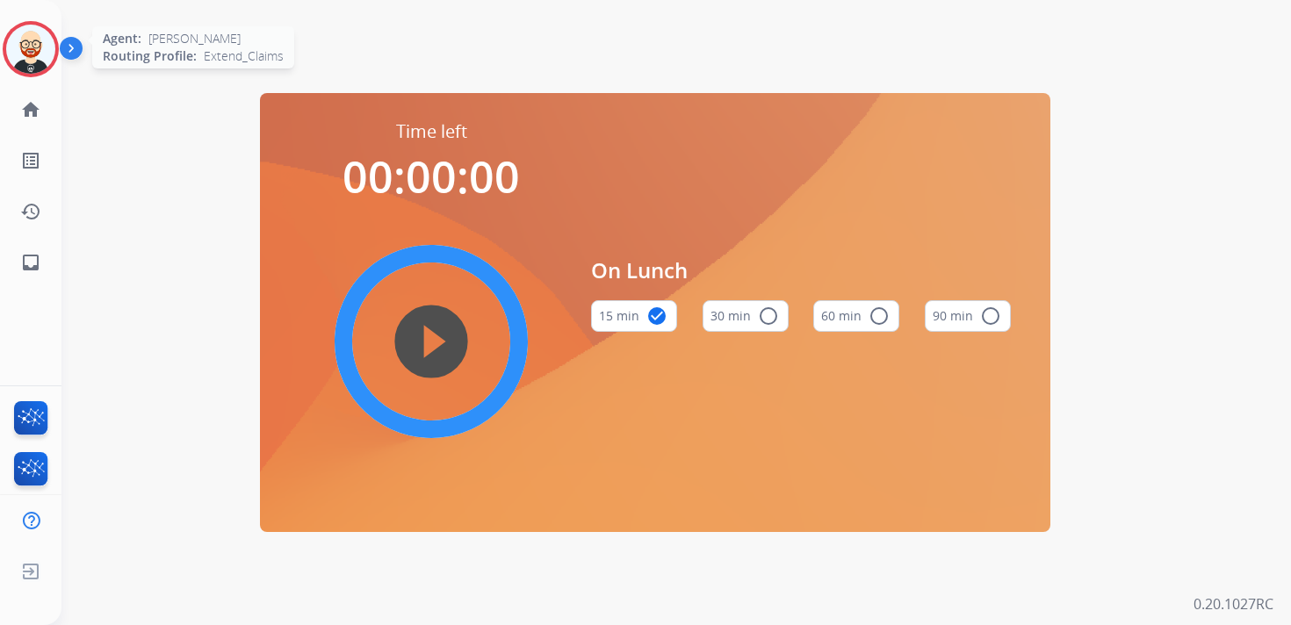
click at [34, 65] on img at bounding box center [30, 49] width 49 height 49
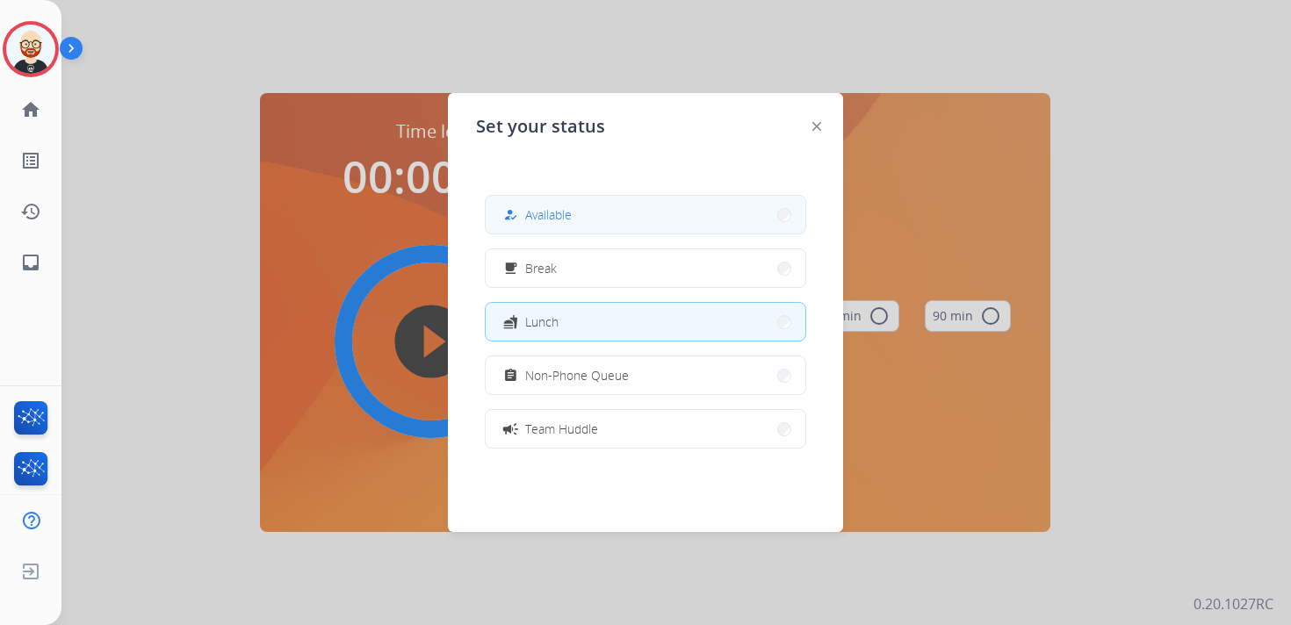
click at [550, 212] on span "Available" at bounding box center [548, 214] width 47 height 18
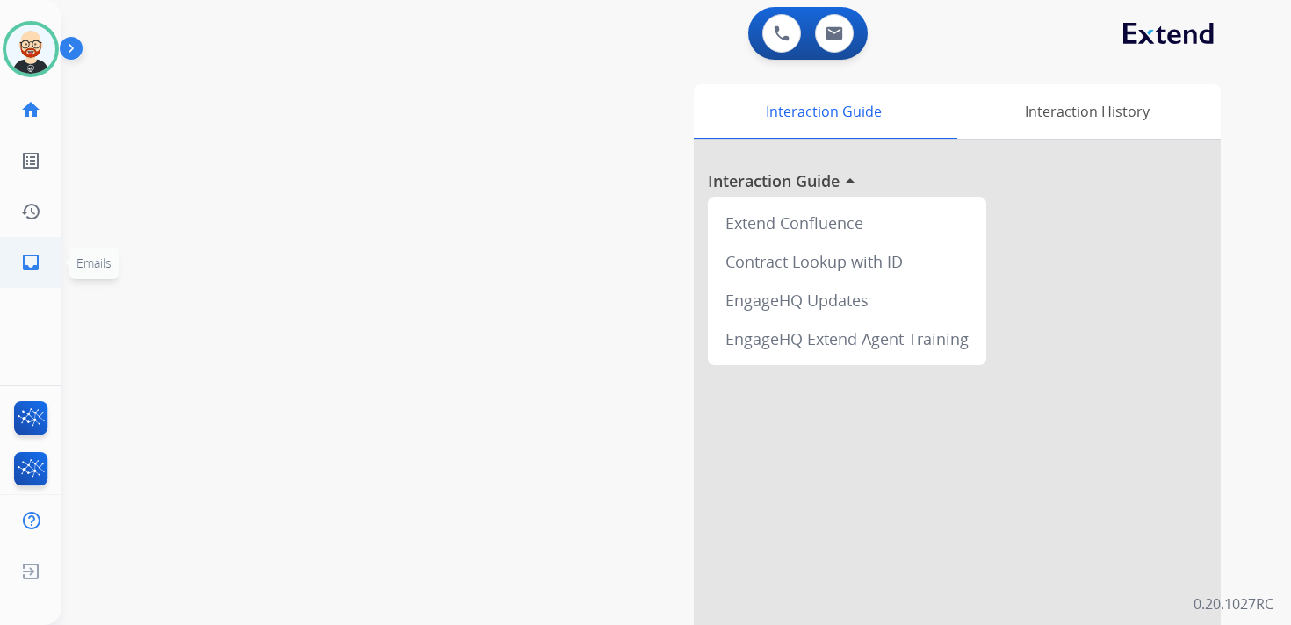
click at [35, 270] on mat-icon "inbox" at bounding box center [30, 262] width 21 height 21
select select "**********"
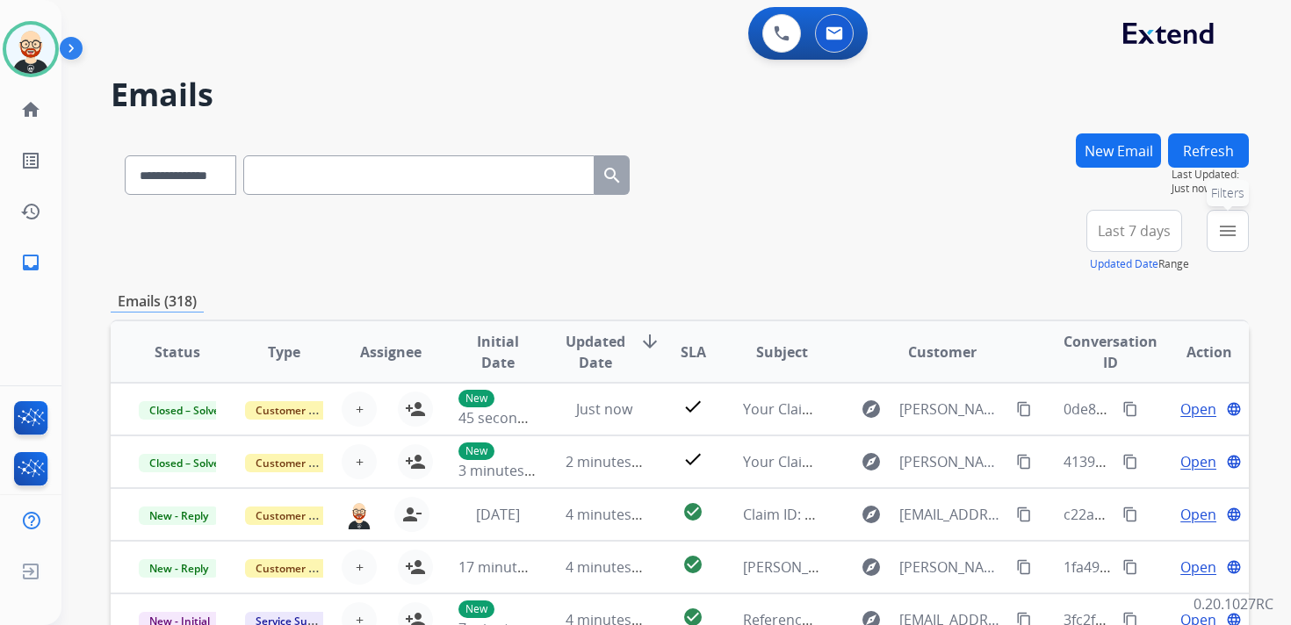
click at [1220, 226] on mat-icon "menu" at bounding box center [1227, 230] width 21 height 21
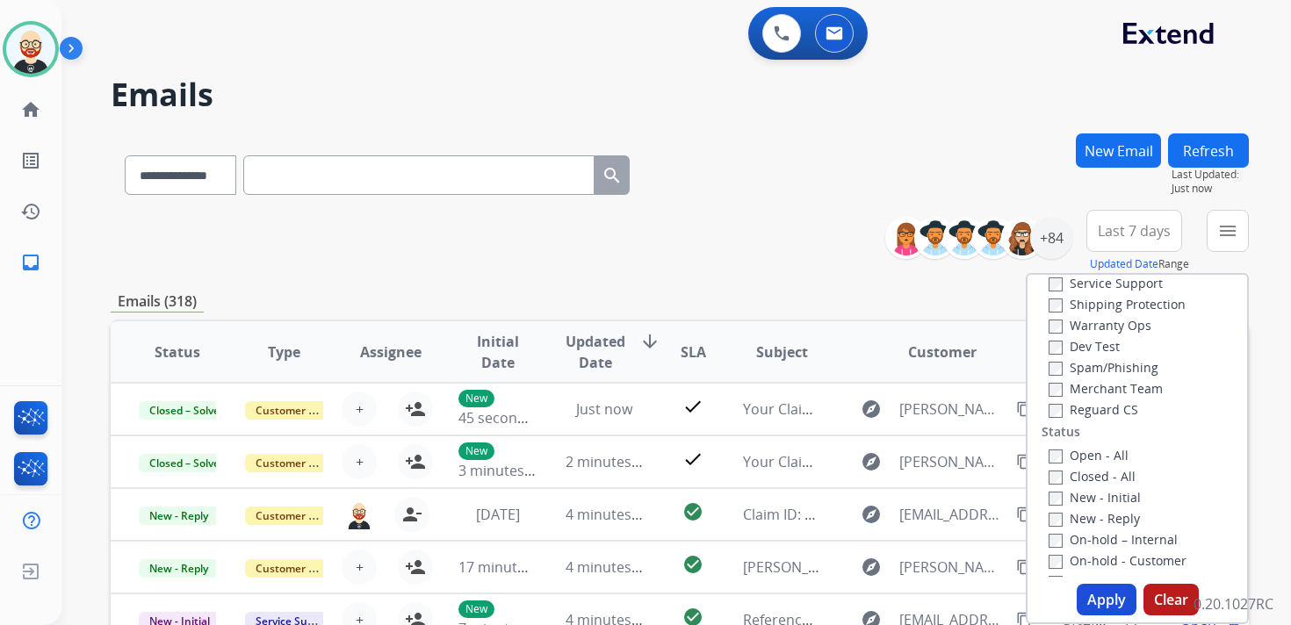
scroll to position [140, 0]
click at [1092, 457] on label "New - Initial" at bounding box center [1094, 454] width 92 height 17
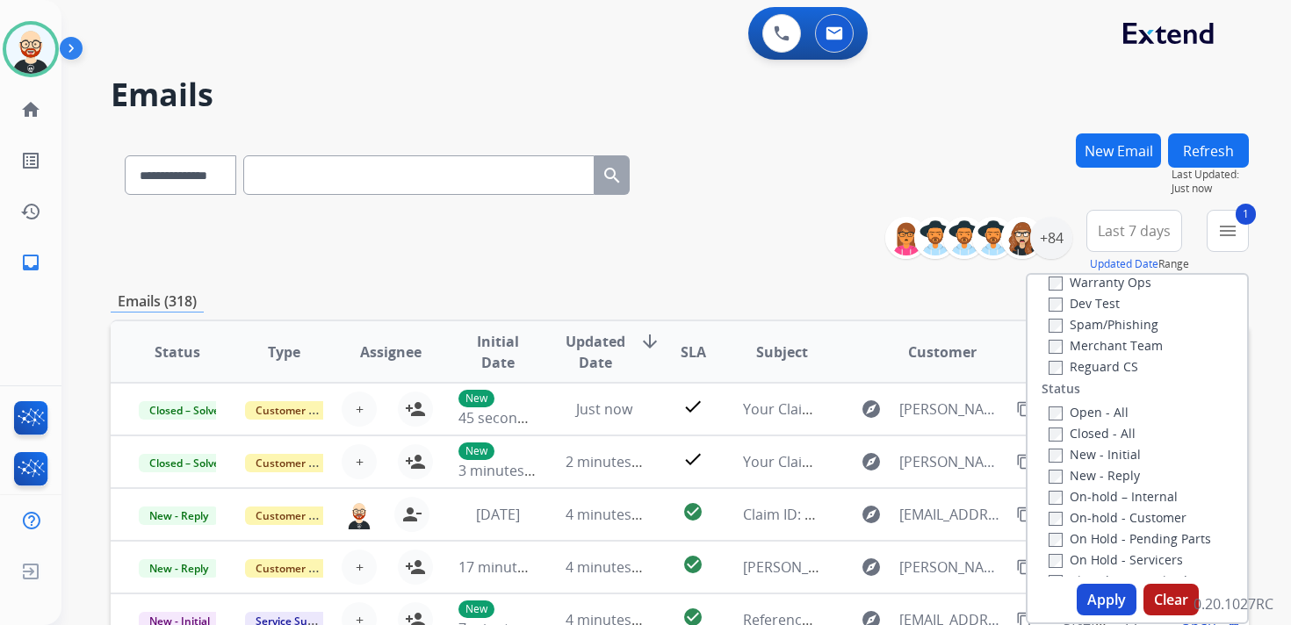
click at [1088, 484] on div "New - Reply" at bounding box center [1140, 474] width 184 height 21
click at [1084, 474] on label "New - Reply" at bounding box center [1093, 475] width 91 height 17
click at [1089, 605] on button "Apply" at bounding box center [1106, 600] width 60 height 32
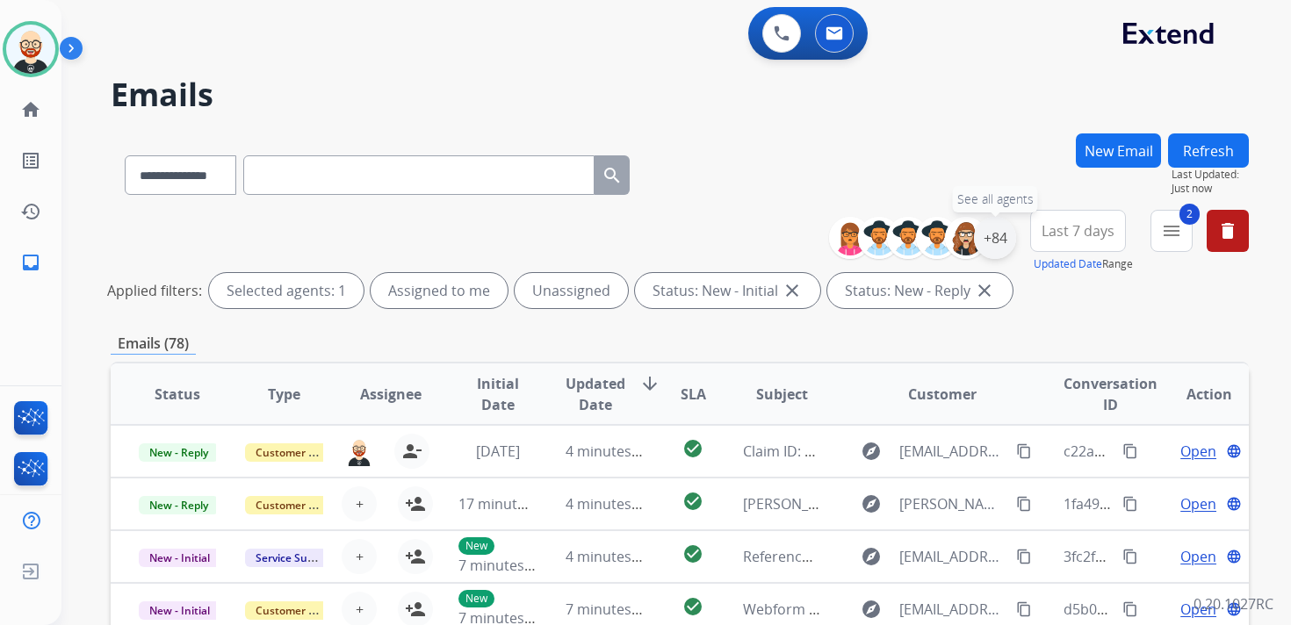
click at [991, 239] on div "+84" at bounding box center [995, 238] width 42 height 42
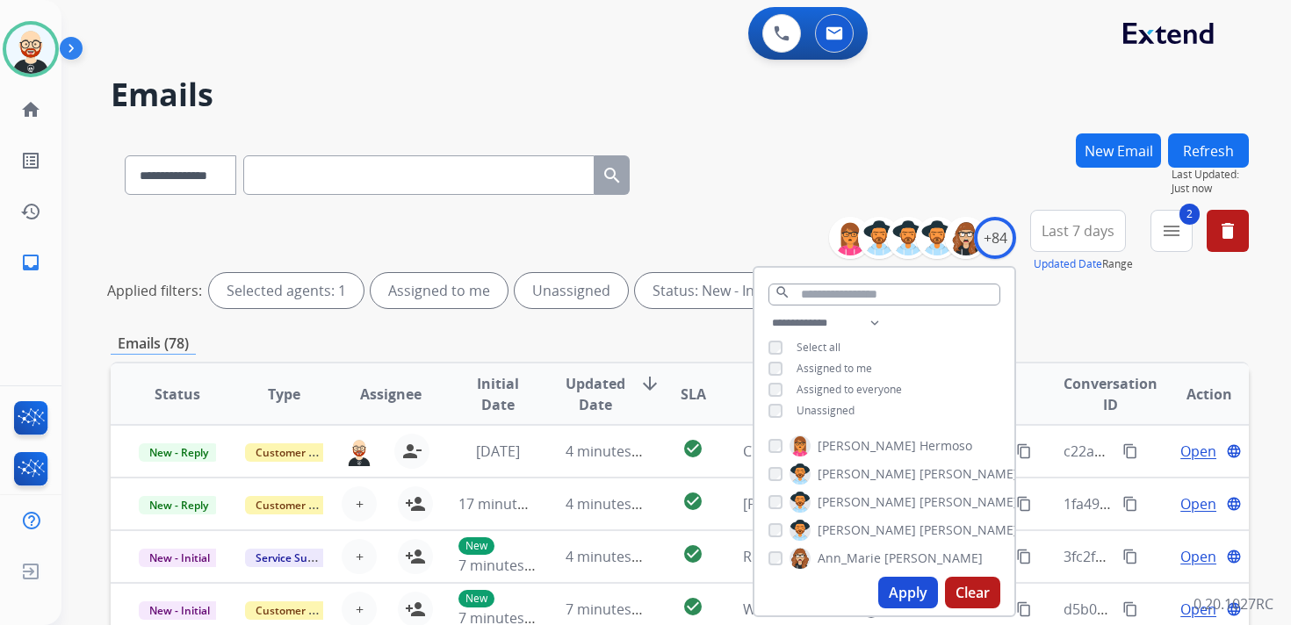
click at [819, 408] on span "Unassigned" at bounding box center [825, 410] width 58 height 15
click at [900, 596] on button "Apply" at bounding box center [908, 593] width 60 height 32
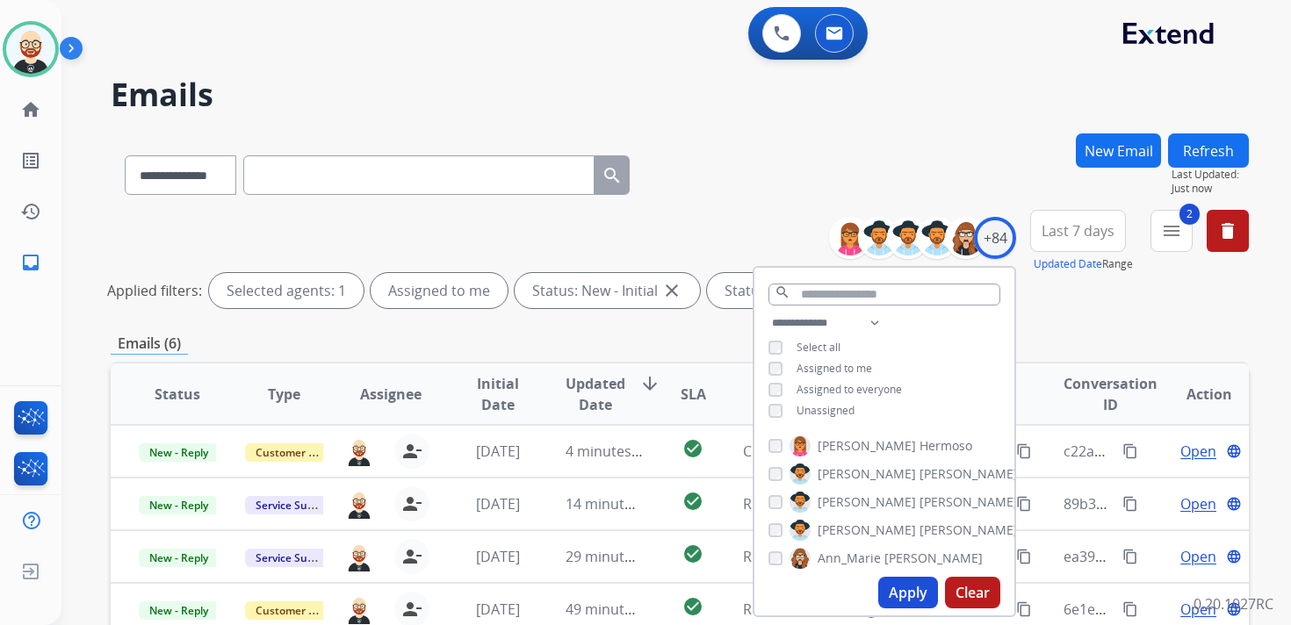
click at [1057, 230] on span "Last 7 days" at bounding box center [1077, 230] width 73 height 7
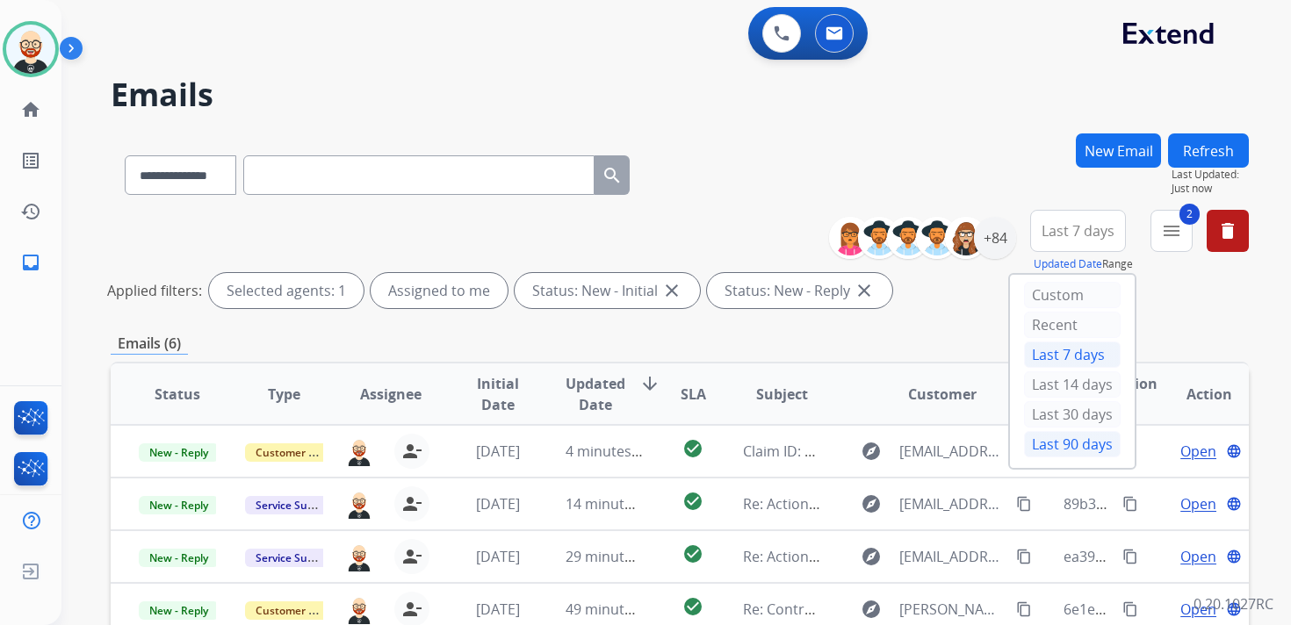
click at [1047, 435] on div "Last 90 days" at bounding box center [1072, 444] width 97 height 26
click at [598, 385] on span "Updated Date" at bounding box center [595, 394] width 60 height 42
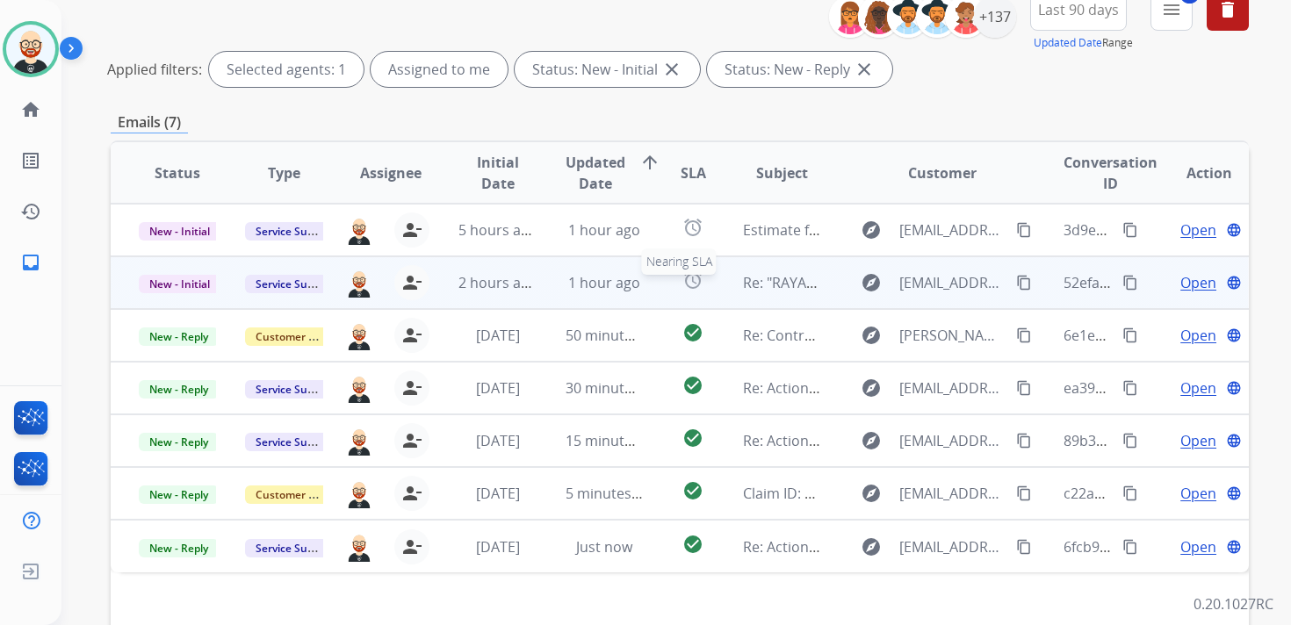
scroll to position [222, 0]
click at [406, 238] on span "Unassign to Me" at bounding box center [411, 249] width 95 height 26
click at [406, 278] on mat-icon "person_add" at bounding box center [415, 281] width 21 height 21
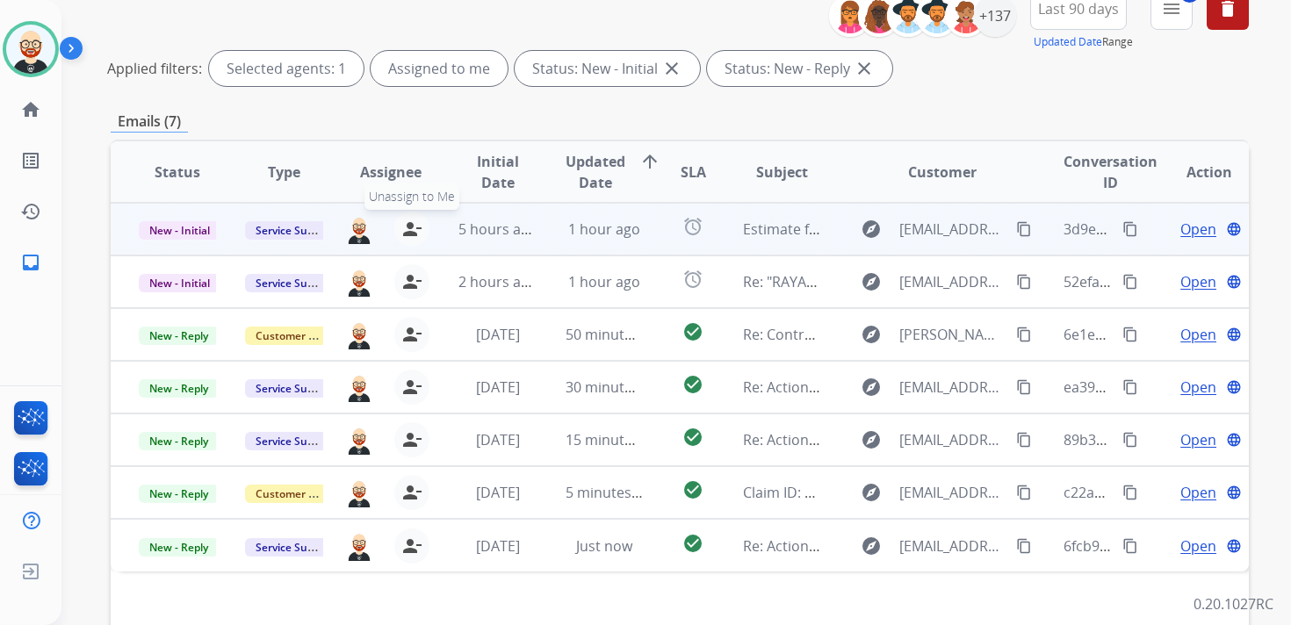
click at [407, 231] on mat-icon "person_remove" at bounding box center [411, 229] width 21 height 21
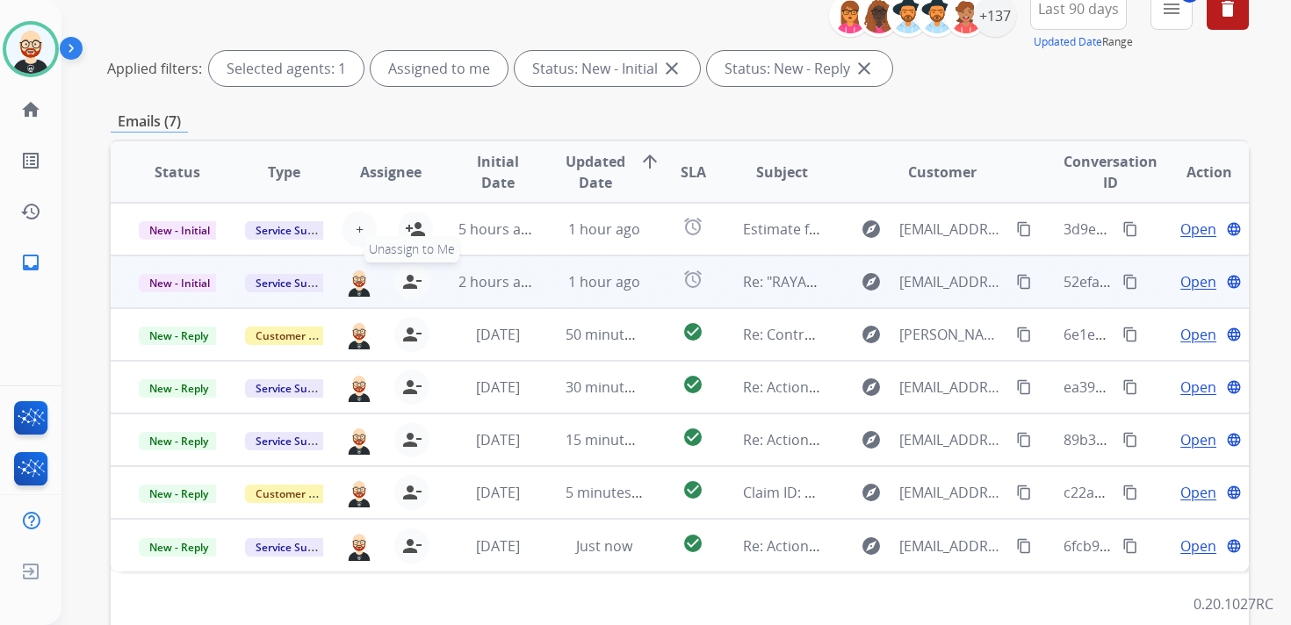
click at [407, 272] on mat-icon "person_remove" at bounding box center [411, 281] width 21 height 21
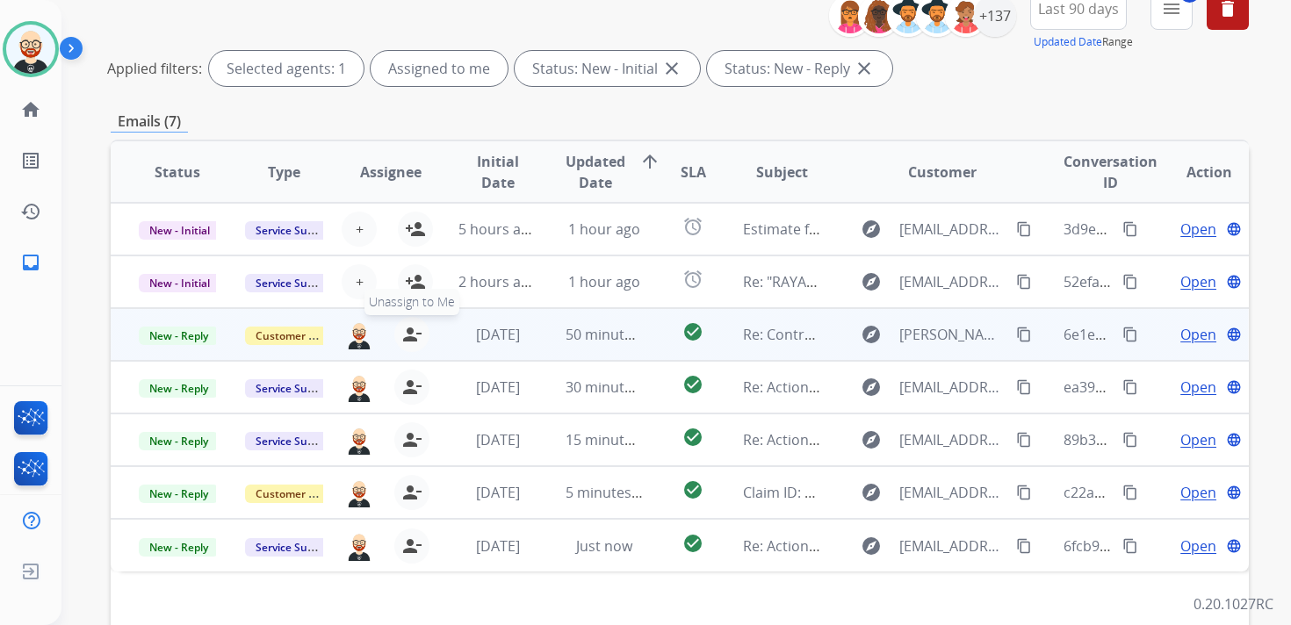
click at [407, 351] on div "person_remove [PERSON_NAME] to Me" at bounding box center [401, 334] width 56 height 35
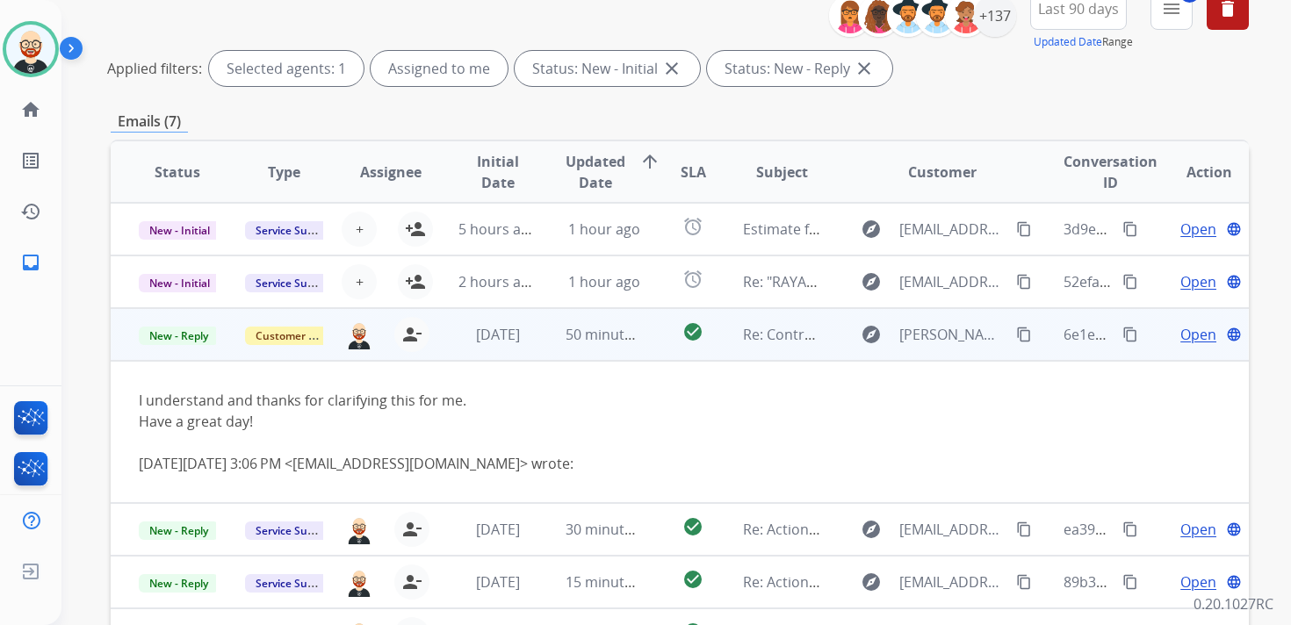
click at [430, 335] on td "[DATE]" at bounding box center [483, 334] width 106 height 53
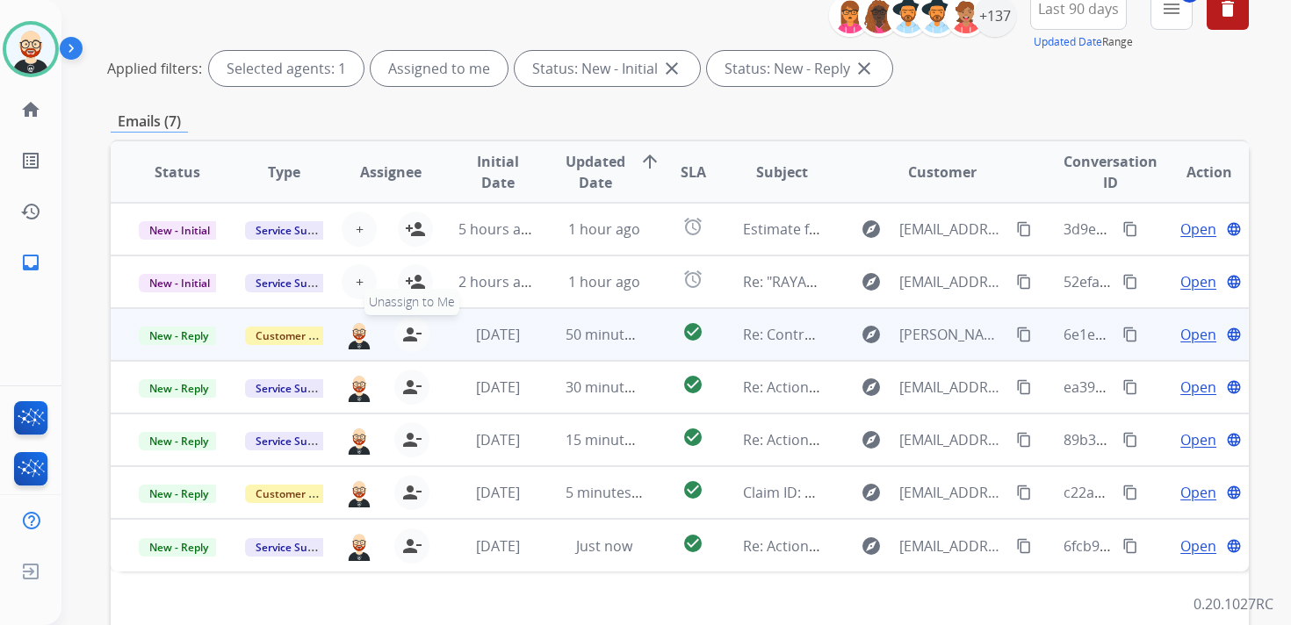
click at [413, 335] on mat-icon "person_remove" at bounding box center [411, 334] width 21 height 21
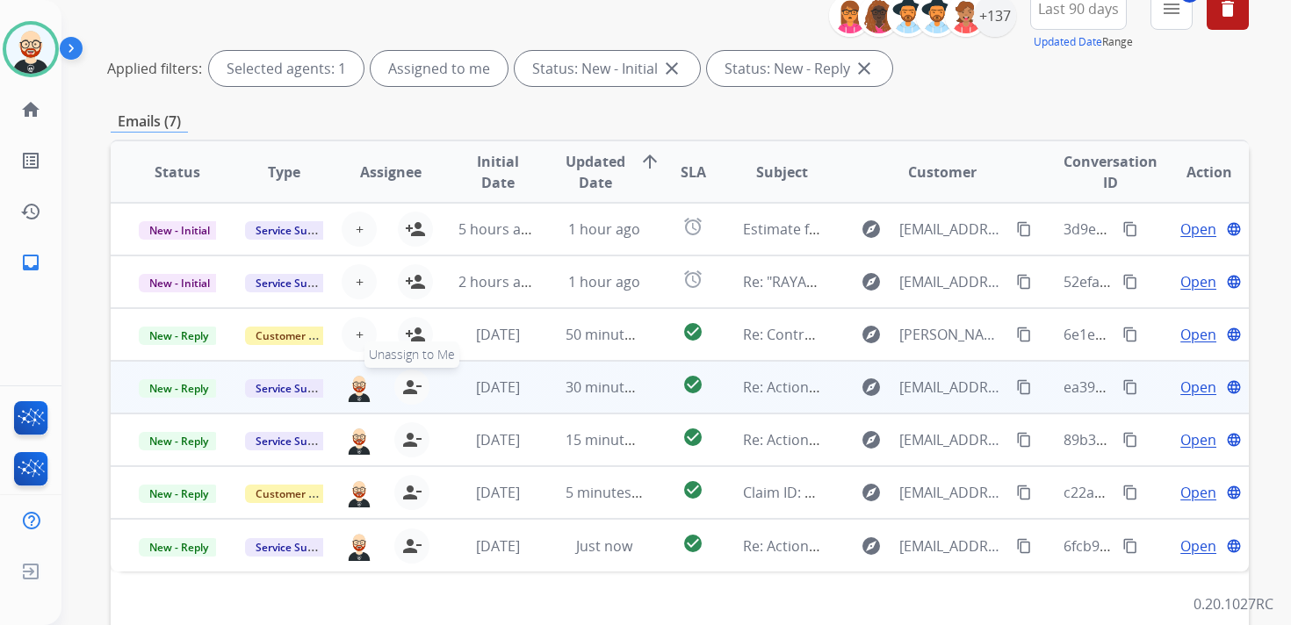
click at [410, 396] on mat-icon "person_remove" at bounding box center [411, 387] width 21 height 21
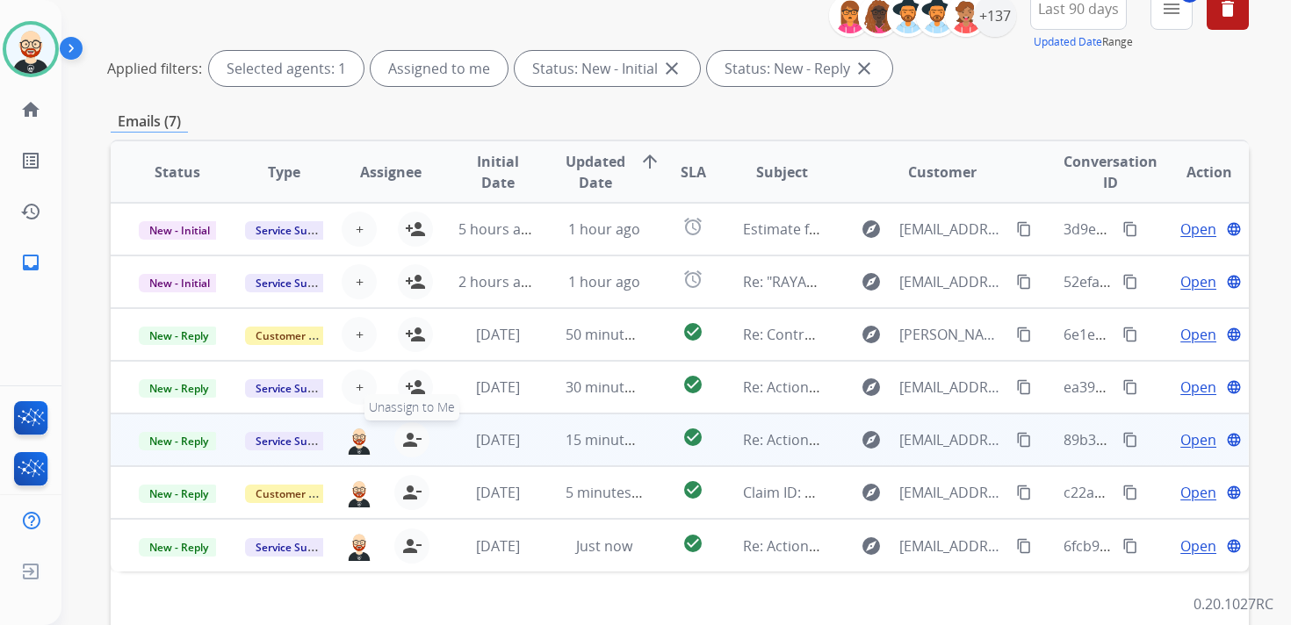
click at [410, 430] on mat-icon "person_remove" at bounding box center [411, 439] width 21 height 21
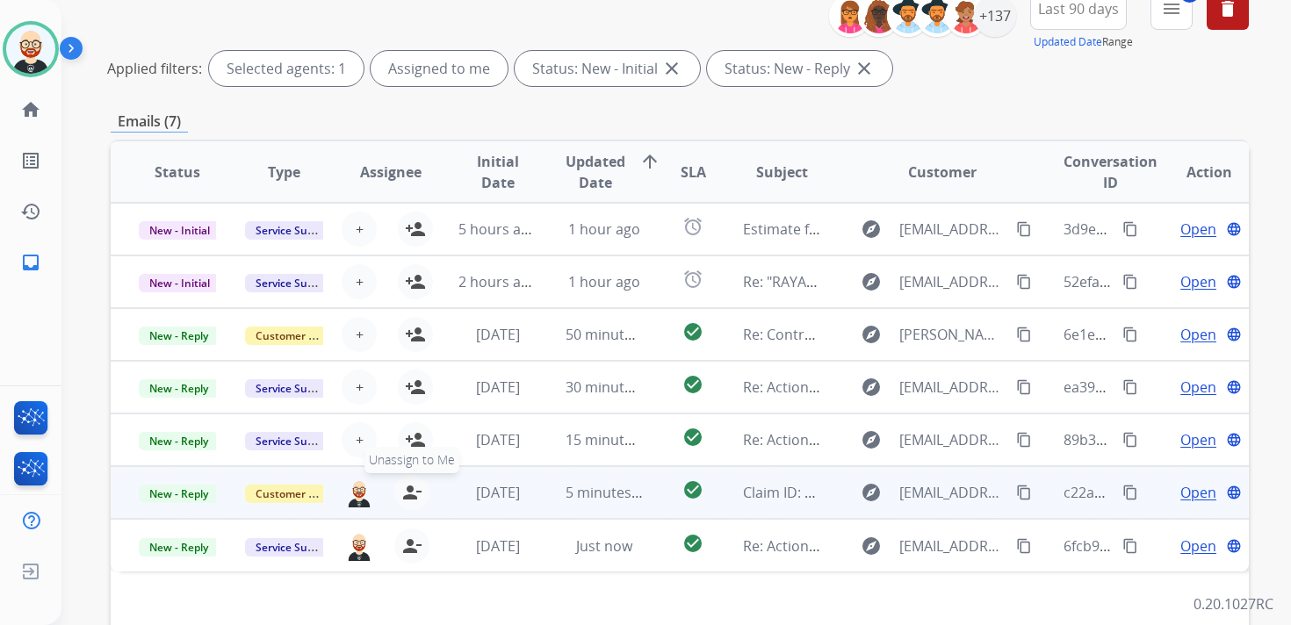
click at [410, 485] on mat-icon "person_remove" at bounding box center [411, 492] width 21 height 21
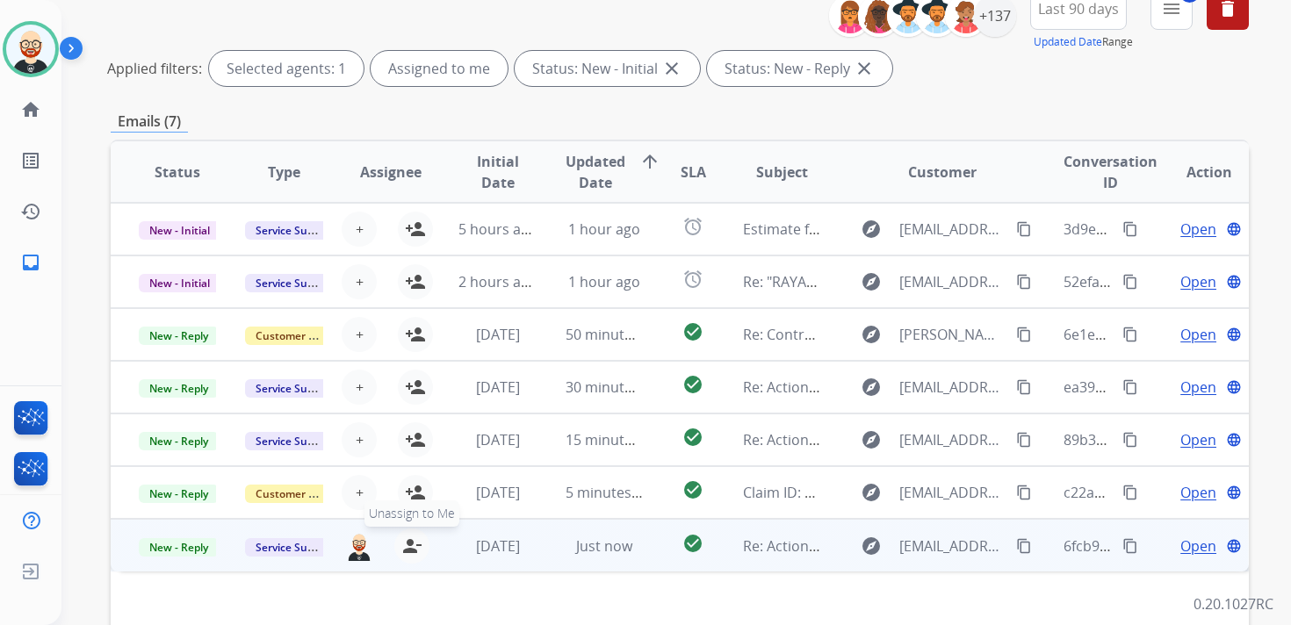
click at [407, 531] on button "person_remove [PERSON_NAME] to Me" at bounding box center [411, 546] width 35 height 35
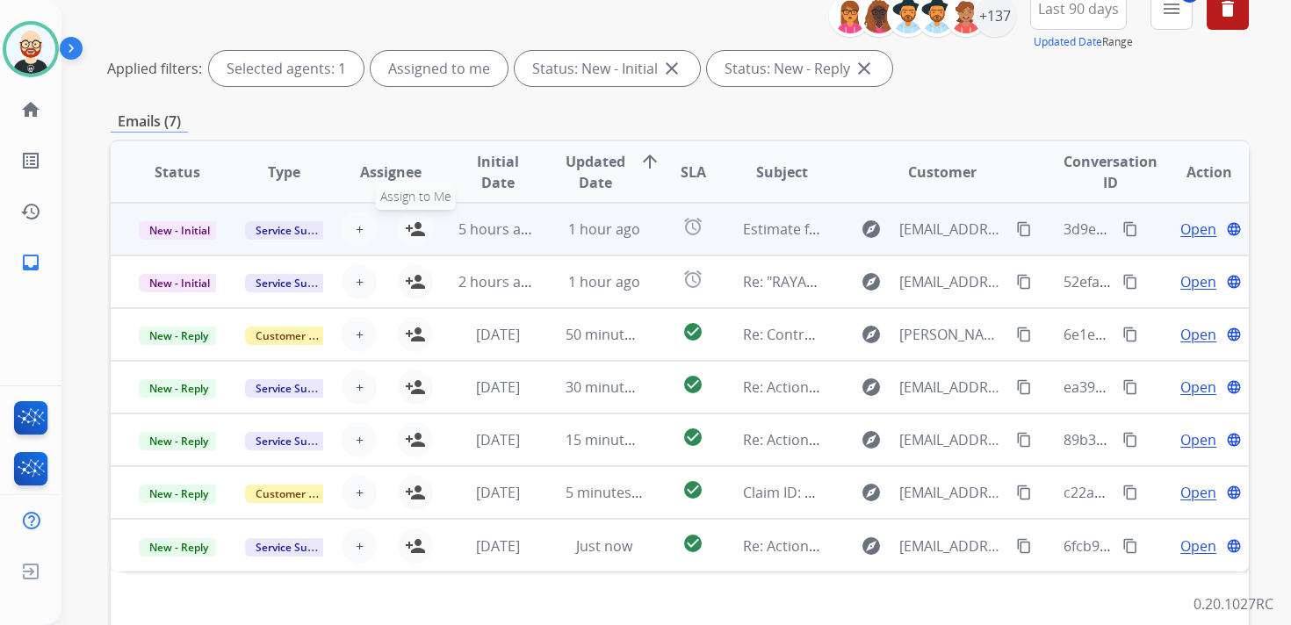
click at [407, 231] on mat-icon "person_add" at bounding box center [415, 229] width 21 height 21
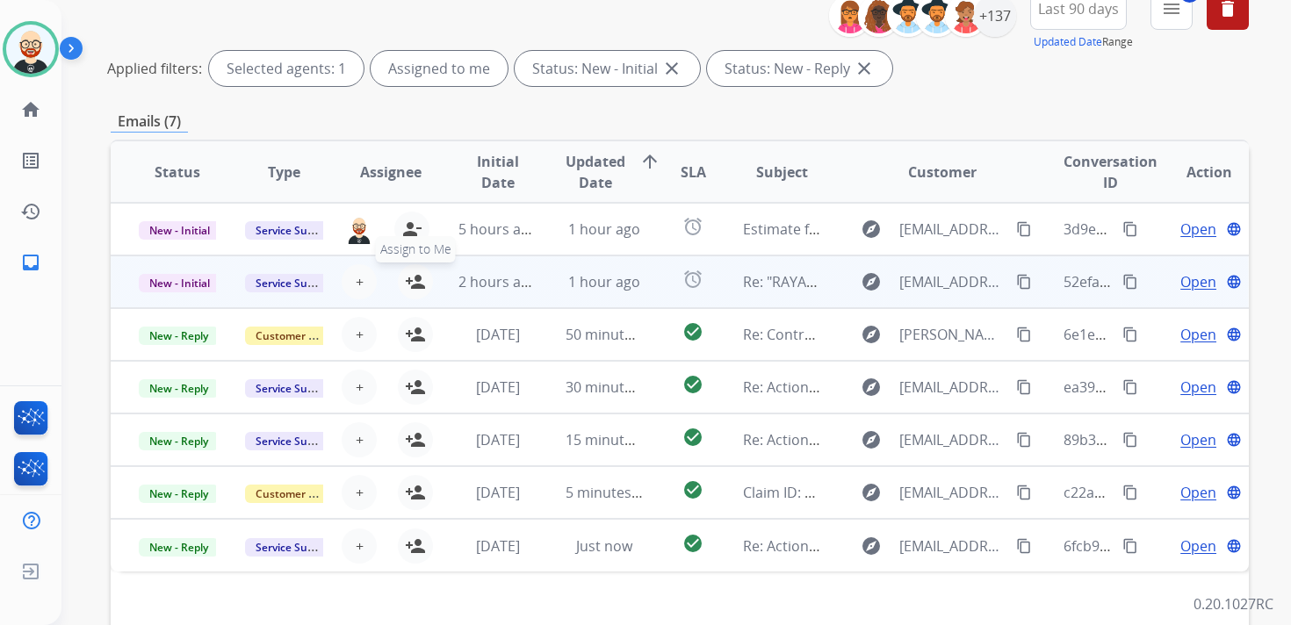
click at [407, 275] on mat-icon "person_add" at bounding box center [415, 281] width 21 height 21
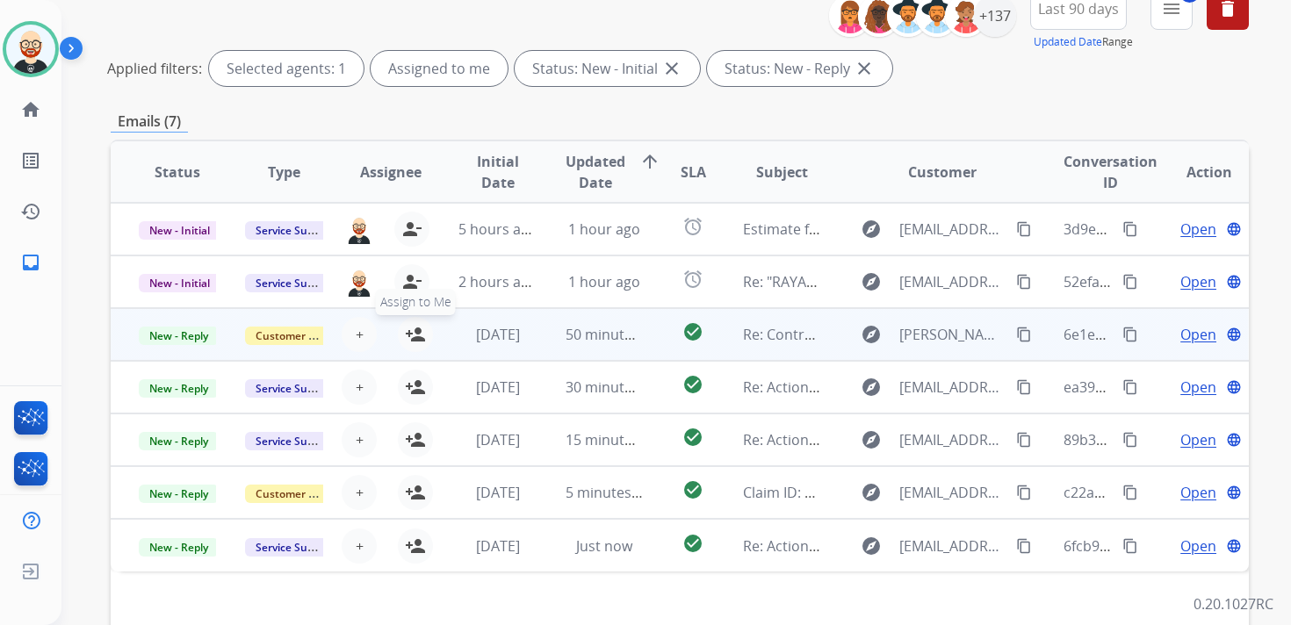
click at [411, 335] on mat-icon "person_add" at bounding box center [415, 334] width 21 height 21
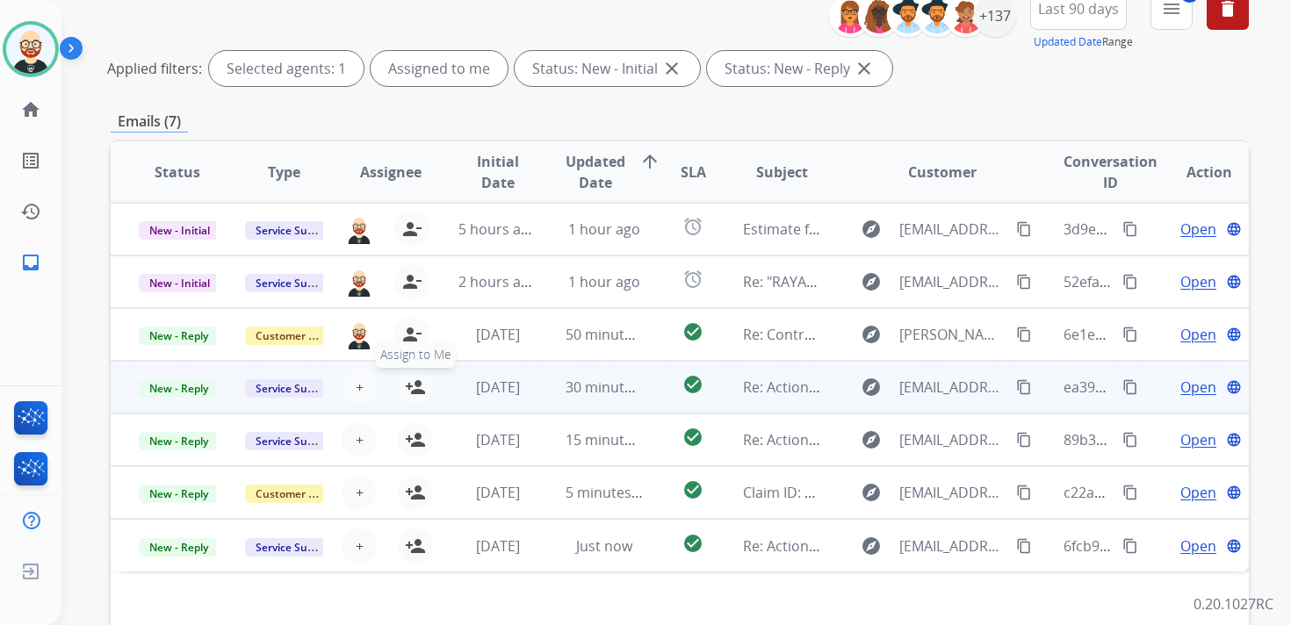
click at [411, 375] on button "person_add Assign to Me" at bounding box center [415, 387] width 35 height 35
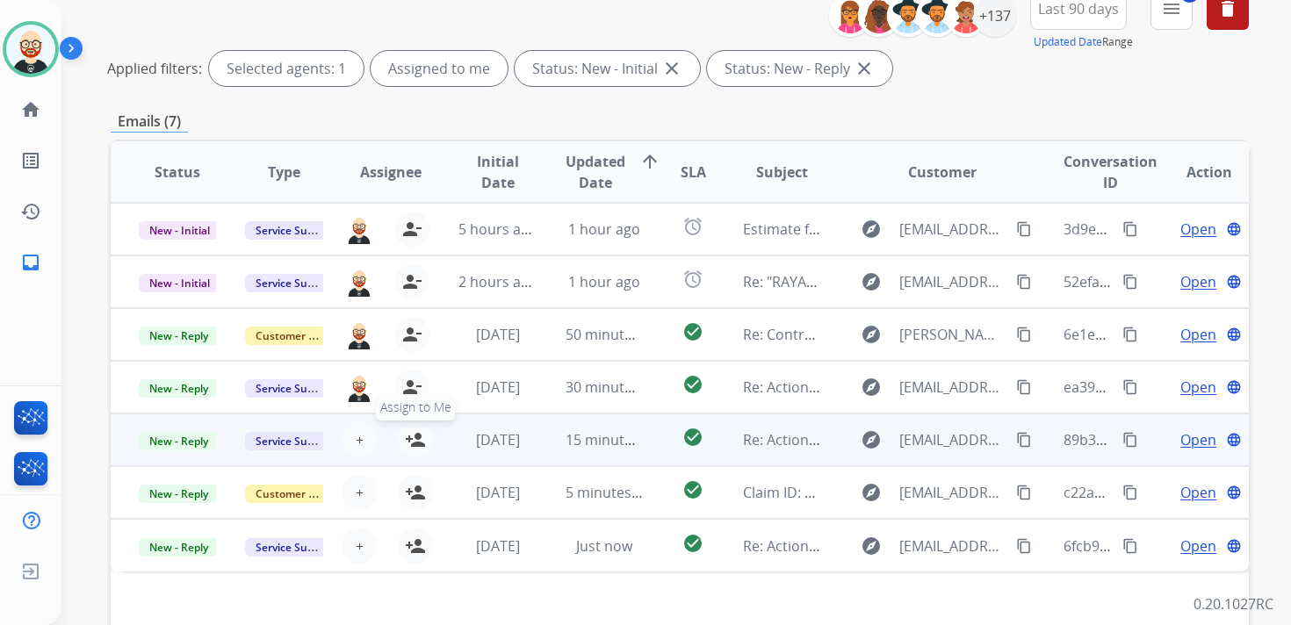
click at [412, 456] on button "person_add Assign to Me" at bounding box center [415, 439] width 35 height 35
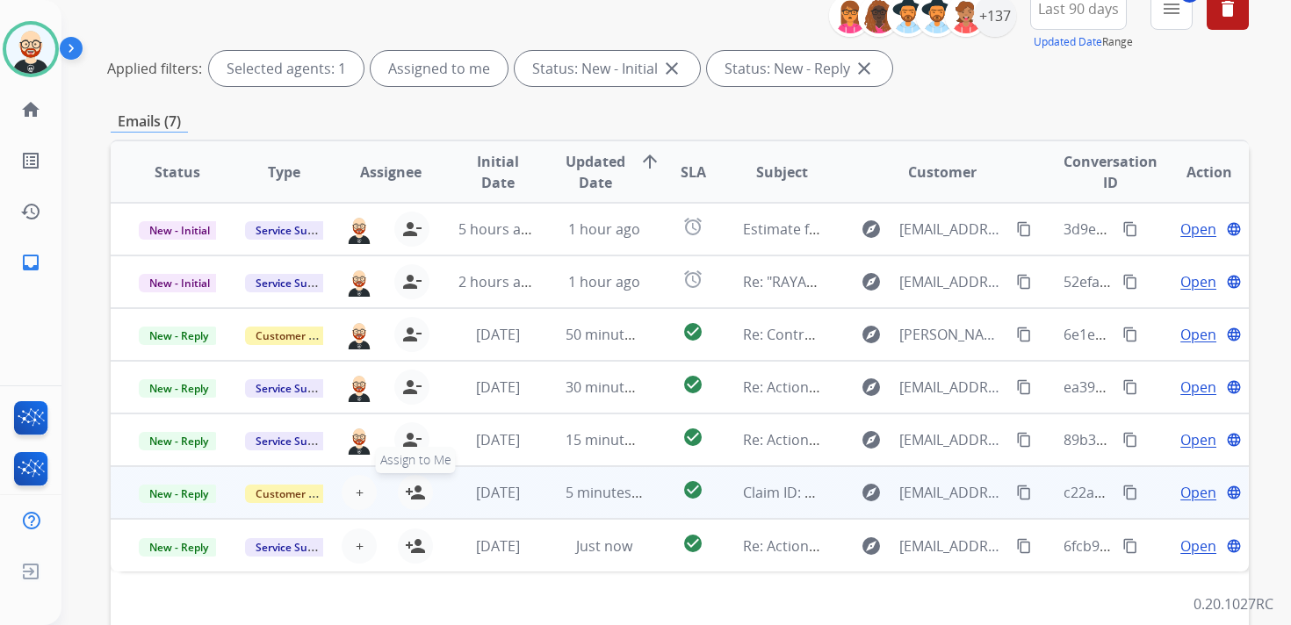
click at [412, 494] on mat-icon "person_add" at bounding box center [415, 492] width 21 height 21
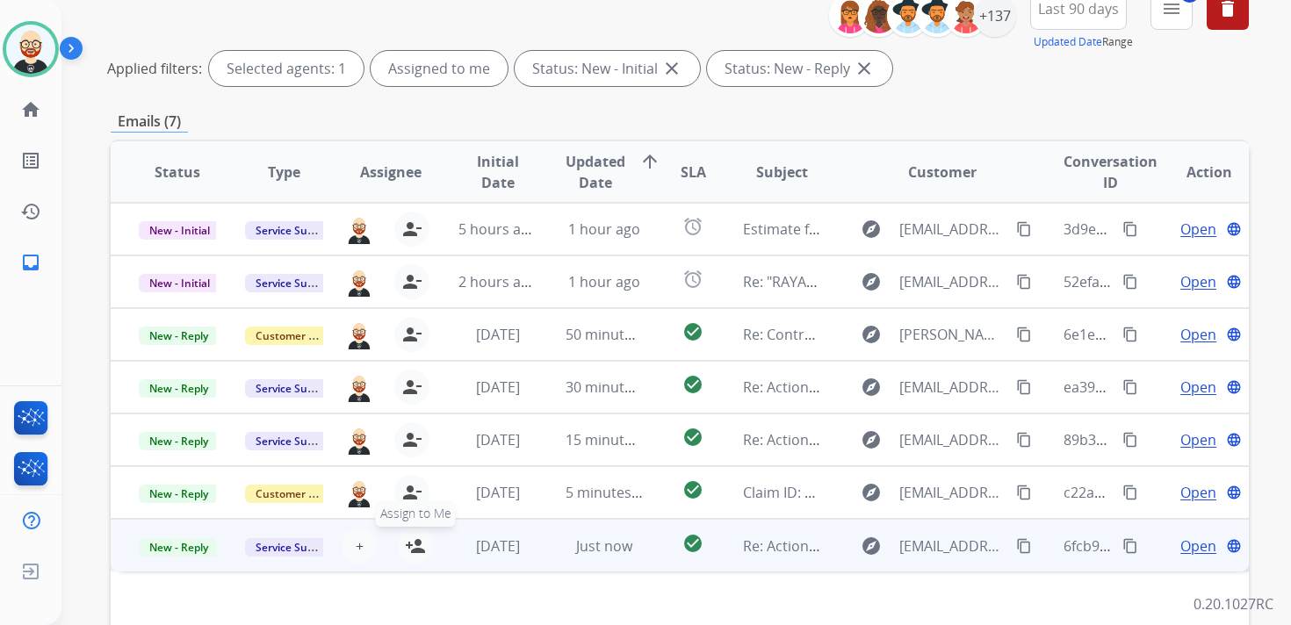
click at [412, 542] on mat-icon "person_add" at bounding box center [415, 546] width 21 height 21
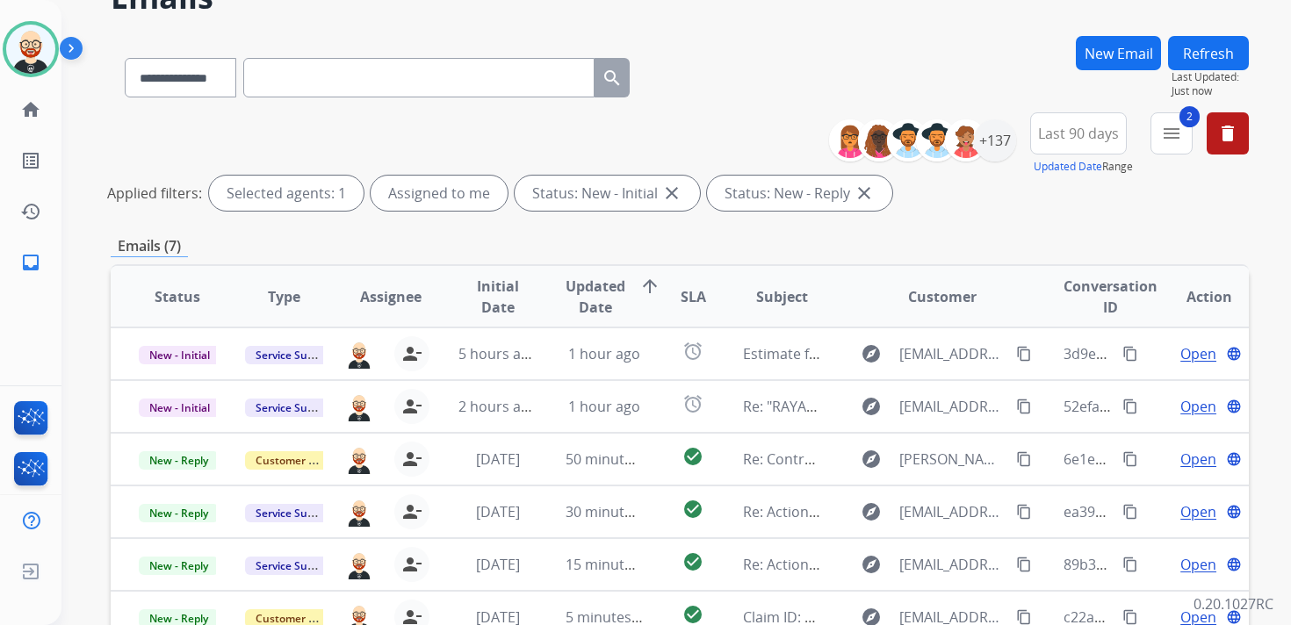
scroll to position [83, 0]
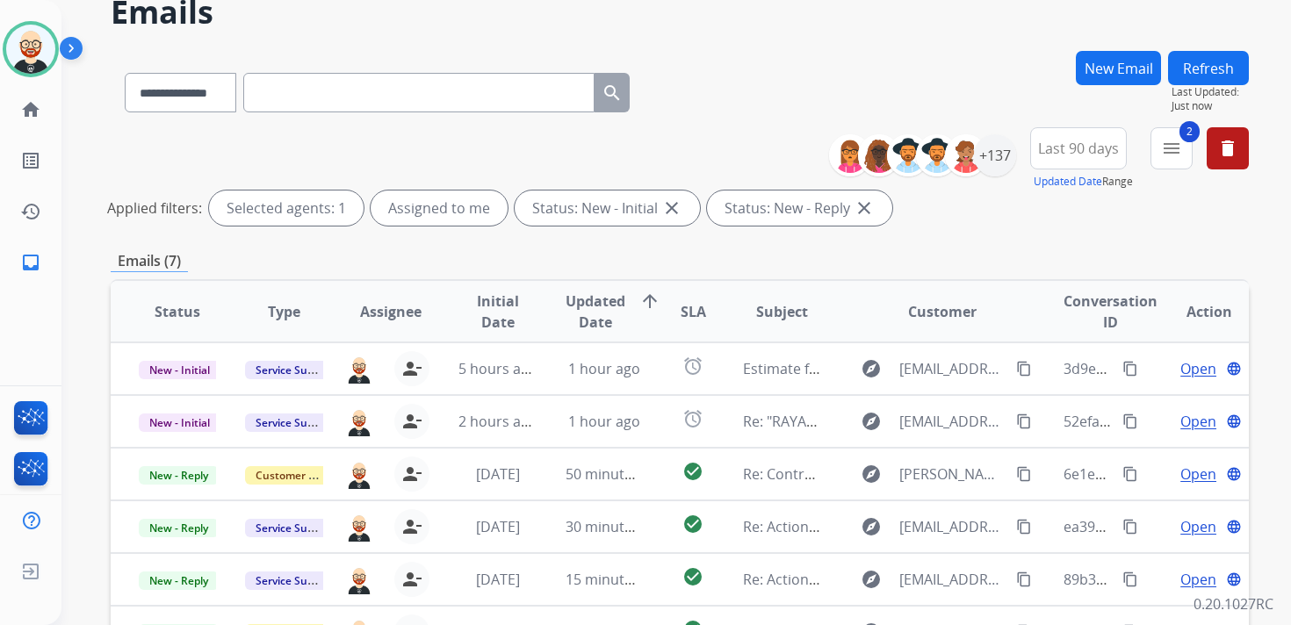
click at [1208, 65] on button "Refresh" at bounding box center [1208, 68] width 81 height 34
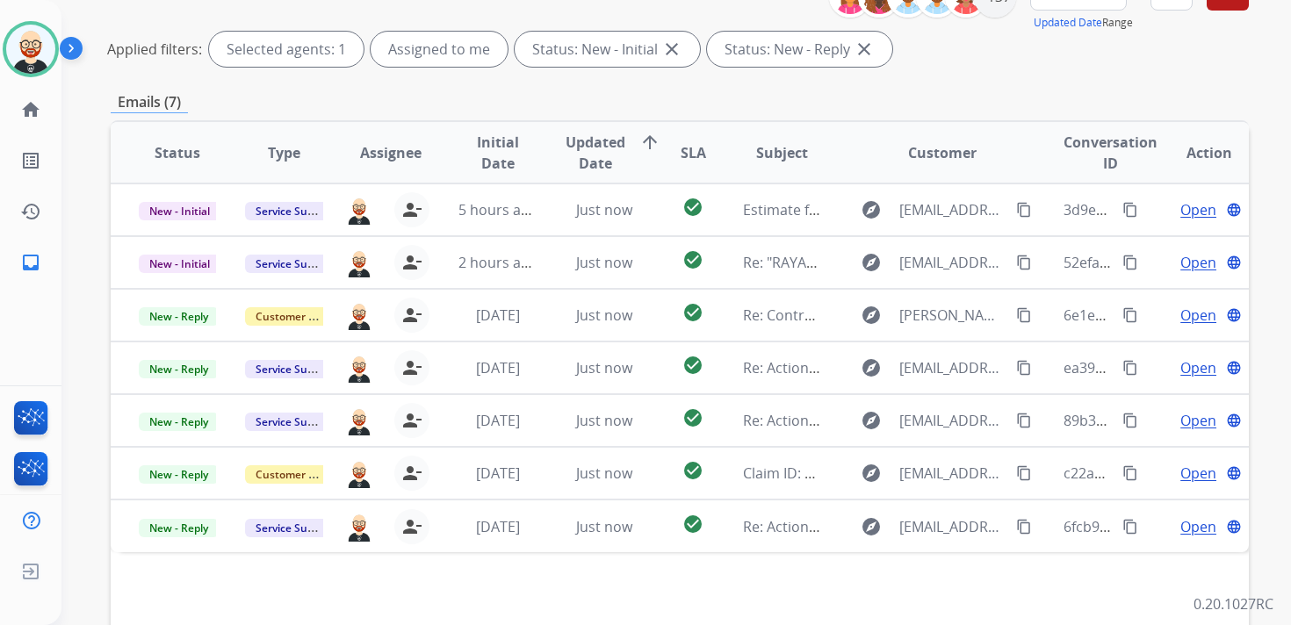
scroll to position [0, 0]
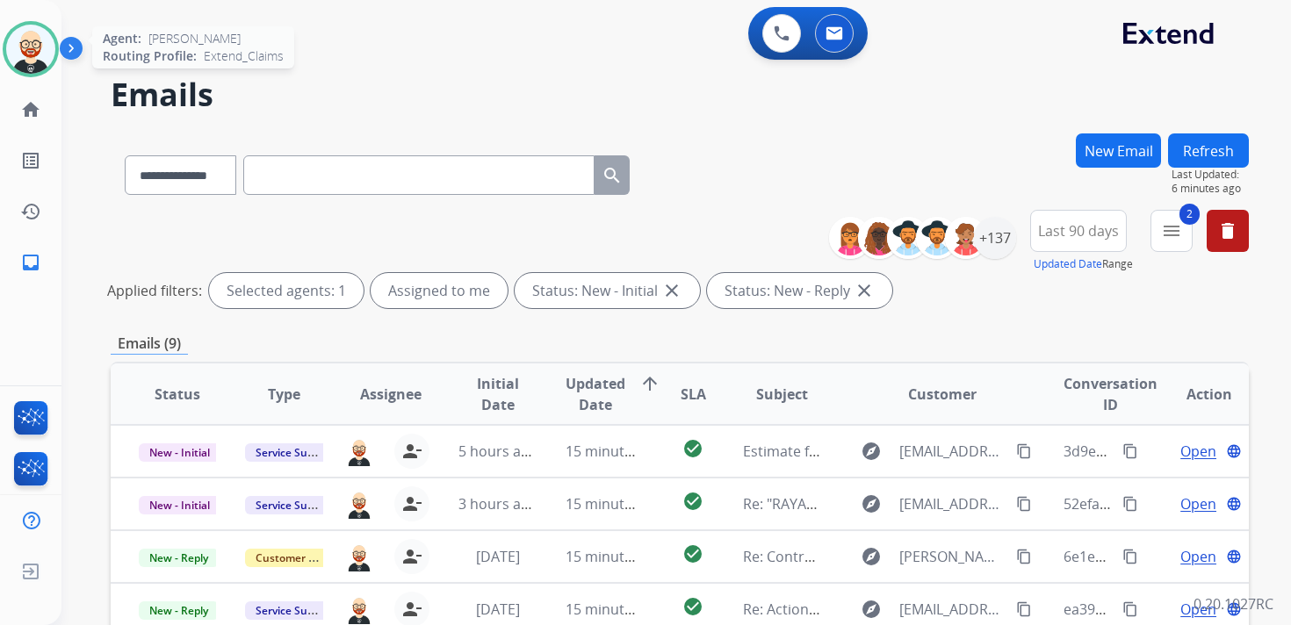
click at [49, 56] on img at bounding box center [30, 49] width 49 height 49
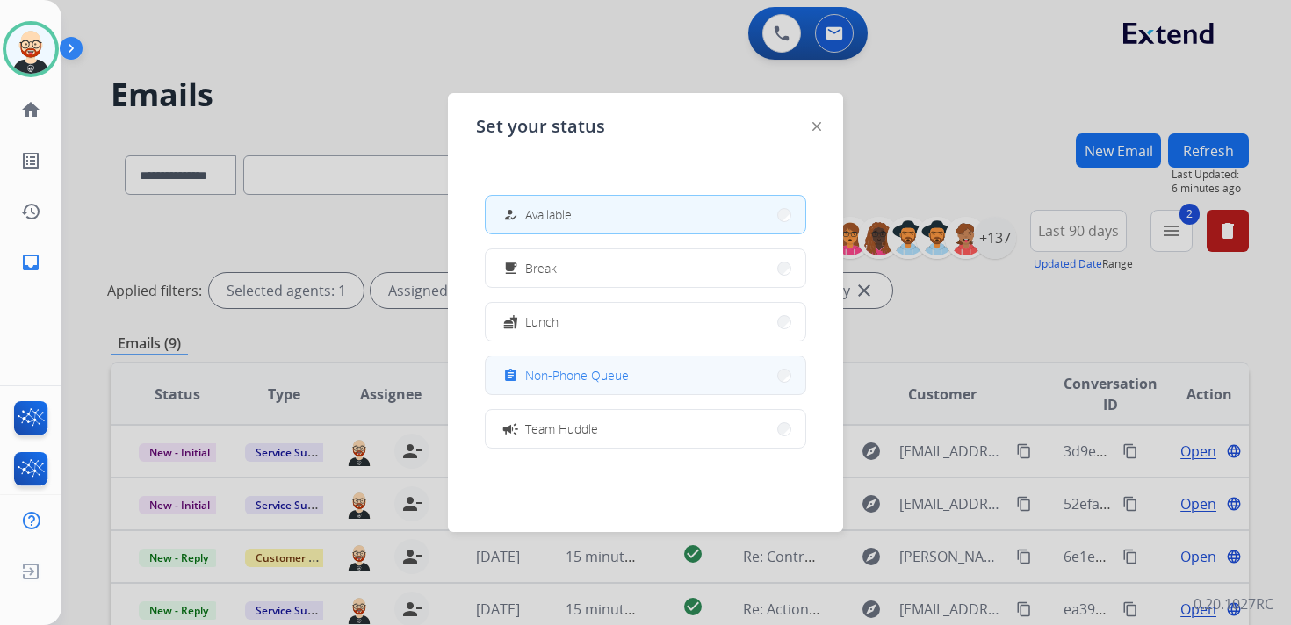
click at [542, 373] on span "Non-Phone Queue" at bounding box center [577, 375] width 104 height 18
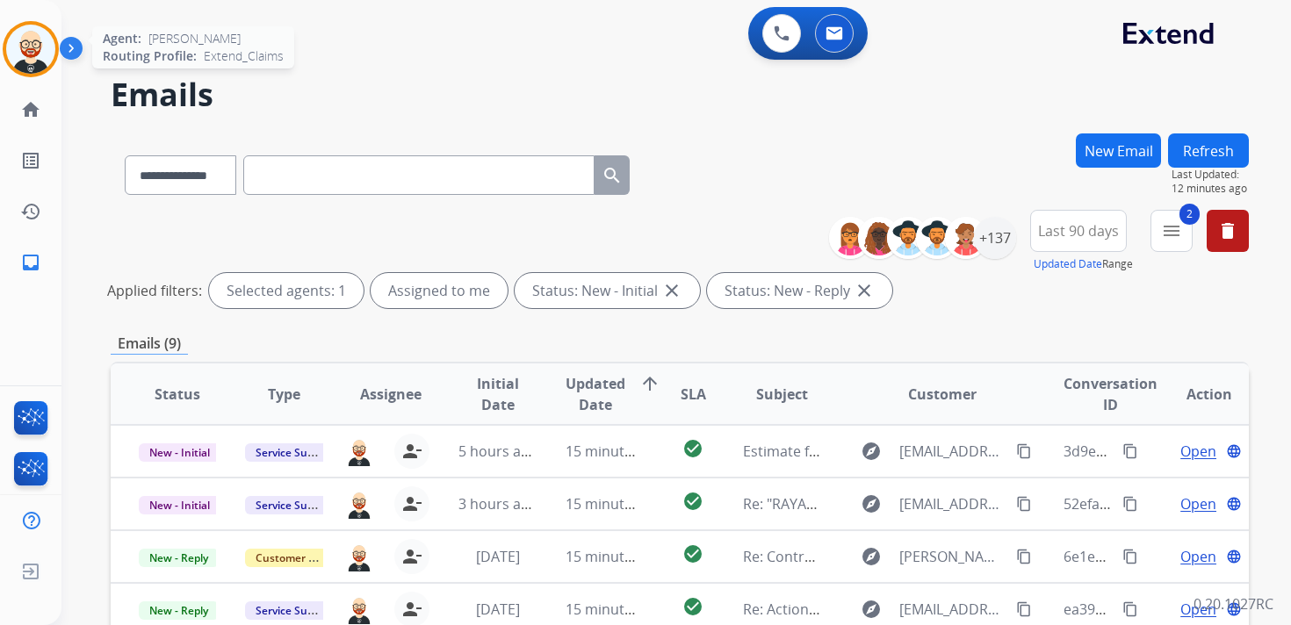
click at [37, 38] on img at bounding box center [30, 49] width 49 height 49
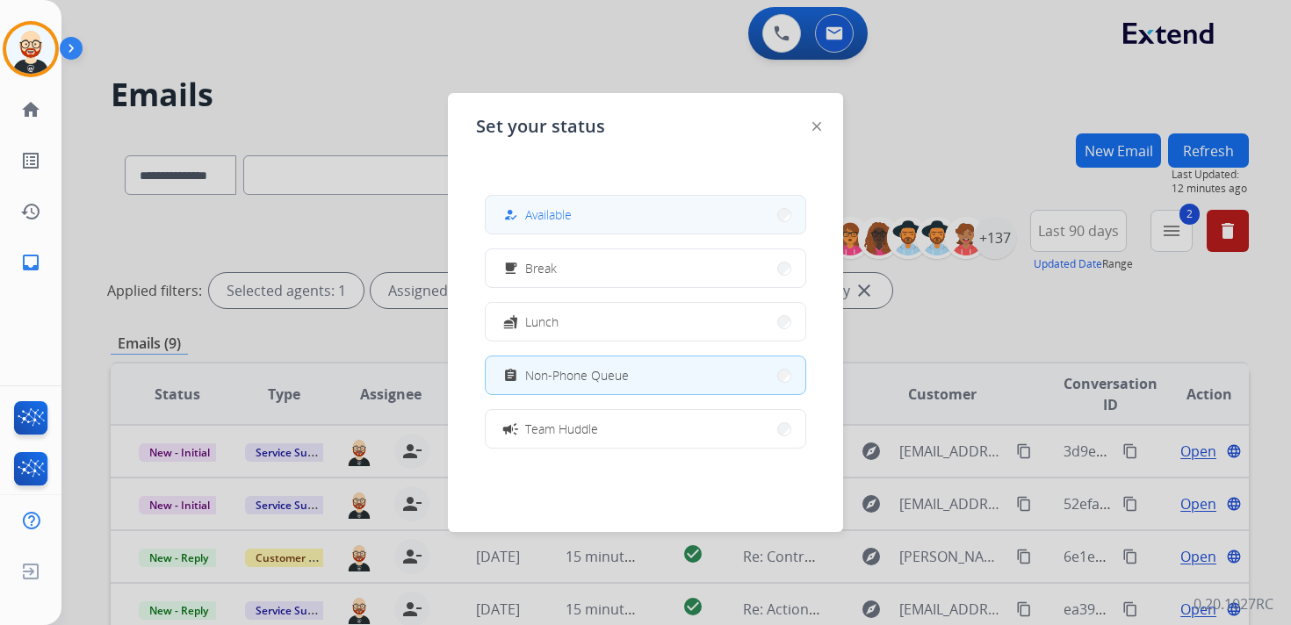
click at [526, 212] on div "how_to_reg Available" at bounding box center [536, 215] width 72 height 21
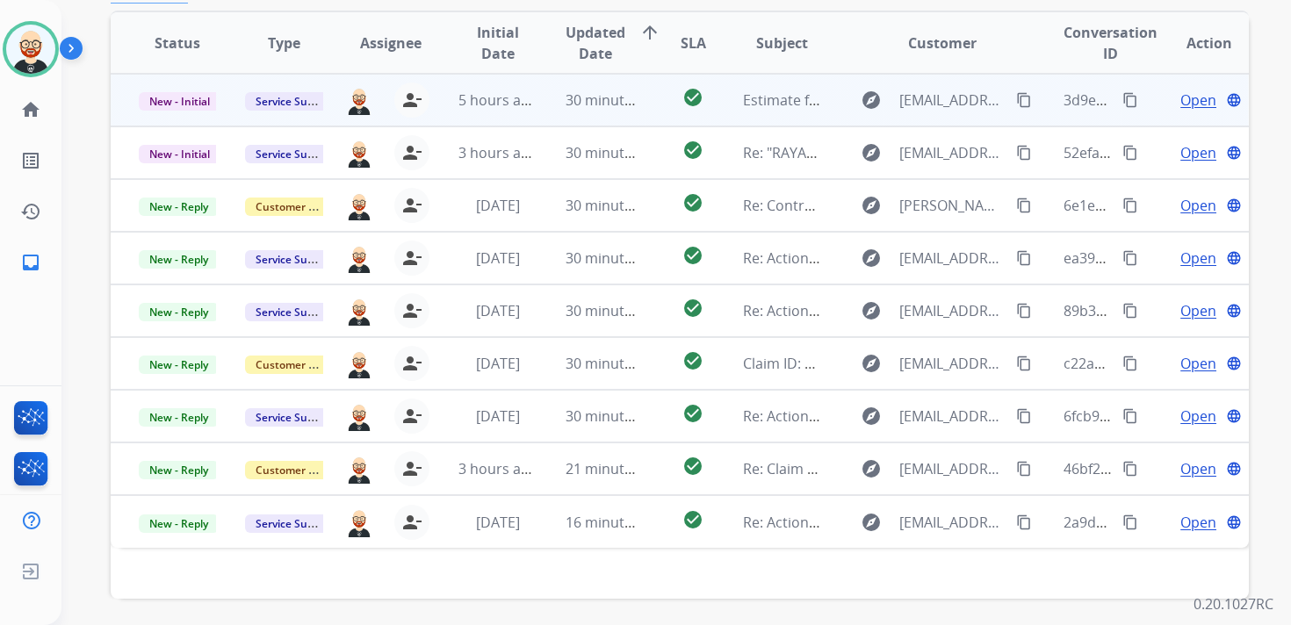
scroll to position [365, 0]
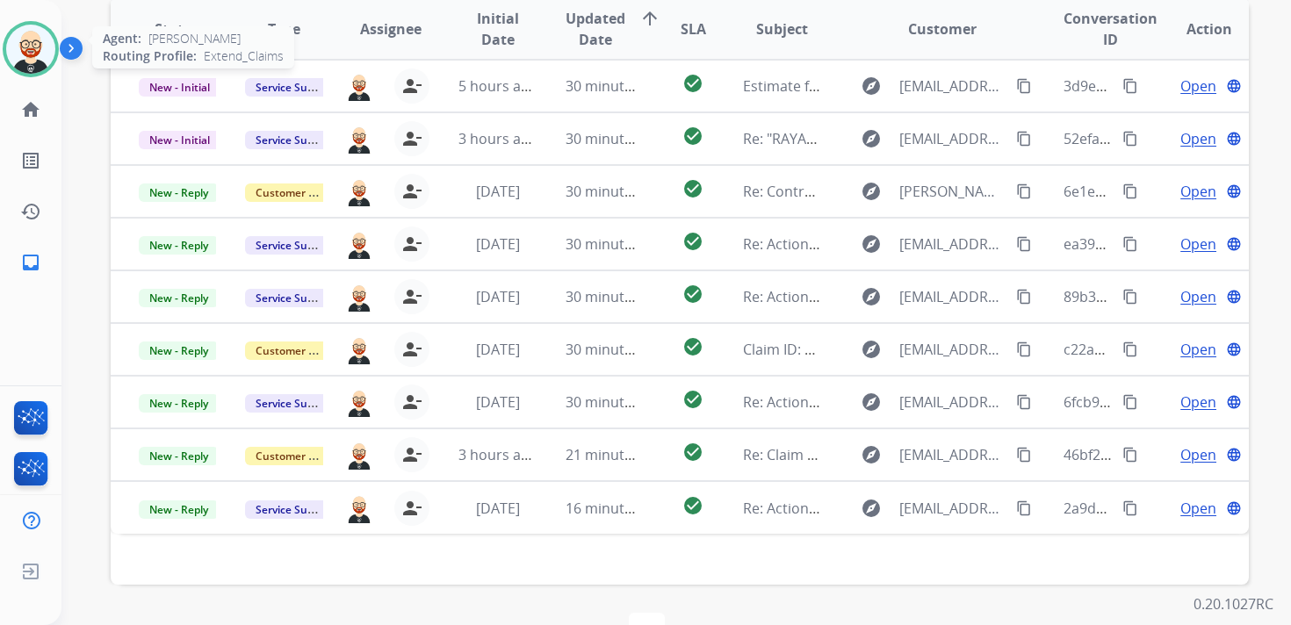
click at [24, 52] on img at bounding box center [30, 49] width 49 height 49
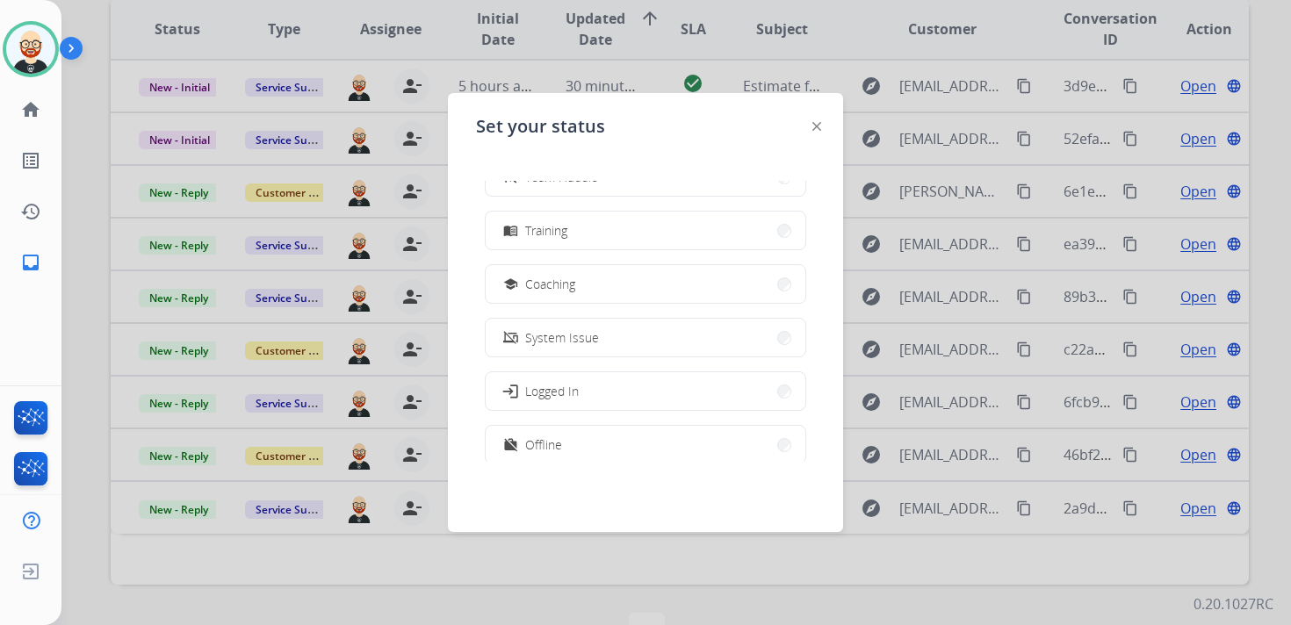
scroll to position [277, 0]
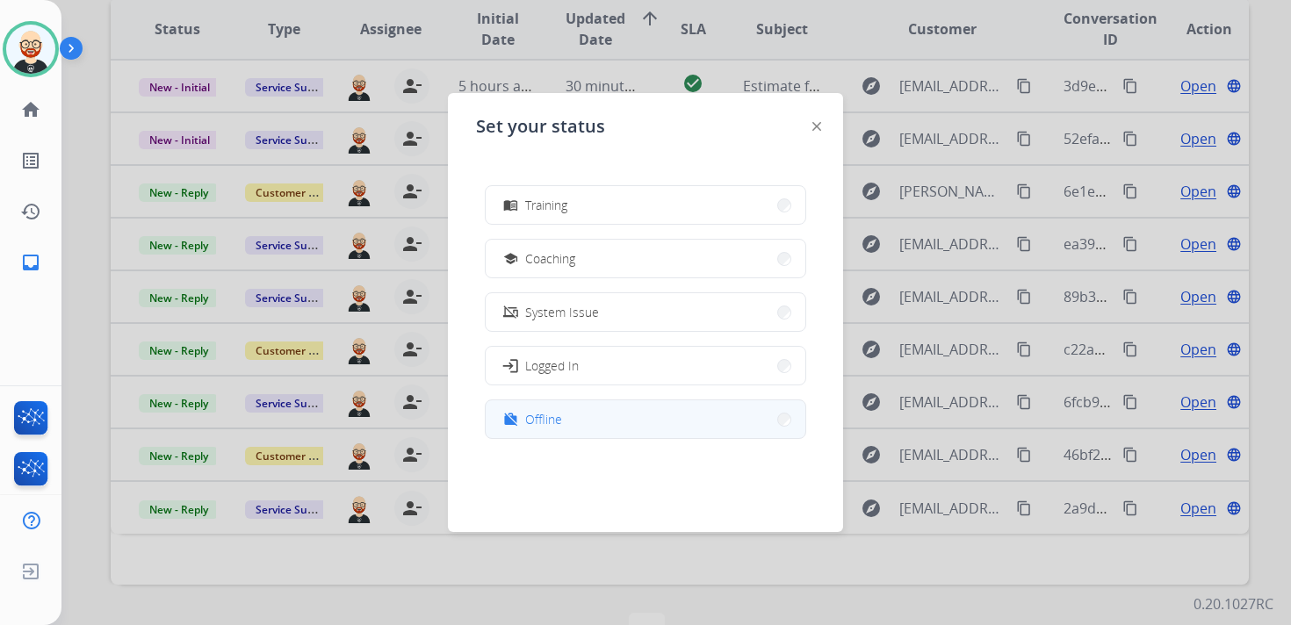
click at [541, 414] on span "Offline" at bounding box center [543, 419] width 37 height 18
